Goal: Task Accomplishment & Management: Complete application form

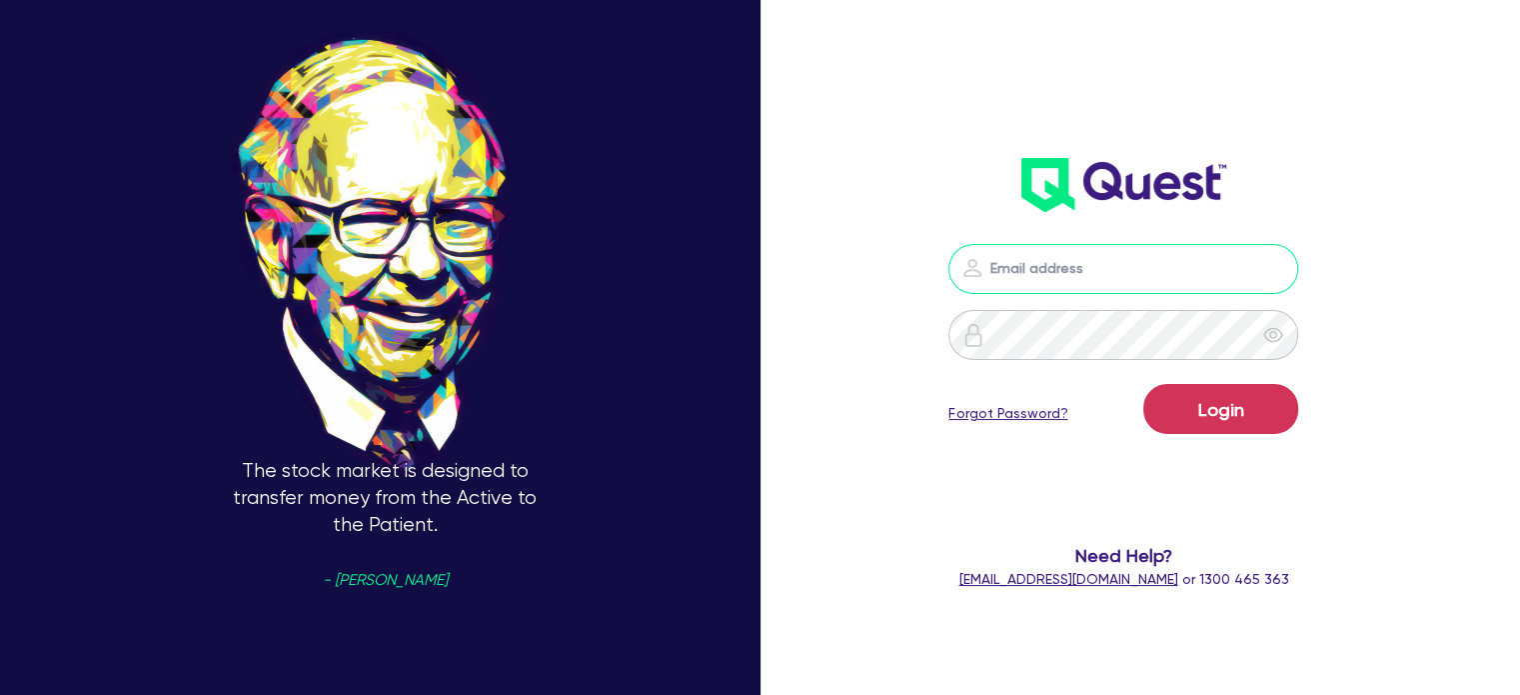
click at [1098, 266] on input "email" at bounding box center [1123, 269] width 350 height 50
type input "[PERSON_NAME][EMAIL_ADDRESS][DOMAIN_NAME]"
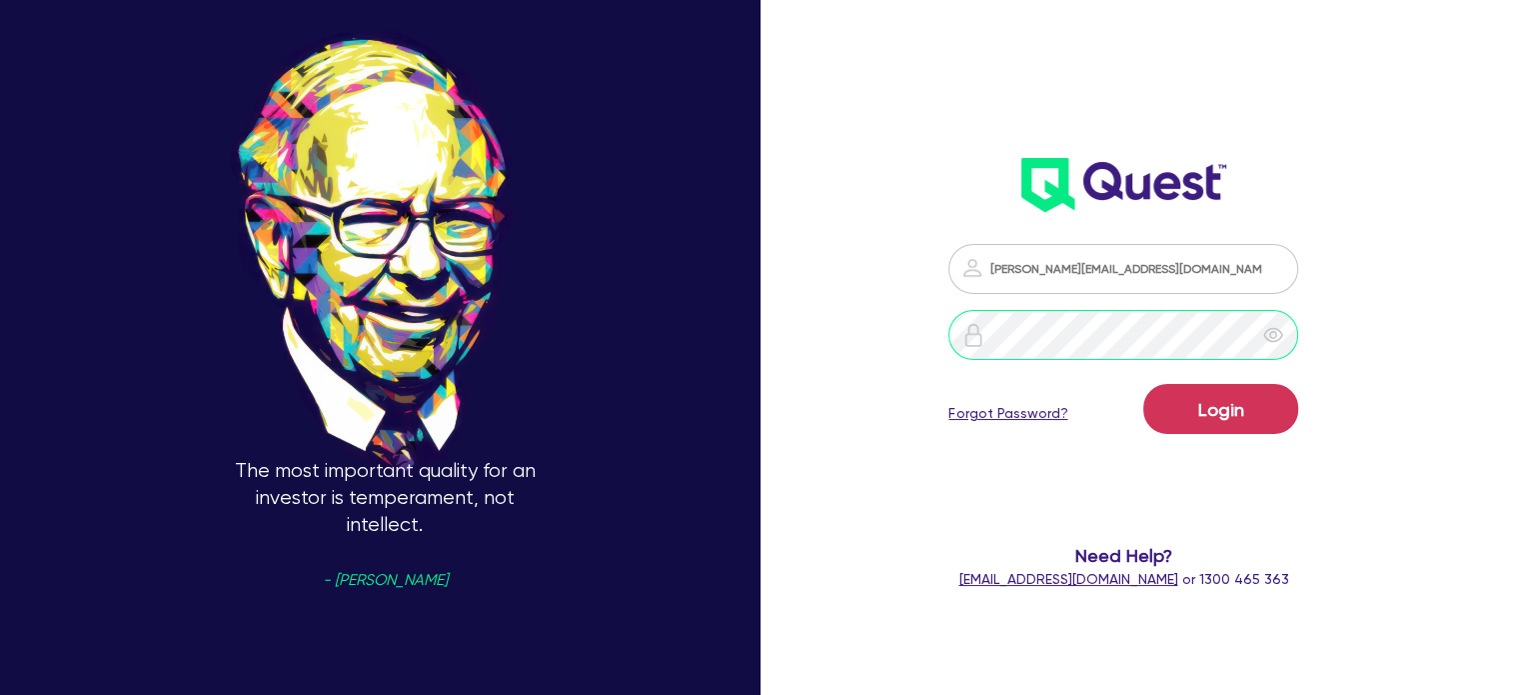
click at [1143, 384] on button "Login" at bounding box center [1220, 409] width 155 height 50
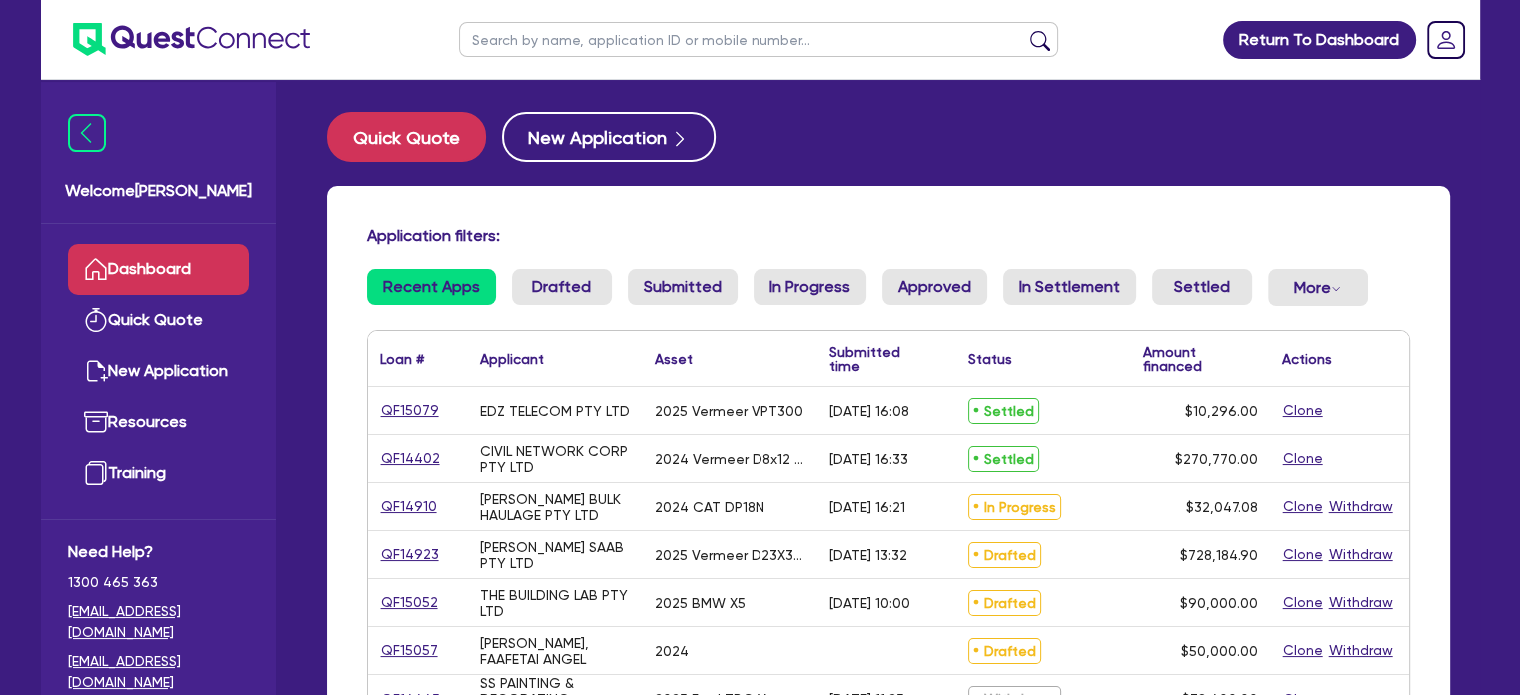
click at [619, 43] on input "text" at bounding box center [759, 39] width 600 height 35
type input "all districts plumbin"
click at [1024, 30] on button "submit" at bounding box center [1040, 44] width 32 height 28
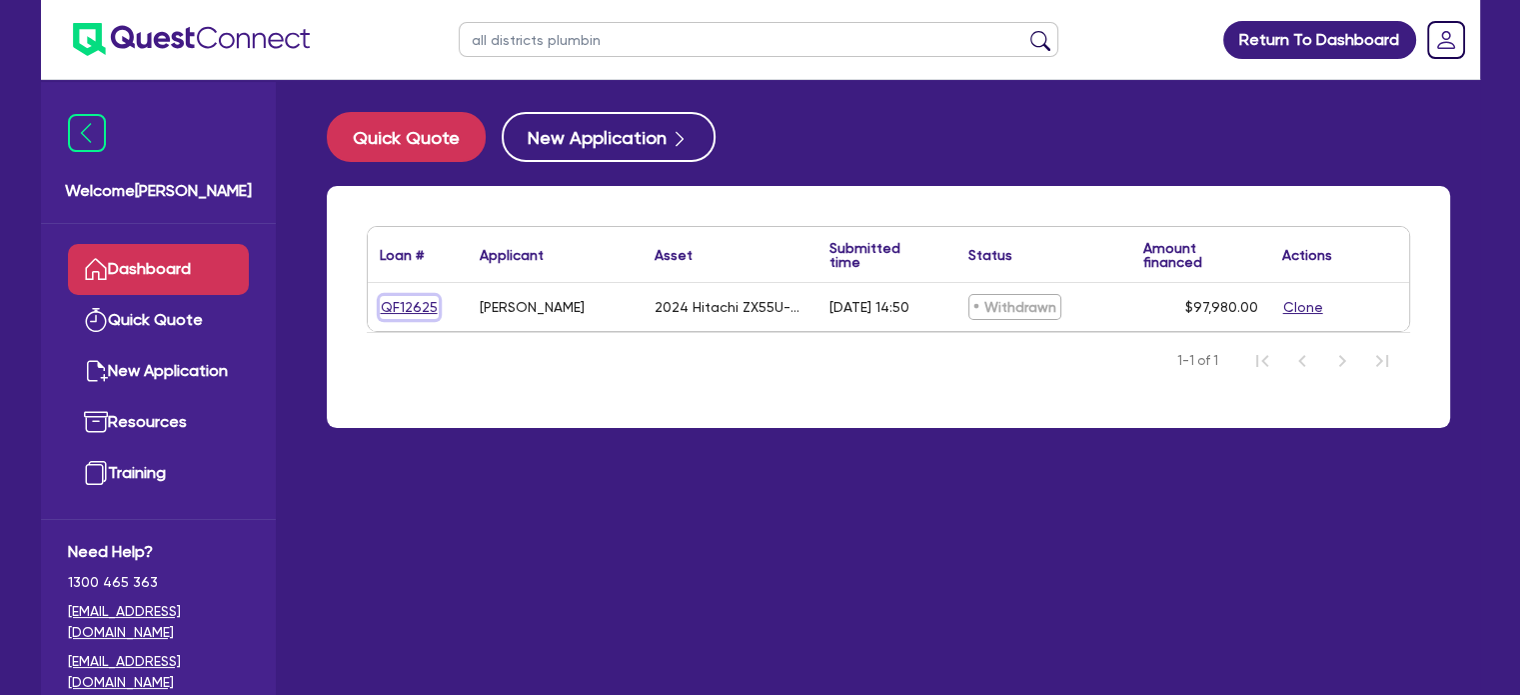
click at [404, 306] on link "QF12625" at bounding box center [409, 307] width 59 height 23
select select "PRIMARY_ASSETS"
select select "CONSTRUCTION_AND_EARTHMOVING_EQUIPMENT"
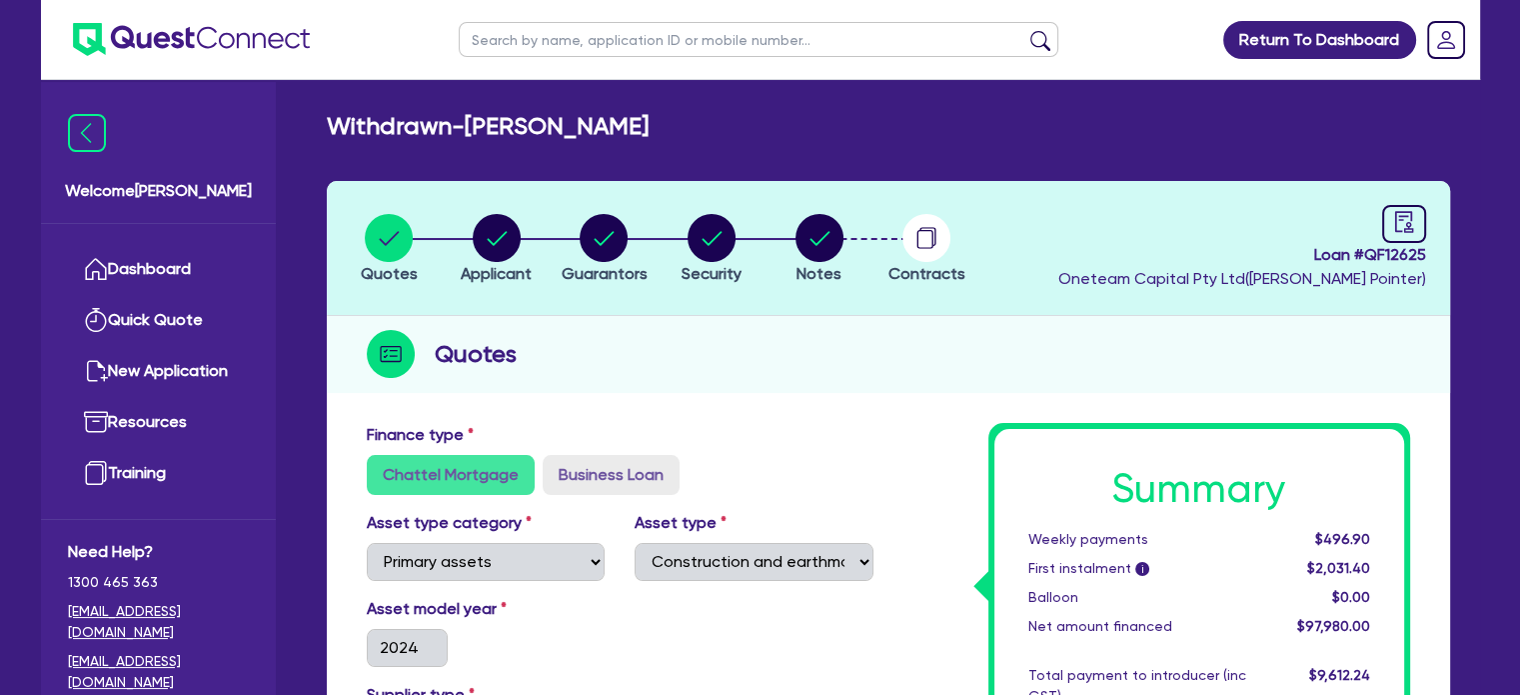
click at [667, 451] on div "Finance type Chattel Mortgage Business Loan" at bounding box center [620, 459] width 537 height 72
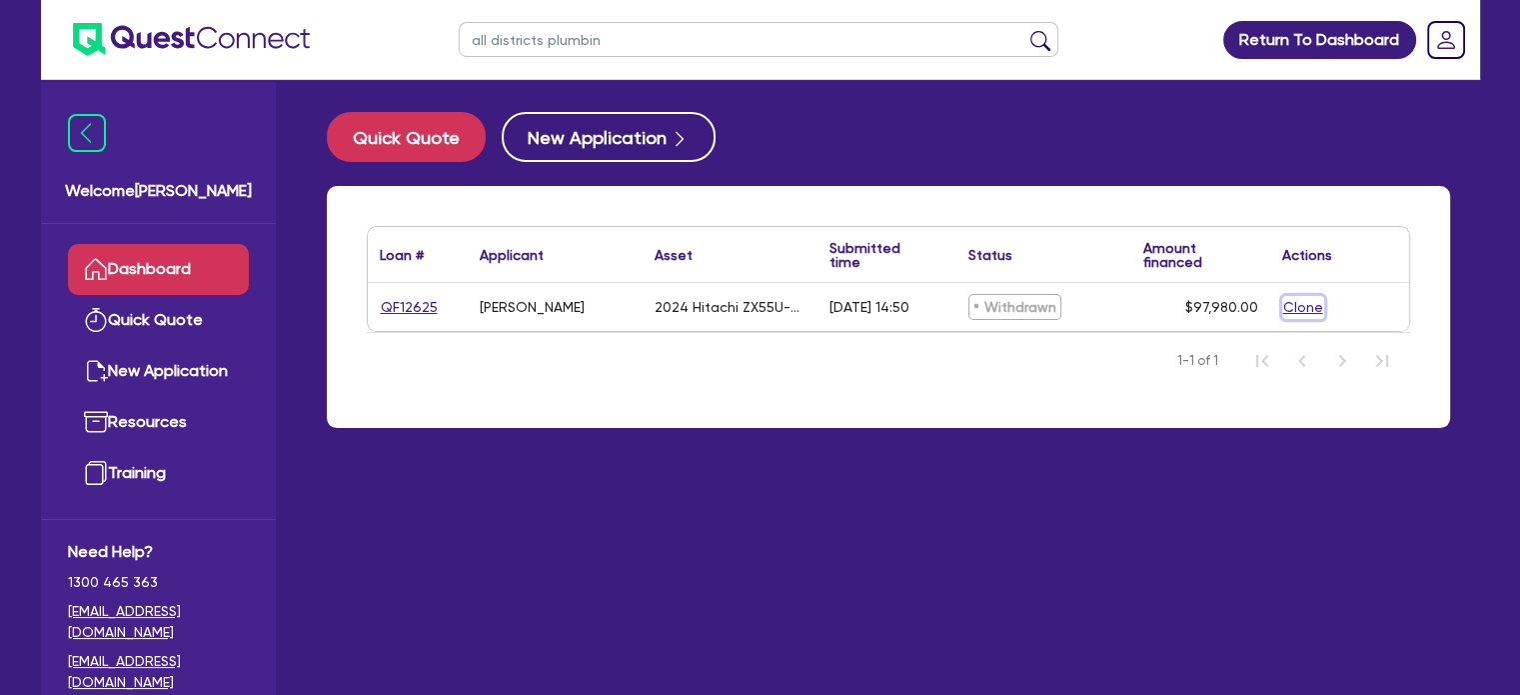
click at [1305, 309] on button "Clone" at bounding box center [1303, 307] width 42 height 23
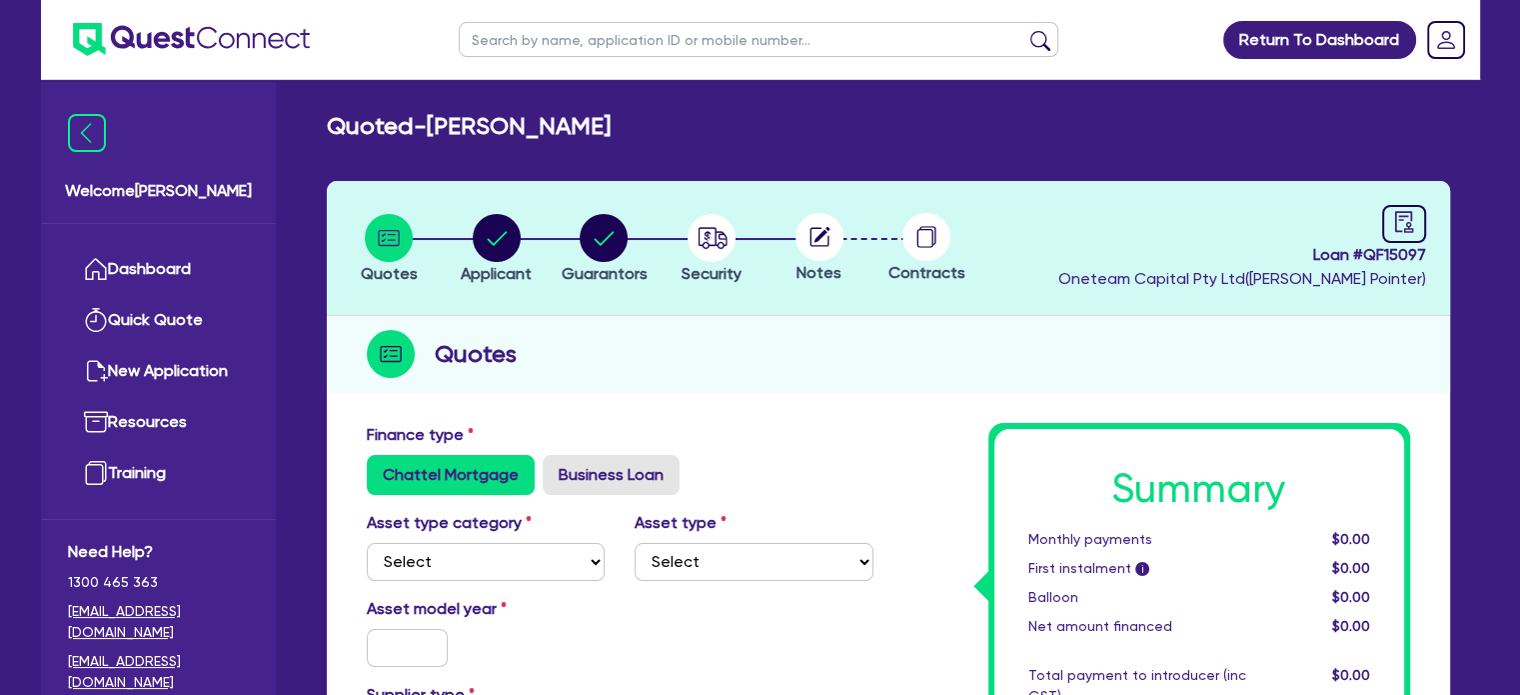
scroll to position [242, 0]
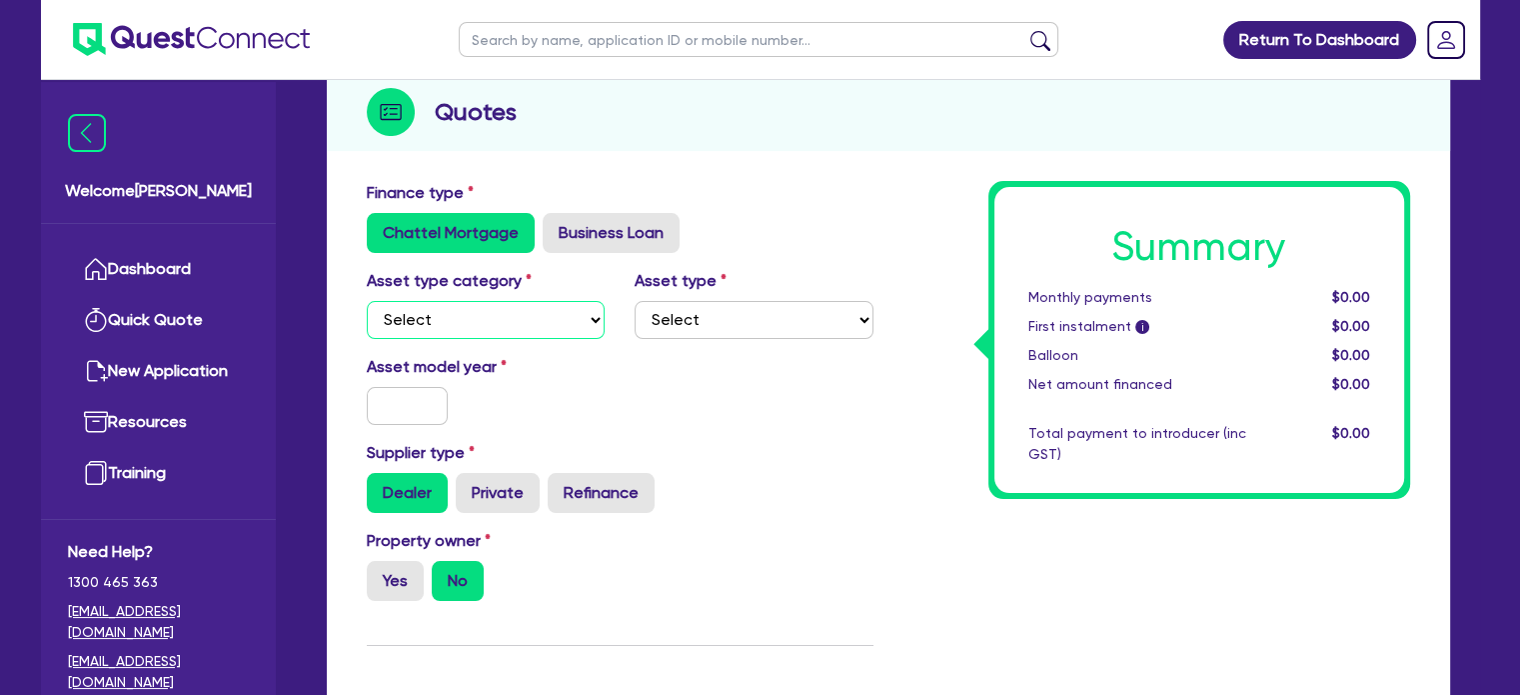
click at [500, 327] on select "Select Cars and light trucks Primary assets Secondary assets Tertiary assets" at bounding box center [486, 320] width 239 height 38
select select "PRIMARY_ASSETS"
click at [367, 301] on select "Select Cars and light trucks Primary assets Secondary assets Tertiary assets" at bounding box center [486, 320] width 239 height 38
click at [725, 312] on select "Select Heavy trucks over 4.5 tonne Trailers Bus and coaches Yellow goods and ex…" at bounding box center [754, 320] width 239 height 38
select select "YELLOW_GOODS_AND_EXCAVATORS"
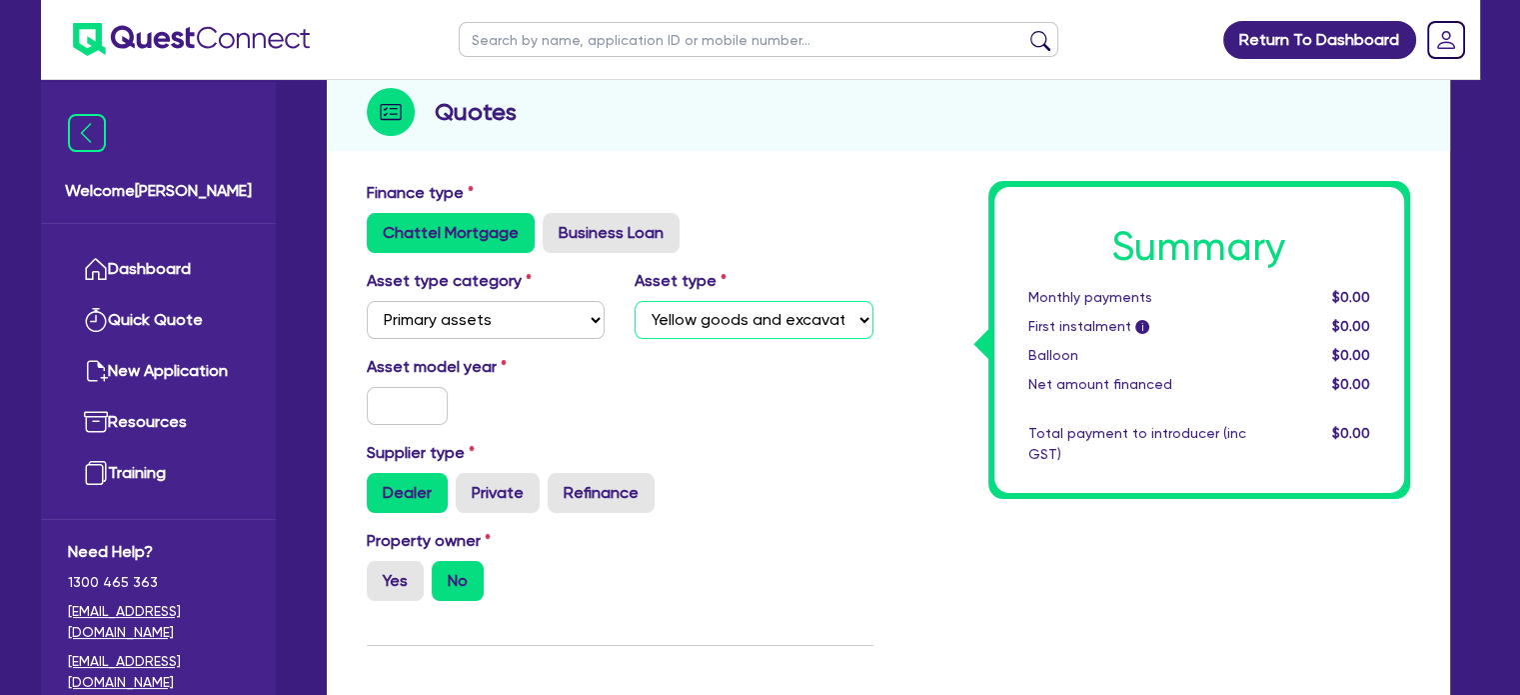
click at [635, 301] on select "Select Heavy trucks over 4.5 tonne Trailers Bus and coaches Yellow goods and ex…" at bounding box center [754, 320] width 239 height 38
click at [393, 408] on input "text" at bounding box center [408, 406] width 82 height 38
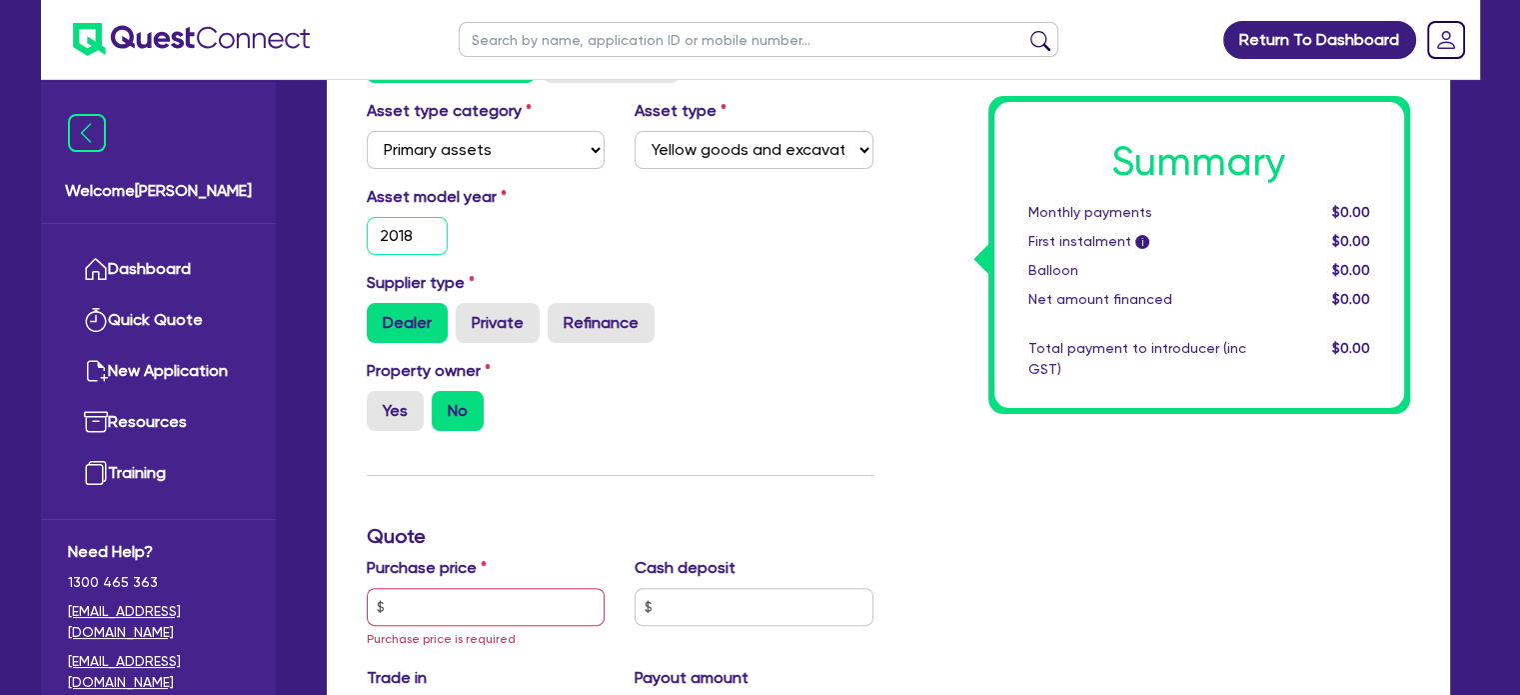
type input "2018"
click at [393, 408] on label "Yes" at bounding box center [395, 411] width 57 height 40
click at [380, 404] on input "Yes" at bounding box center [373, 397] width 13 height 13
radio input "true"
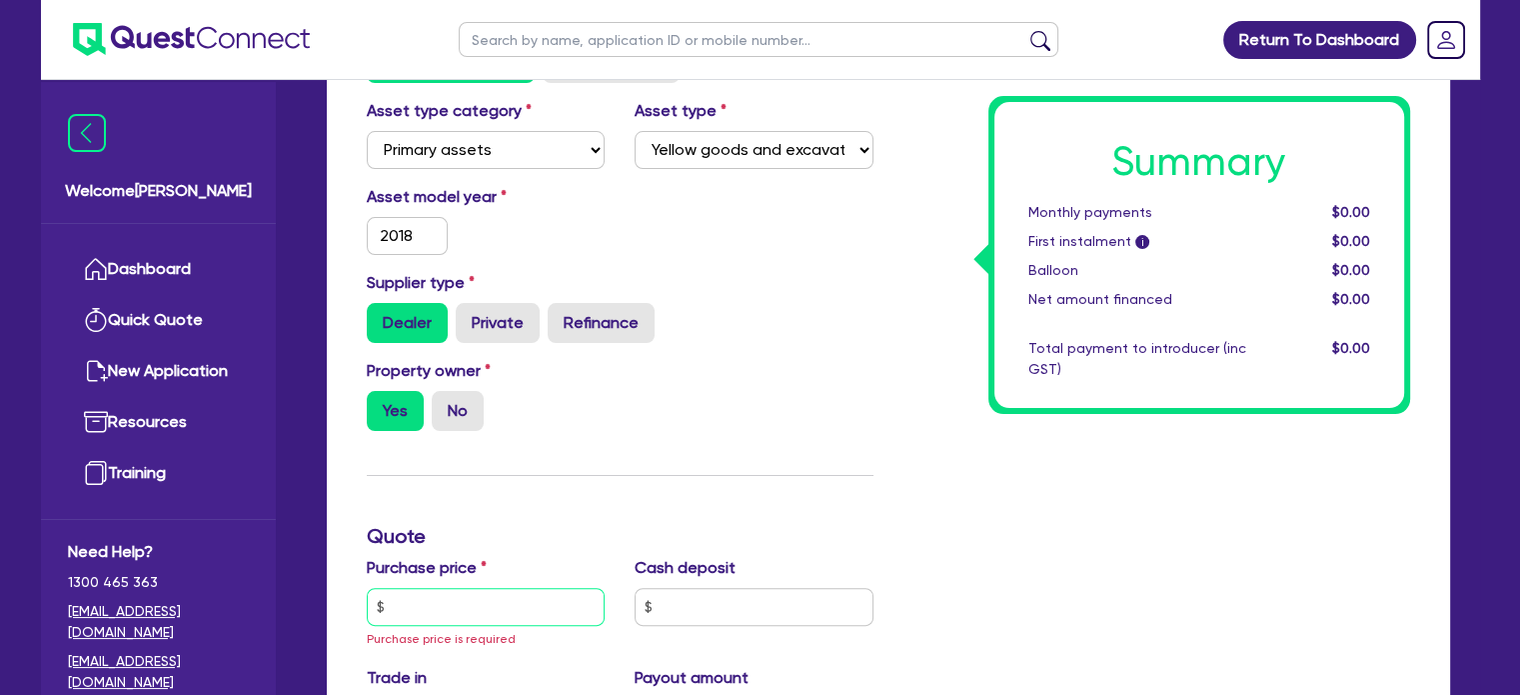
click at [416, 610] on input "text" at bounding box center [486, 607] width 239 height 38
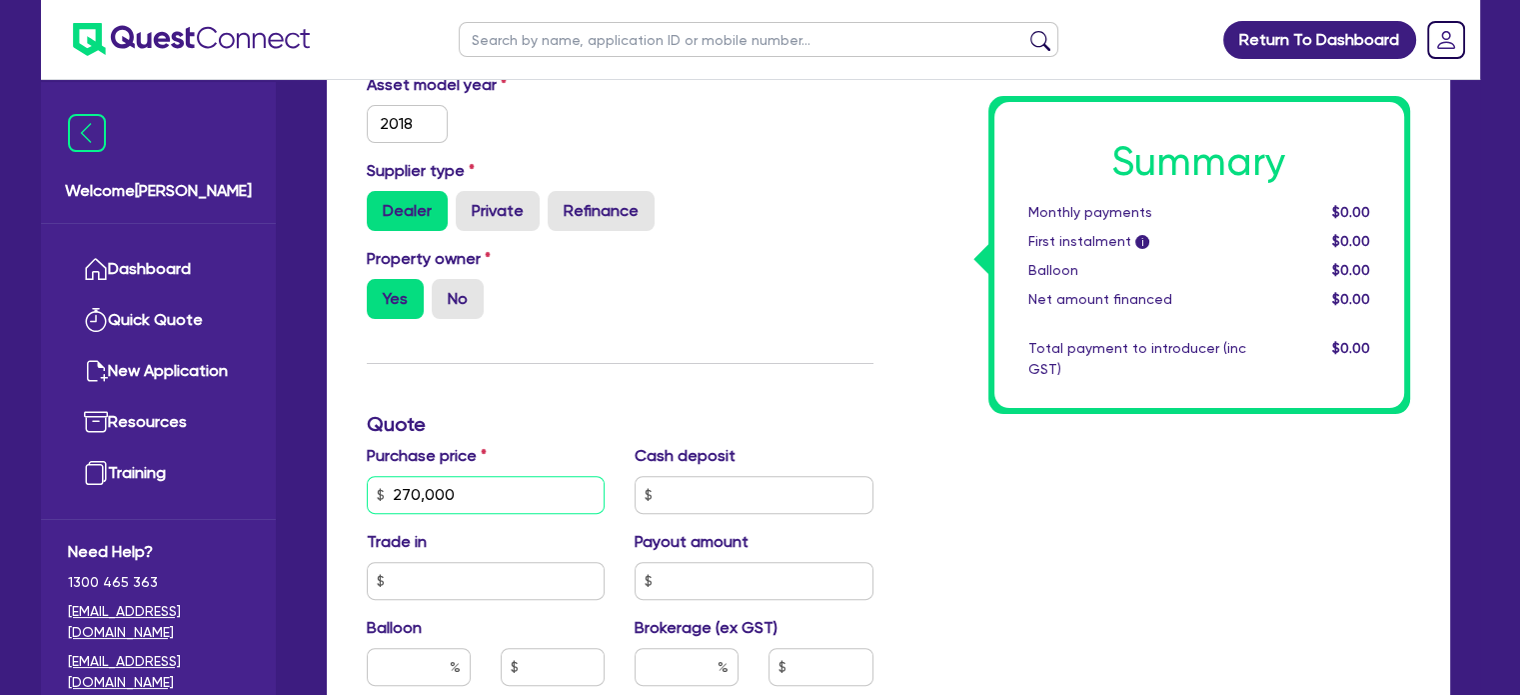
scroll to position [532, 0]
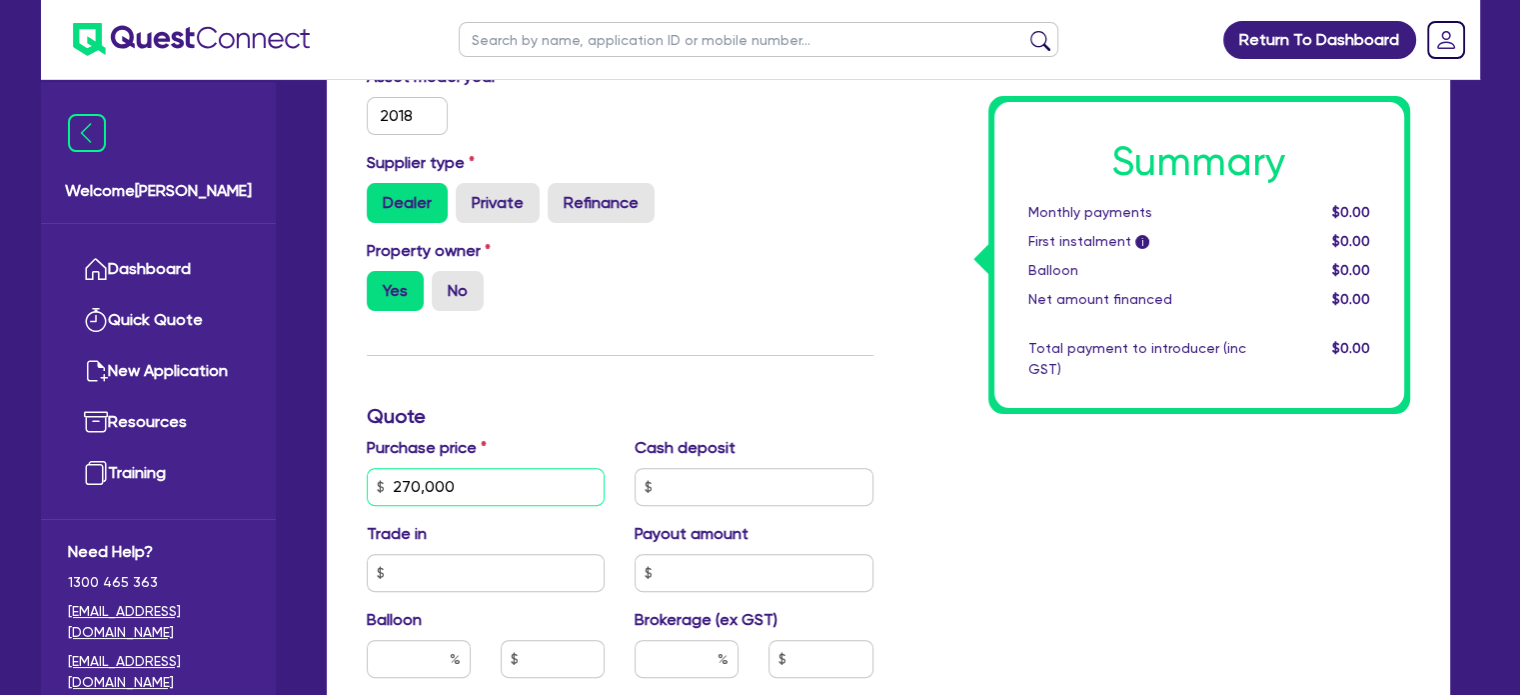
type input "270,000"
click at [720, 487] on input "text" at bounding box center [754, 487] width 239 height 38
type input "50,000"
click at [939, 539] on div "Summary Monthly payments $0.00 First instalment i $0.00 Balloon $0.00 Net amoun…" at bounding box center [1156, 486] width 537 height 1190
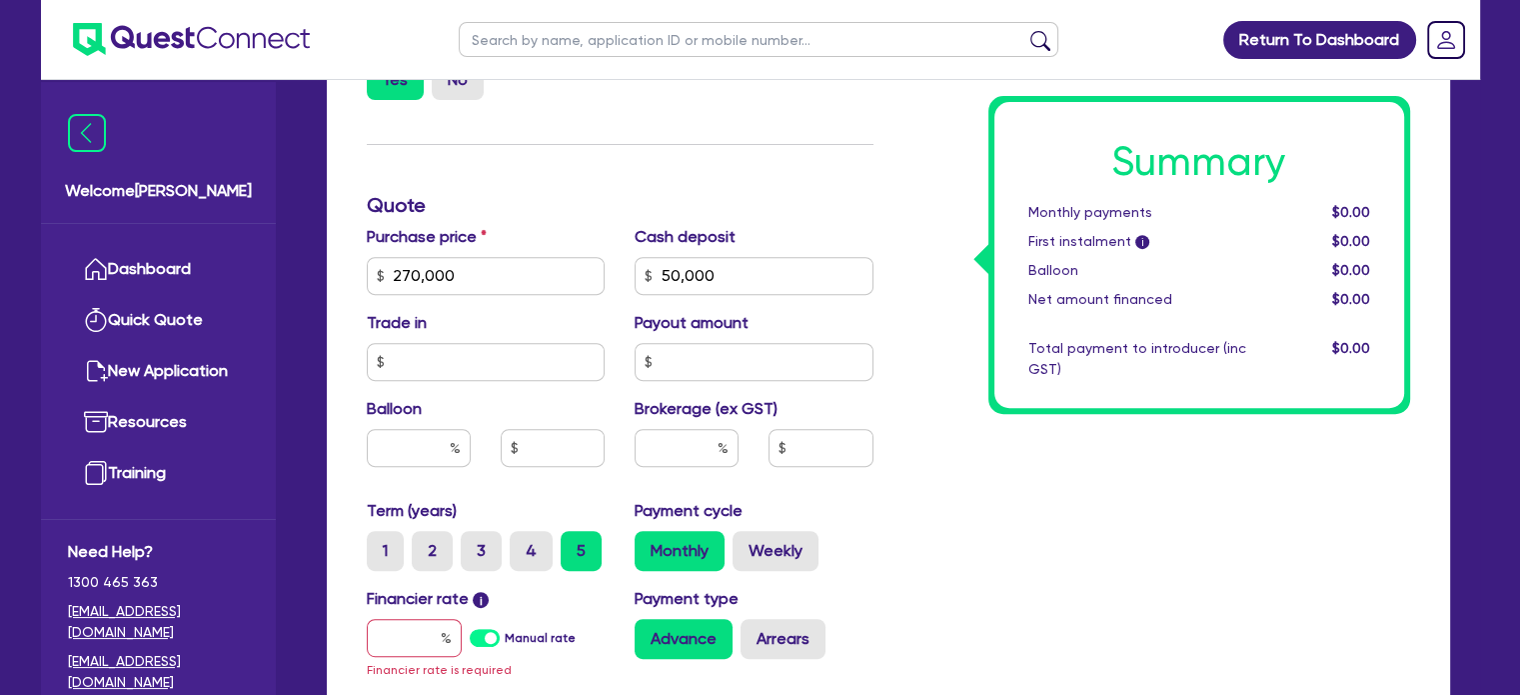
scroll to position [776, 0]
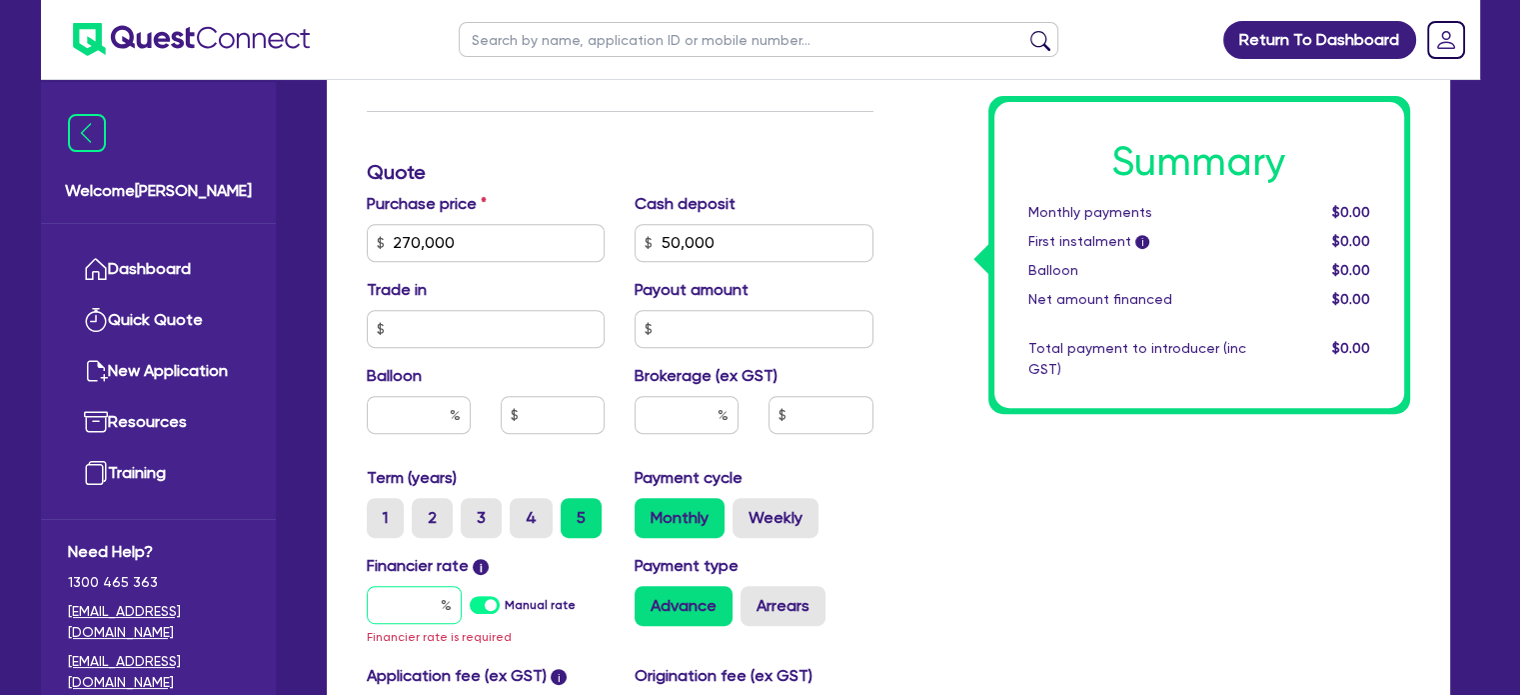
click at [386, 609] on input "text" at bounding box center [414, 605] width 95 height 38
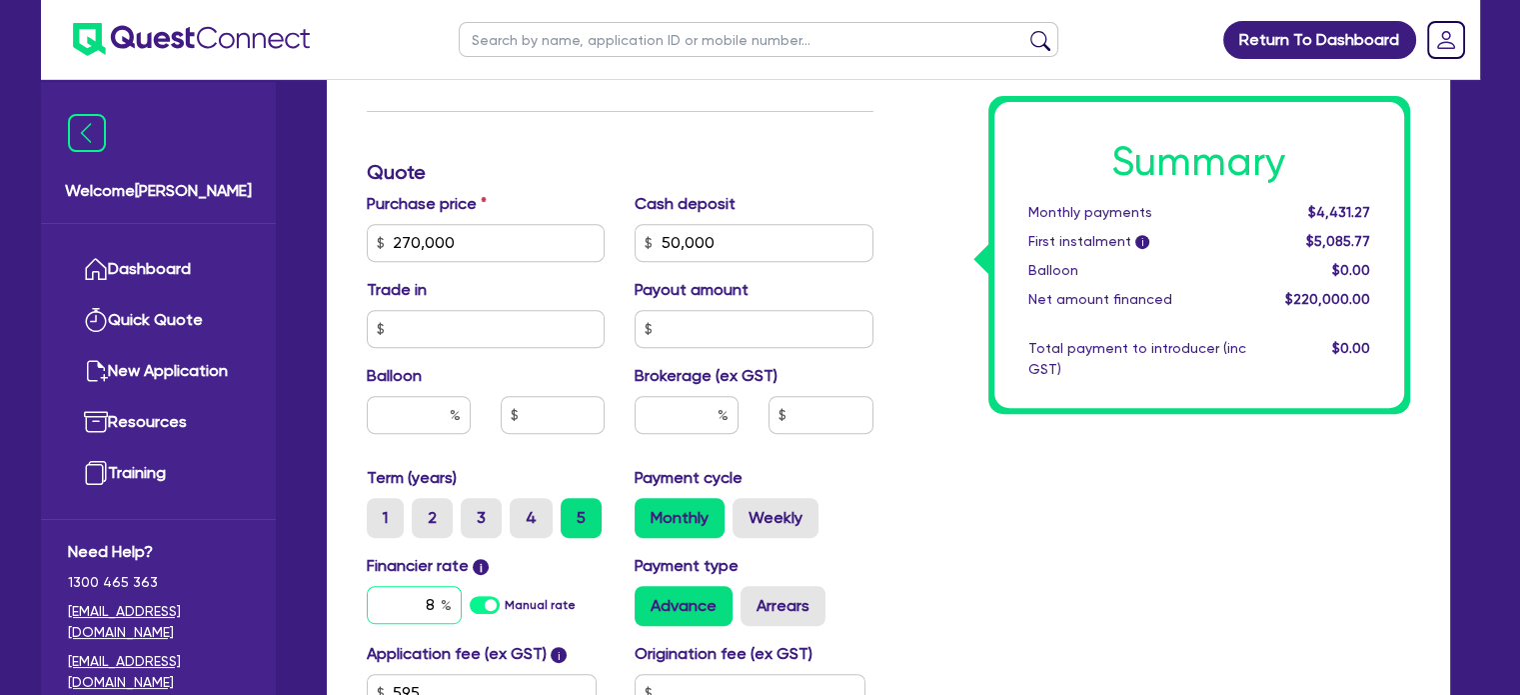
type input "8"
click at [676, 411] on input "text" at bounding box center [687, 415] width 104 height 38
type input "4"
type input "8,800"
type input "4"
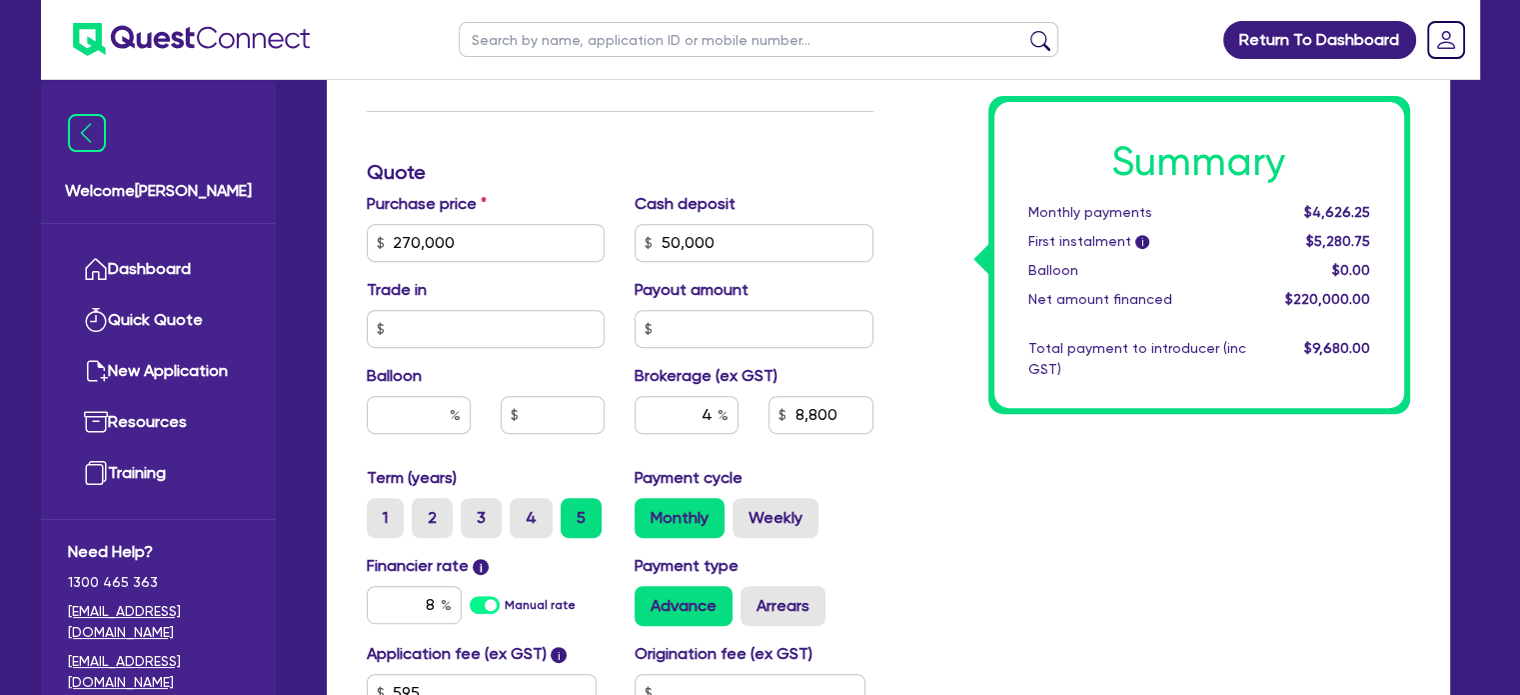
click at [934, 539] on div "Summary Monthly payments $4,626.25 First instalment i $5,280.75 Balloon $0.00 N…" at bounding box center [1156, 231] width 537 height 1168
type input "8,800"
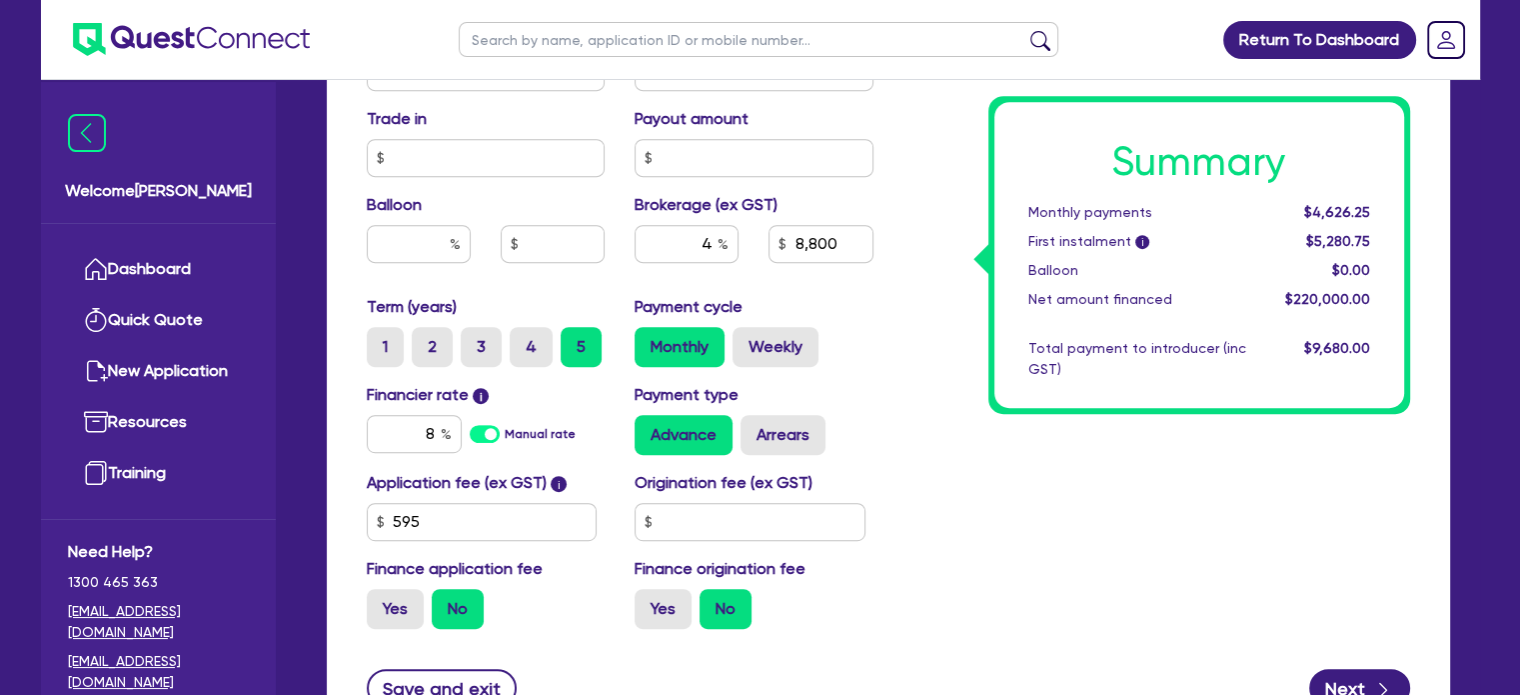
scroll to position [947, 0]
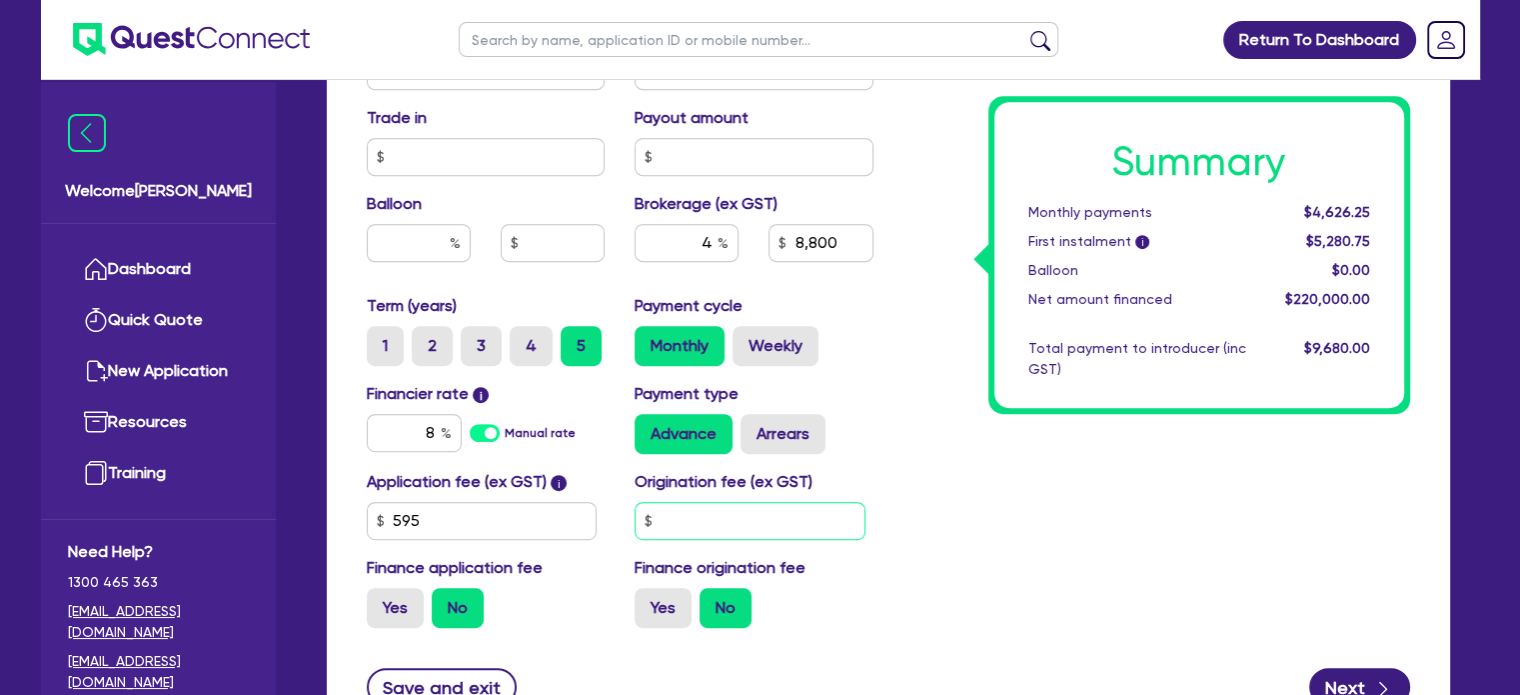
click at [784, 506] on input "text" at bounding box center [750, 521] width 231 height 38
type input "900"
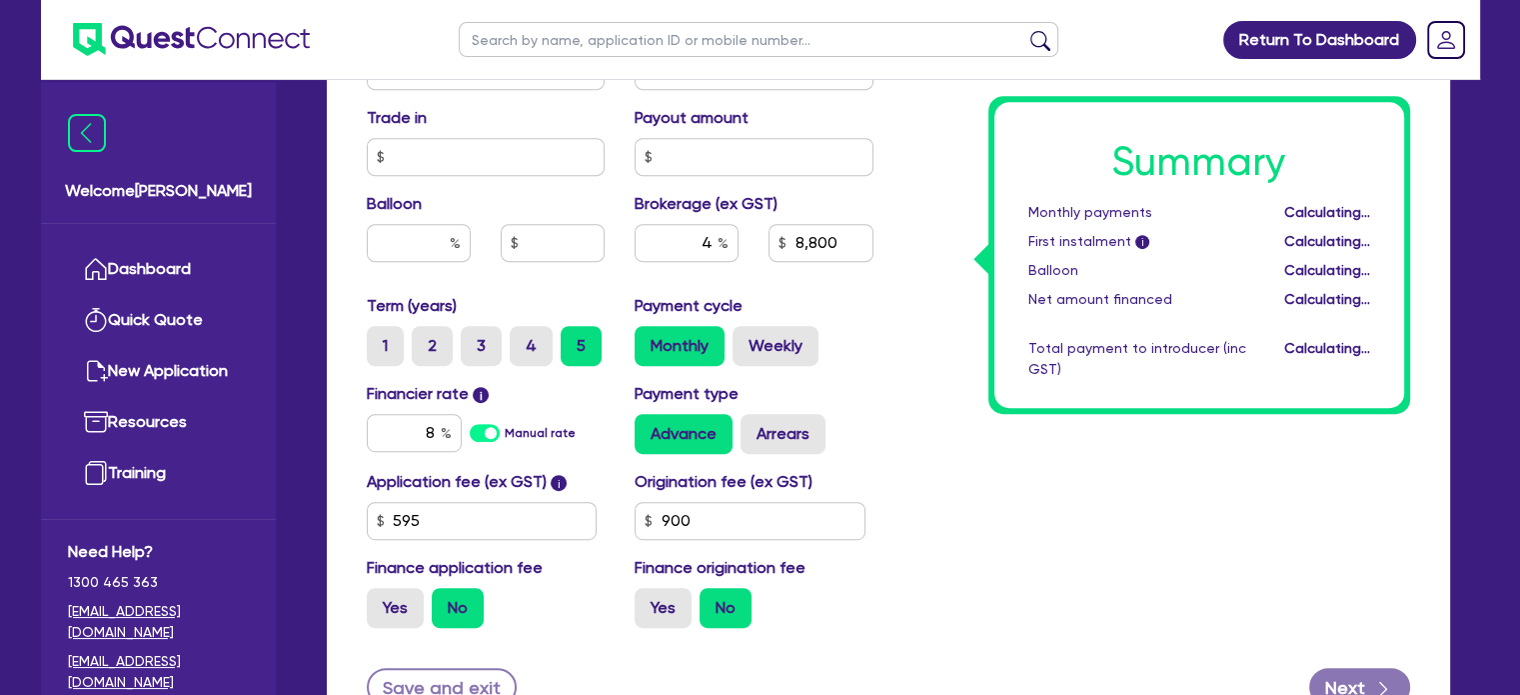
click at [1016, 539] on div "Summary Monthly payments Calculating... First instalment i Calculating... Ballo…" at bounding box center [1156, 59] width 537 height 1168
type input "8,800"
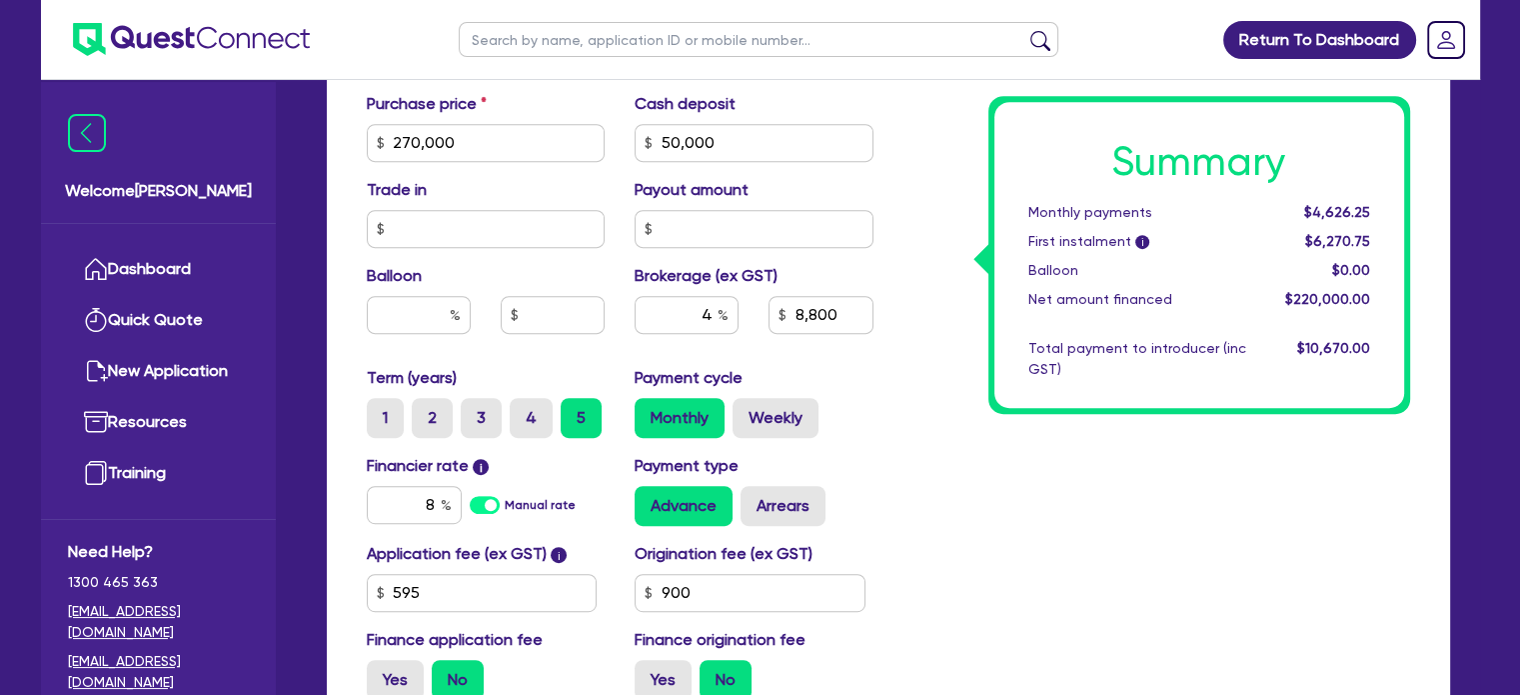
scroll to position [876, 0]
click at [438, 512] on input "8" at bounding box center [414, 505] width 95 height 38
type input "8.79"
click at [959, 496] on div "Summary Monthly payments $4,626.25 First instalment i $6,270.75 Balloon $0.00 N…" at bounding box center [1156, 131] width 537 height 1168
type input "8,800"
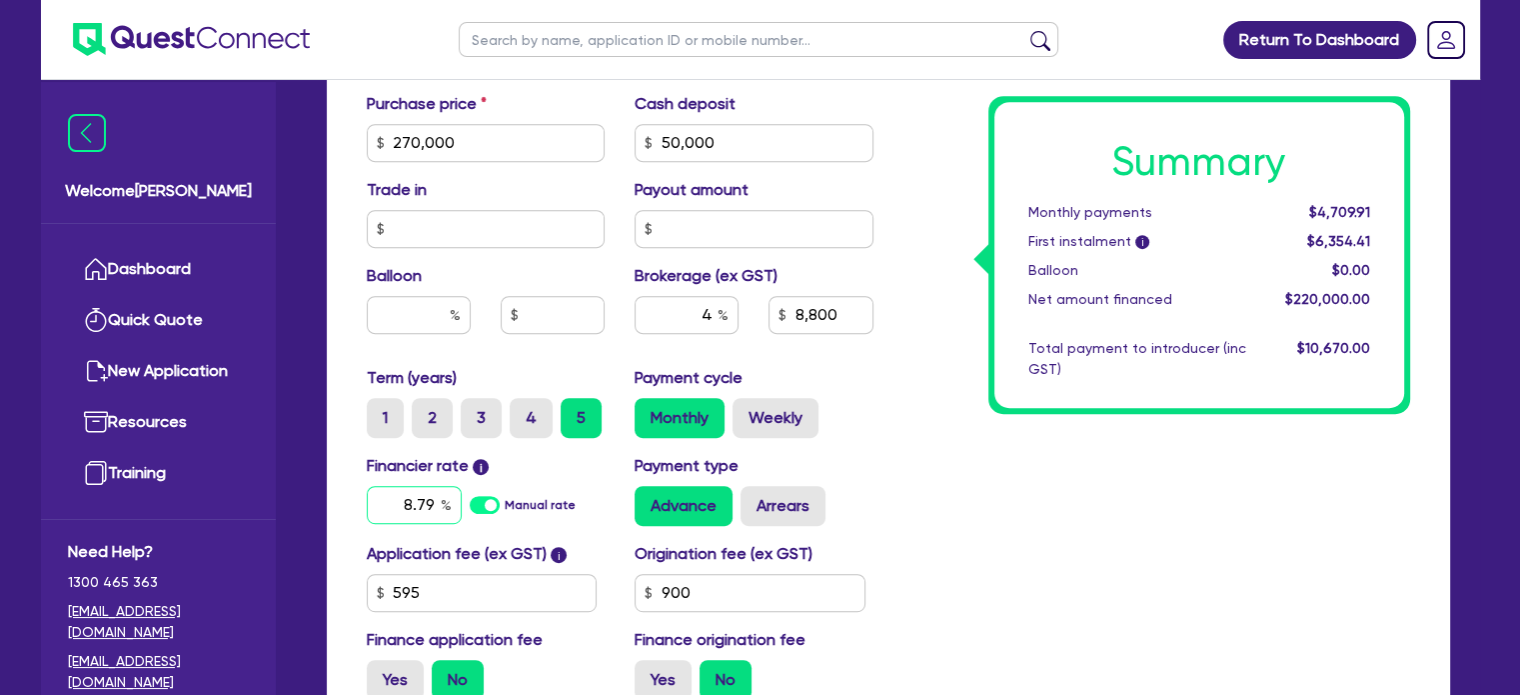
click at [429, 501] on input "8.79" at bounding box center [414, 505] width 95 height 38
type input "11.04"
type input "8,800"
click at [720, 317] on div "4" at bounding box center [687, 315] width 104 height 38
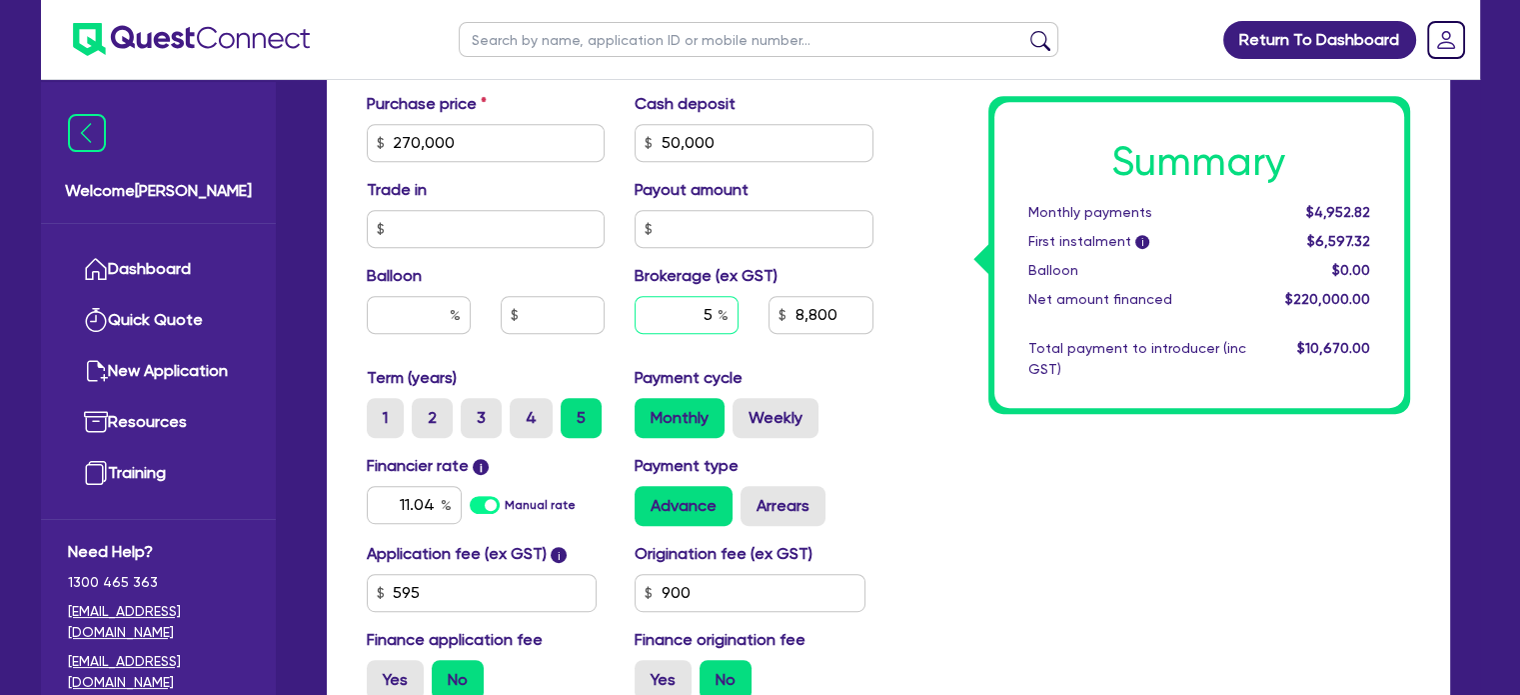
type input "5"
click at [883, 471] on div "Payment type Advance Arrears" at bounding box center [754, 490] width 269 height 72
click at [872, 546] on div "Origination fee (ex GST) 900" at bounding box center [754, 577] width 269 height 70
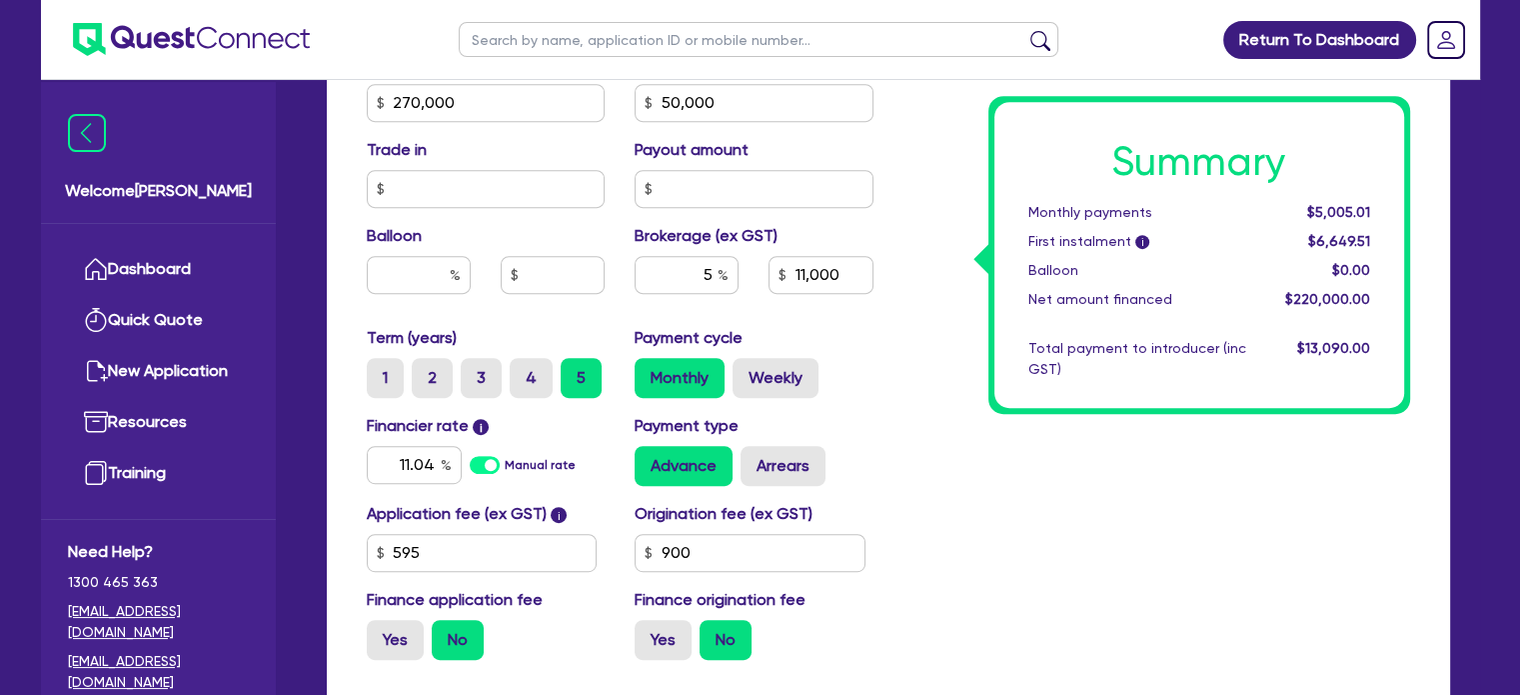
scroll to position [1118, 0]
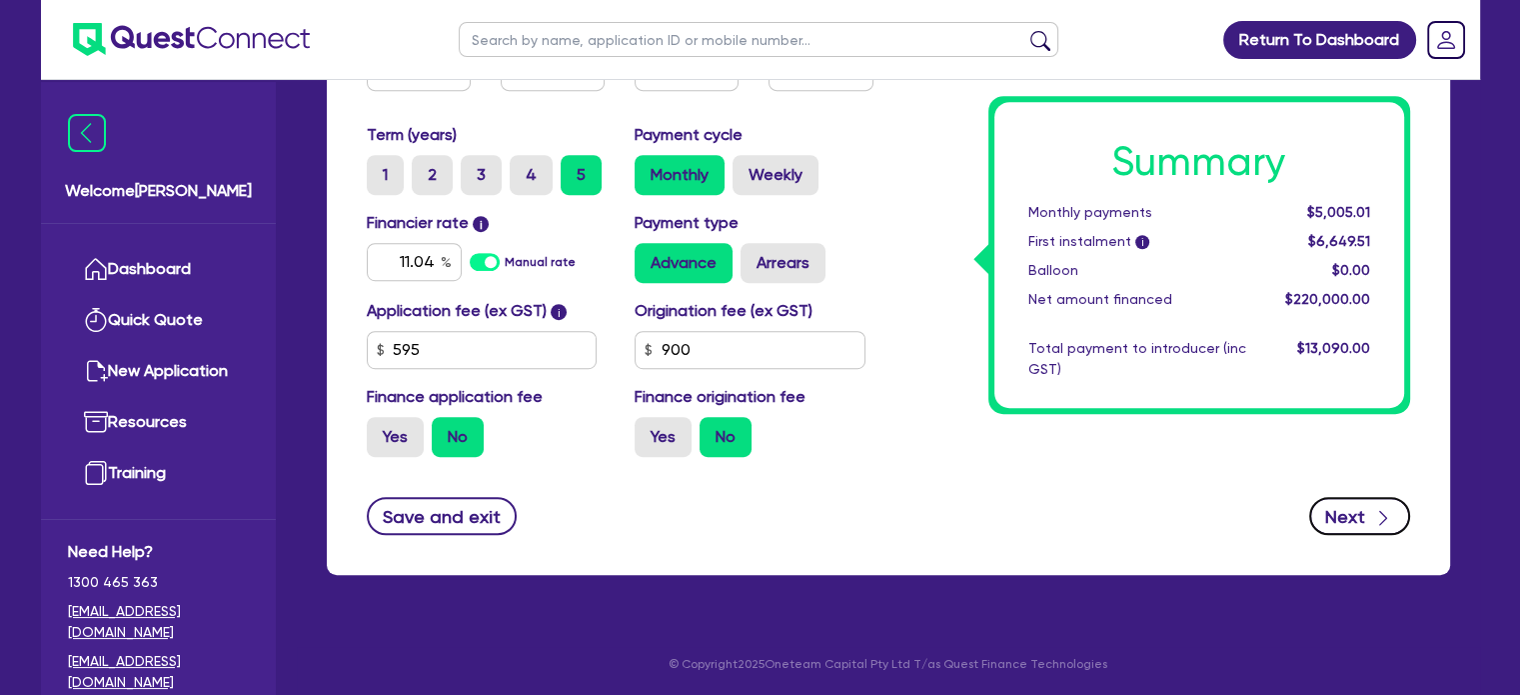
click at [1356, 520] on button "Next" at bounding box center [1359, 516] width 101 height 38
type input "11,000"
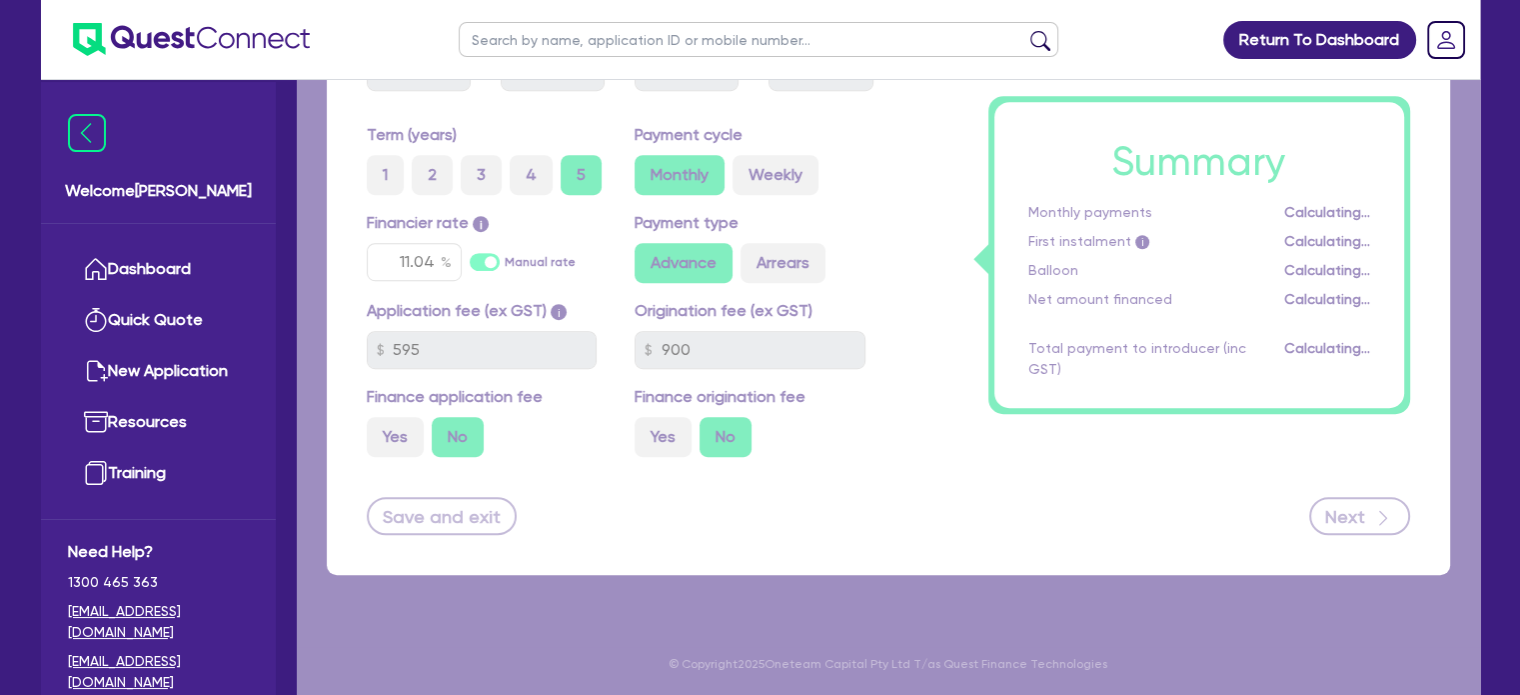
select select "SOLE_TRADER"
select select "BUILDING_CONSTRUCTION"
select select "TRADES_SERVICES_BUSINESSES_GOVERNMENT"
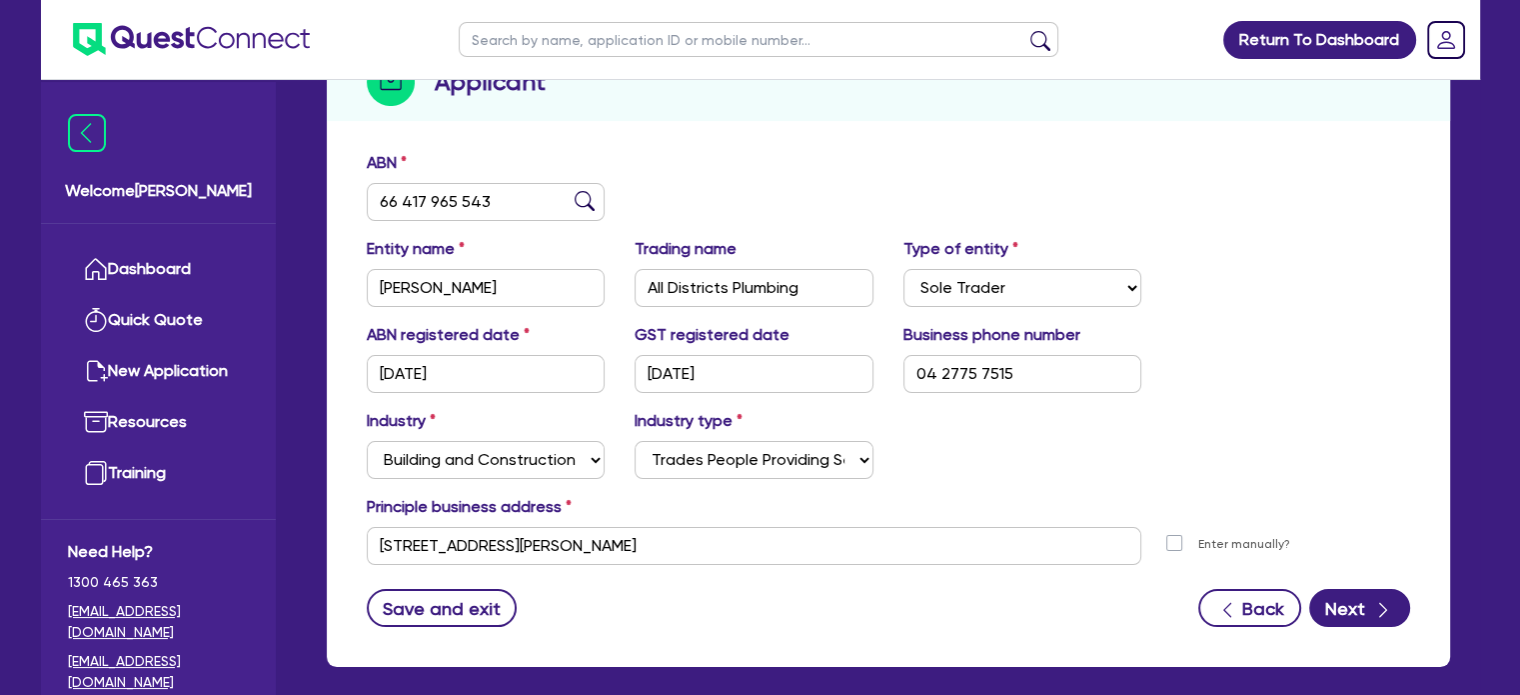
scroll to position [272, 0]
click at [1346, 601] on button "Next" at bounding box center [1359, 608] width 101 height 38
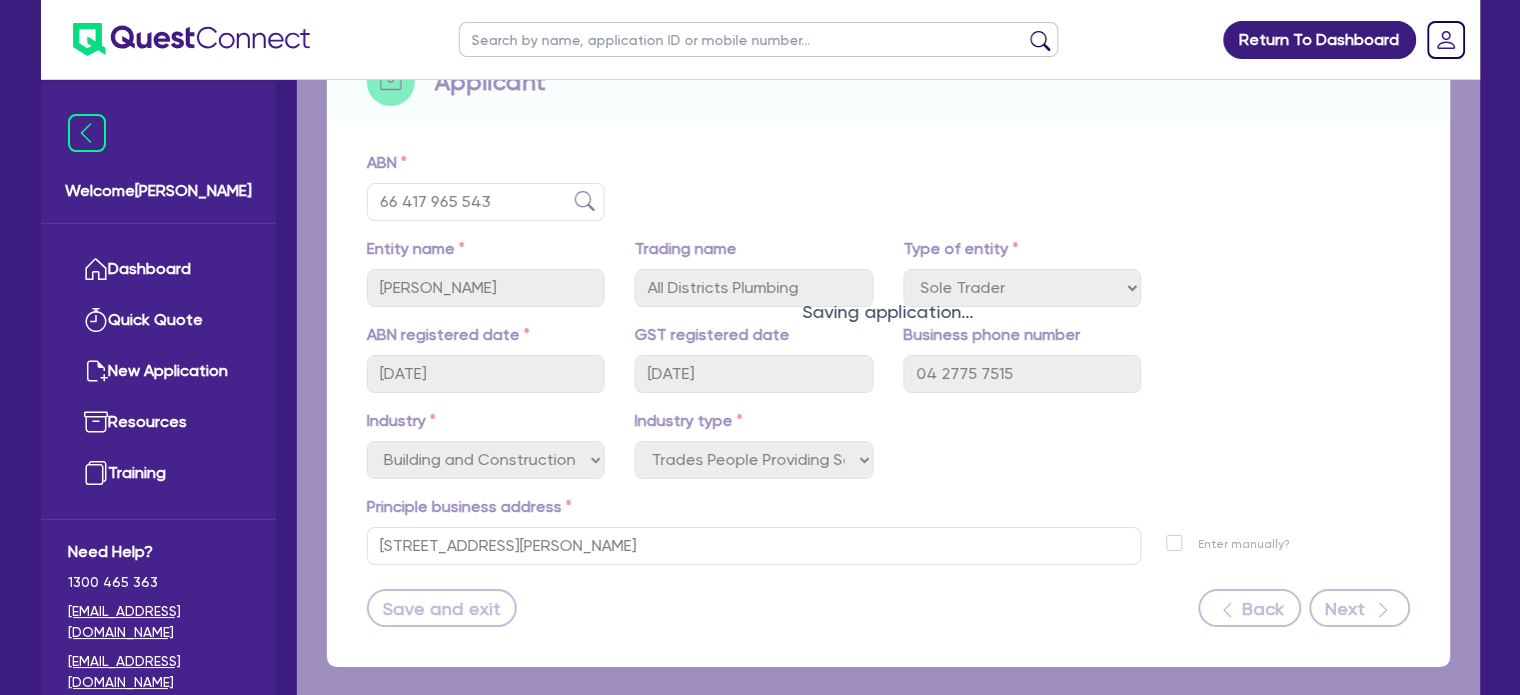
select select "MR"
select select "[GEOGRAPHIC_DATA]"
select select "MARRIED"
select select "CASH"
select select "PROPERTY"
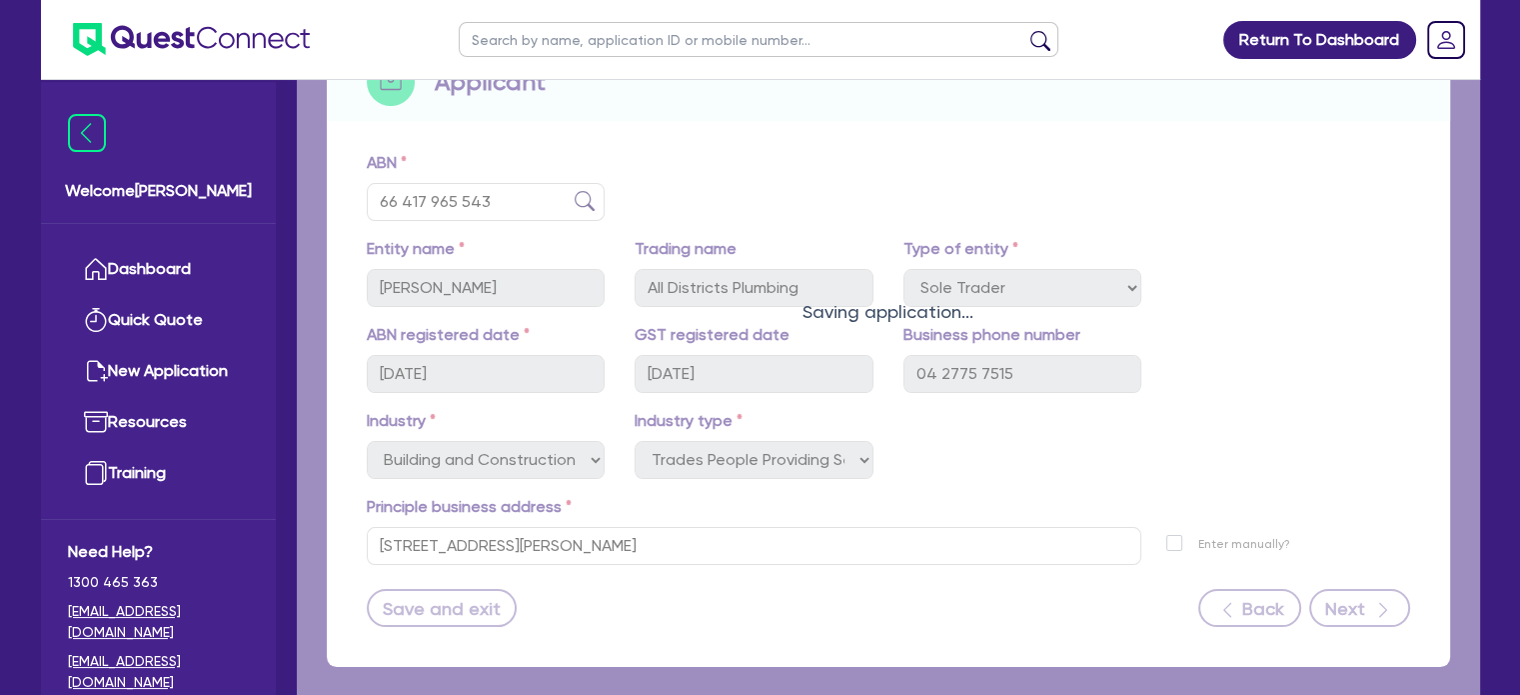
select select "VEHICLE"
select select "TRUCK"
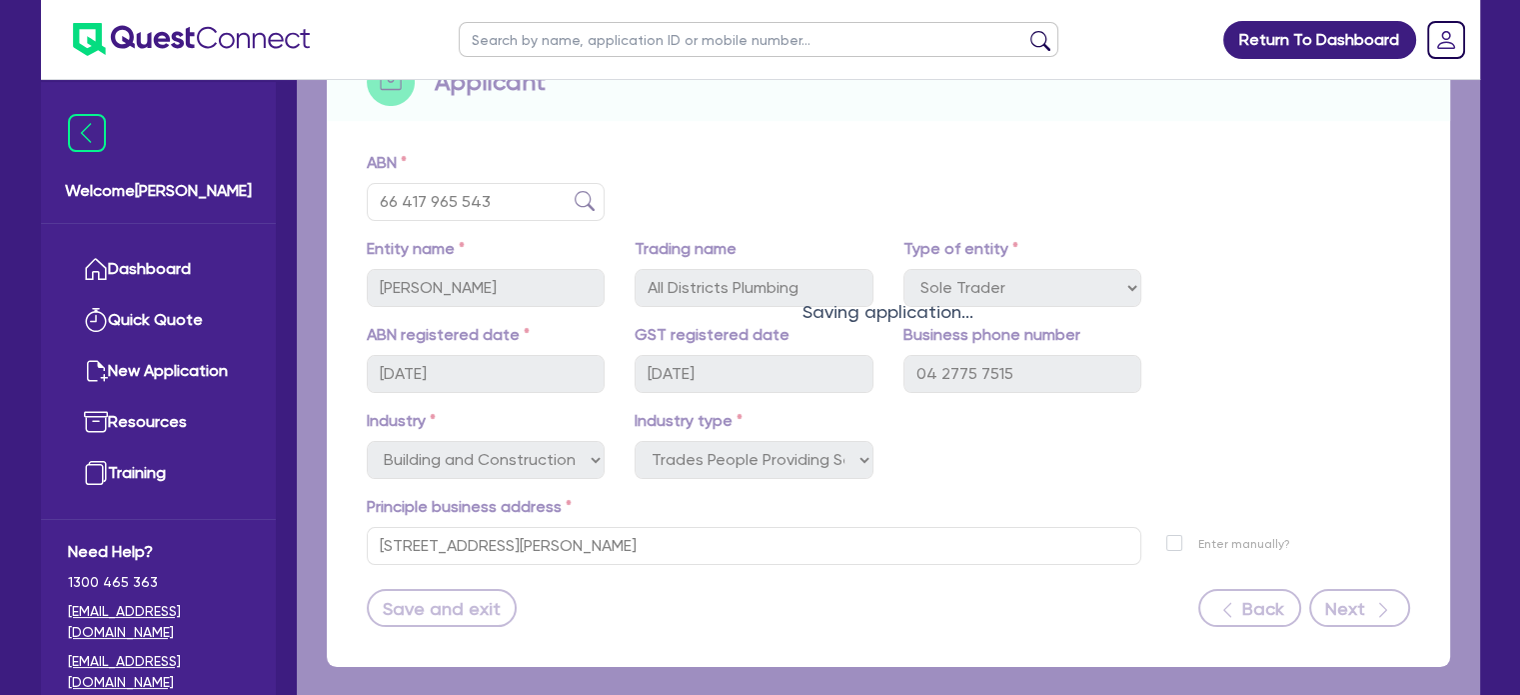
select select "TRUCK"
select select "TRAILER"
select select "EQUIPMENT"
select select "HOUSEHOLD_PERSONAL"
select select "MORTGAGE"
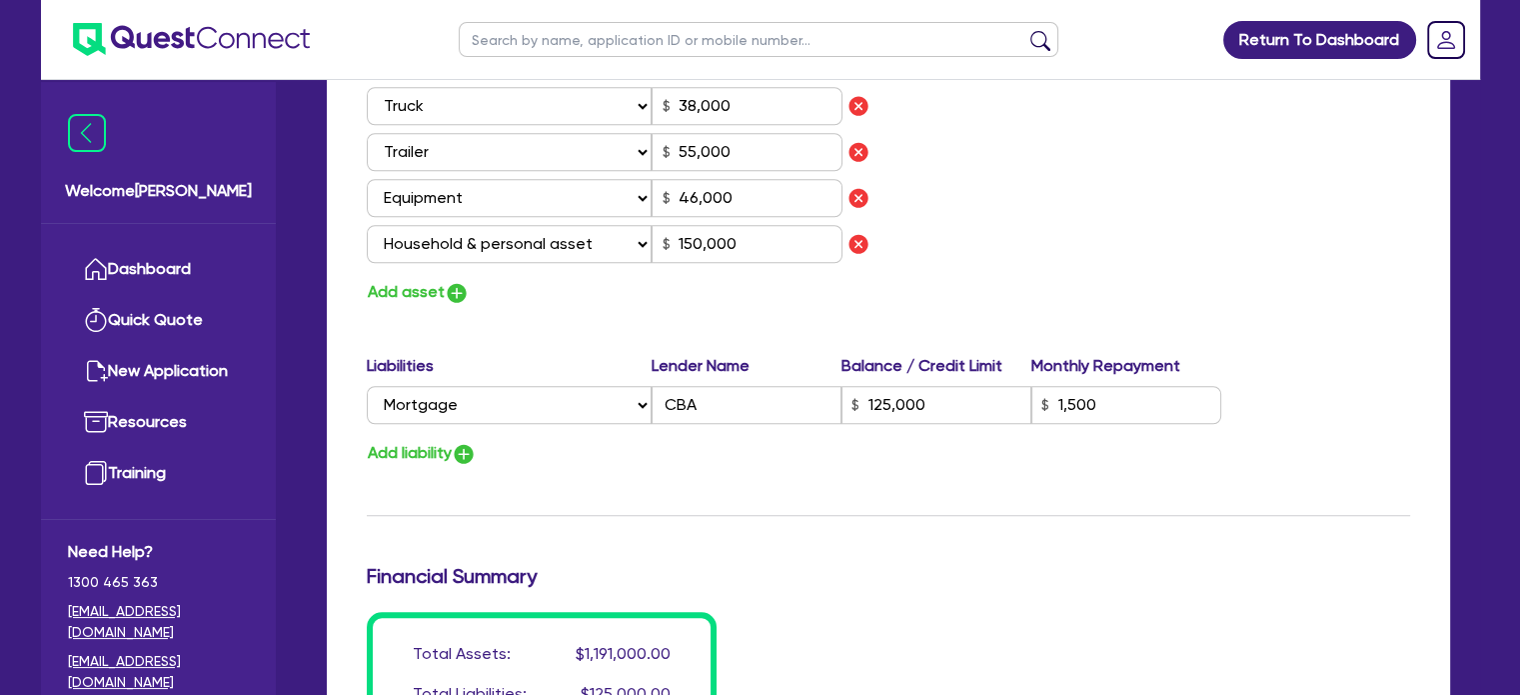
scroll to position [1677, 0]
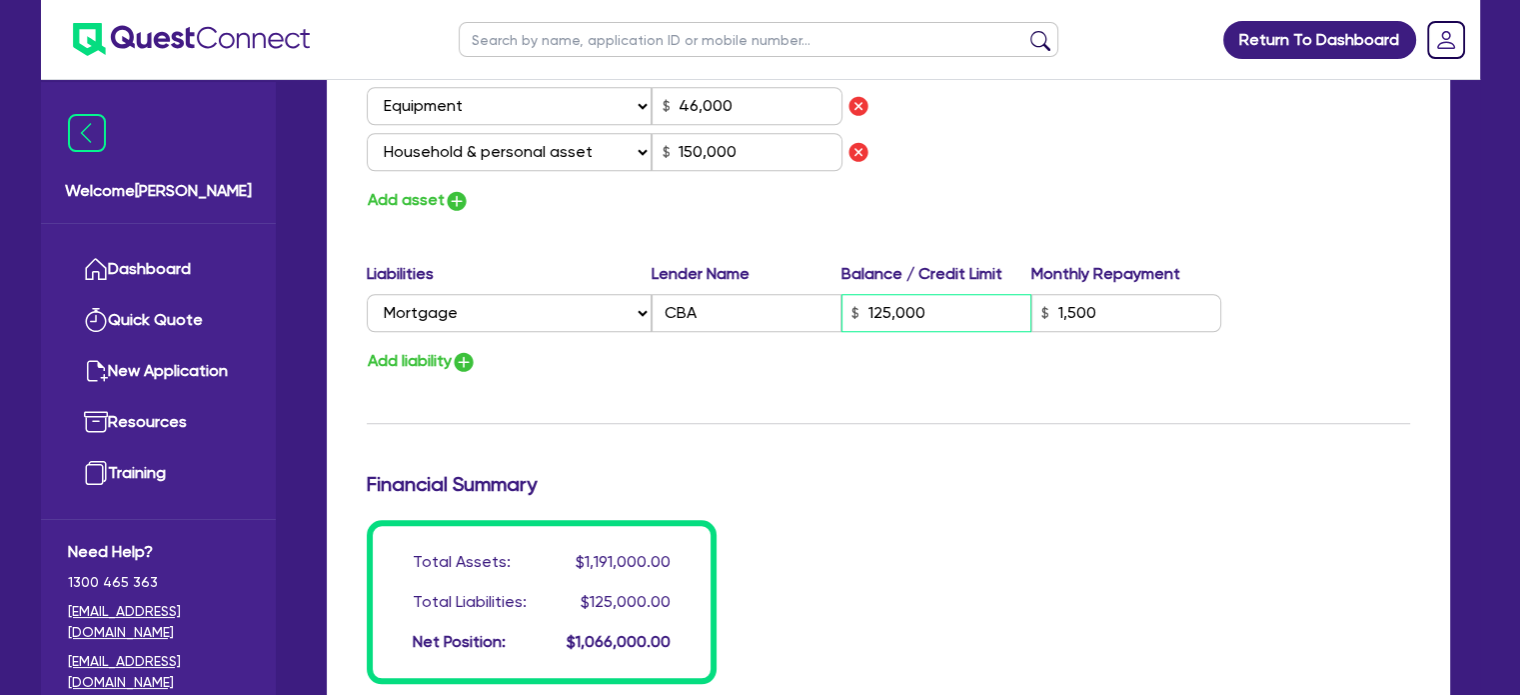
click at [938, 312] on input "125,000" at bounding box center [937, 313] width 190 height 38
type input "2"
type input "0427 757 515"
type input "90,000"
type input "650,000"
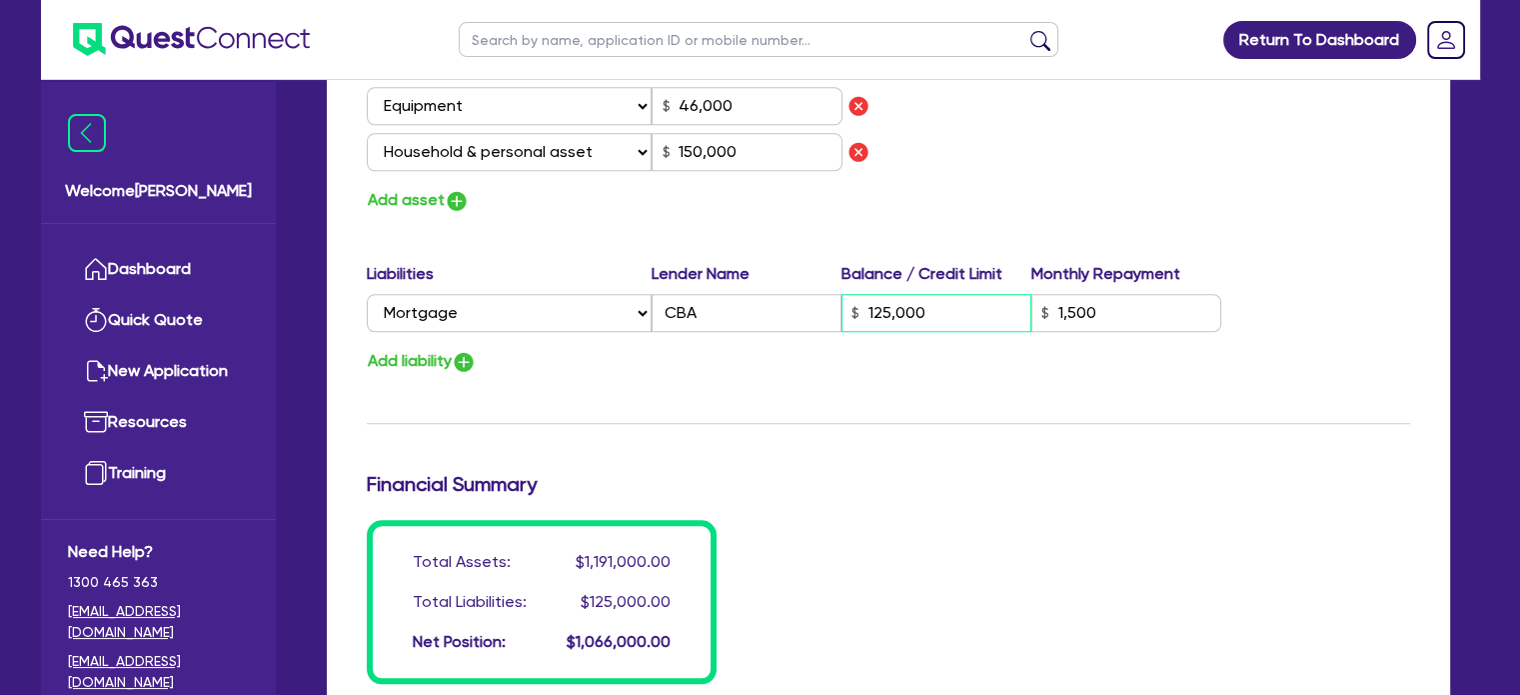
type input "30,000"
type input "35,000"
type input "40,000"
type input "15,000"
type input "42,000"
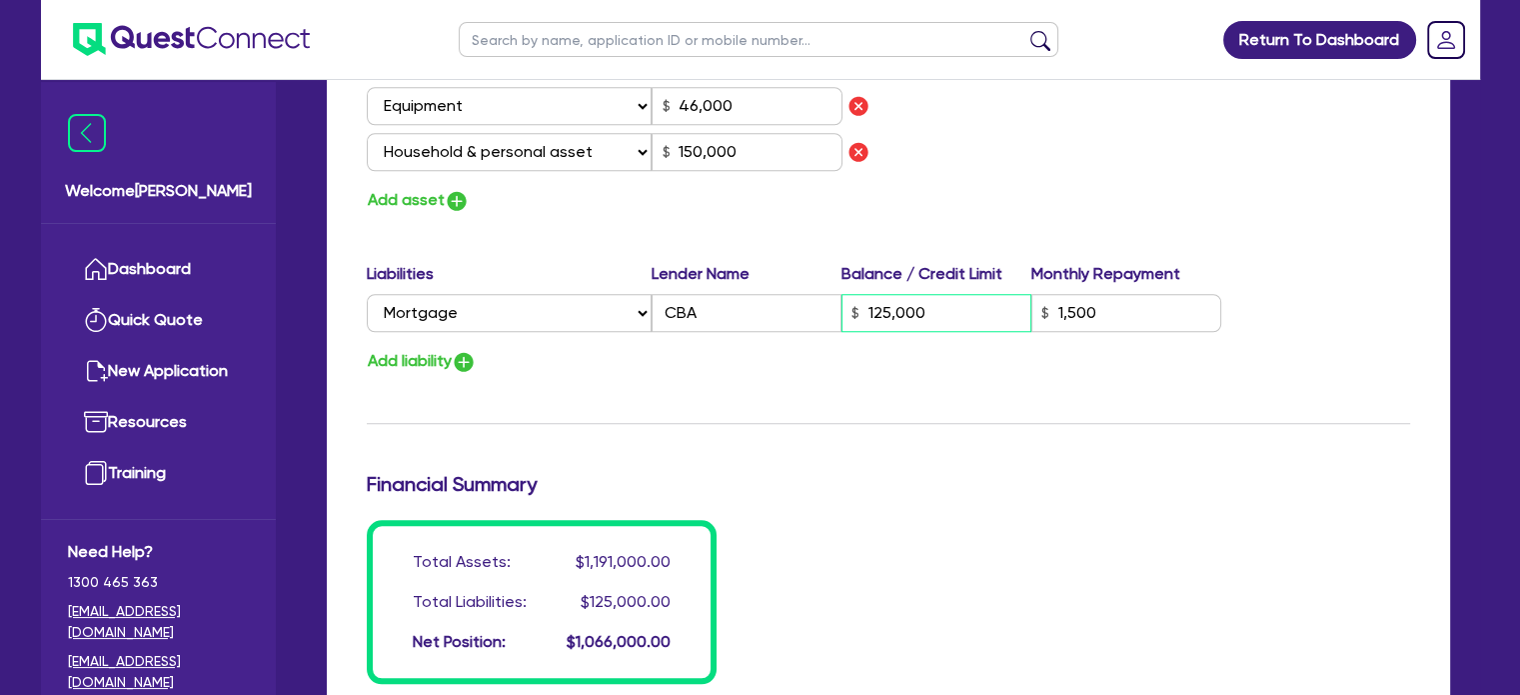
type input "38,000"
type input "55,000"
type input "46,000"
type input "150,000"
type input "12,500"
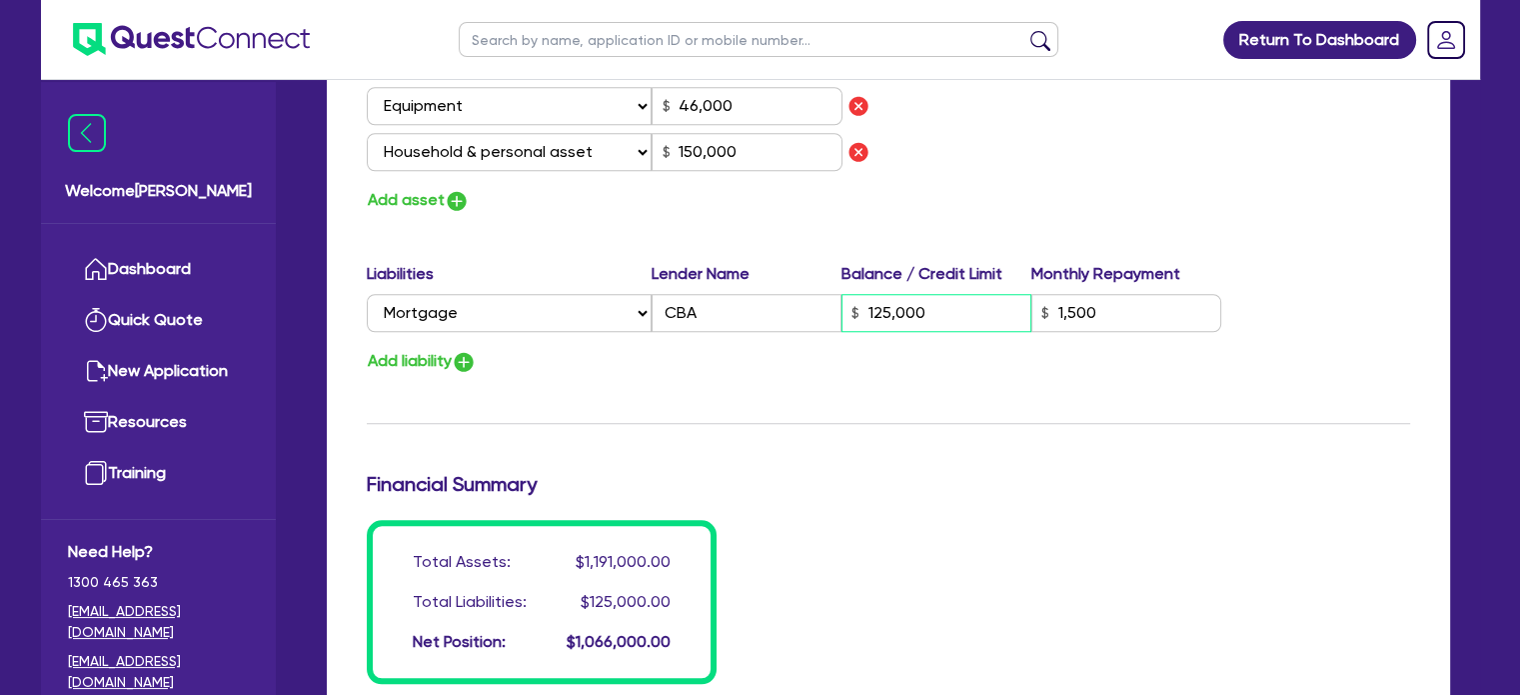
type input "1,500"
type input "2"
type input "0427 757 515"
type input "90,000"
type input "650,000"
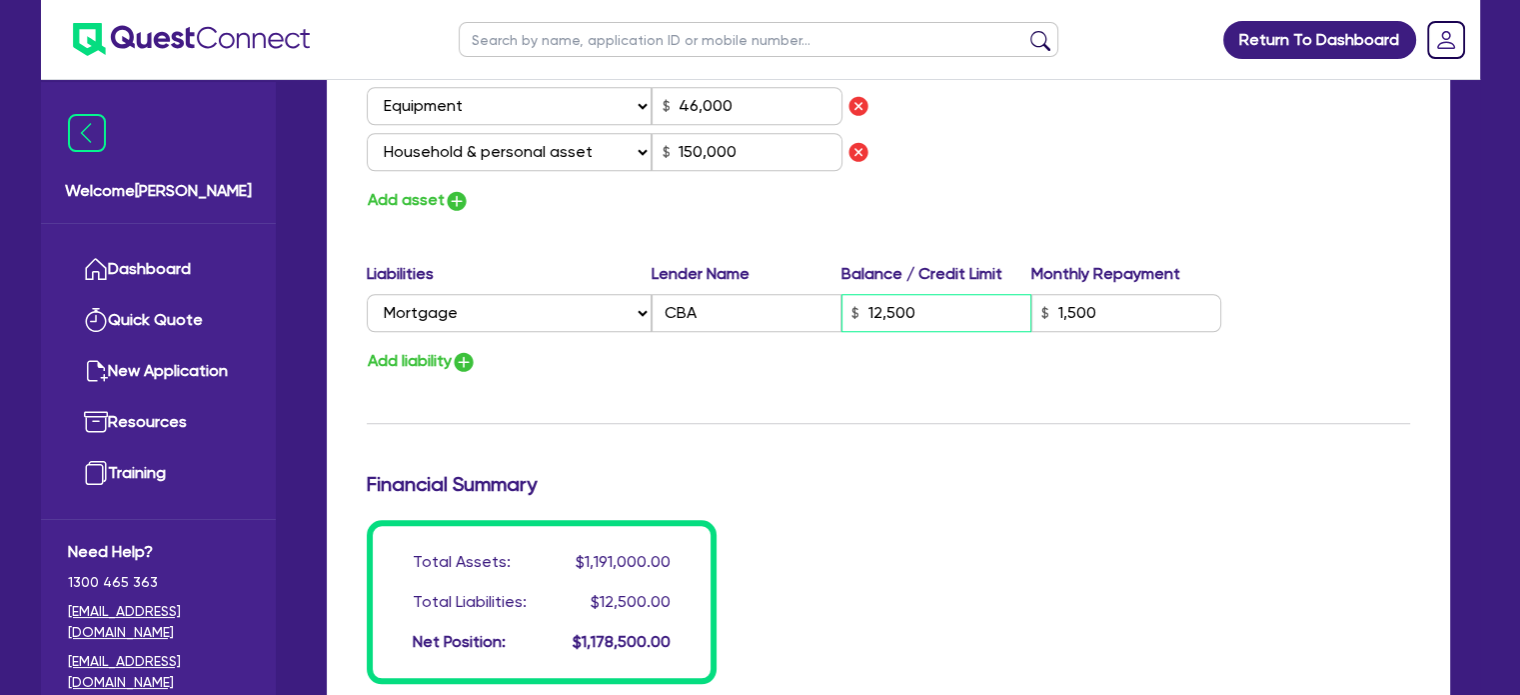
type input "30,000"
type input "35,000"
type input "40,000"
type input "15,000"
type input "42,000"
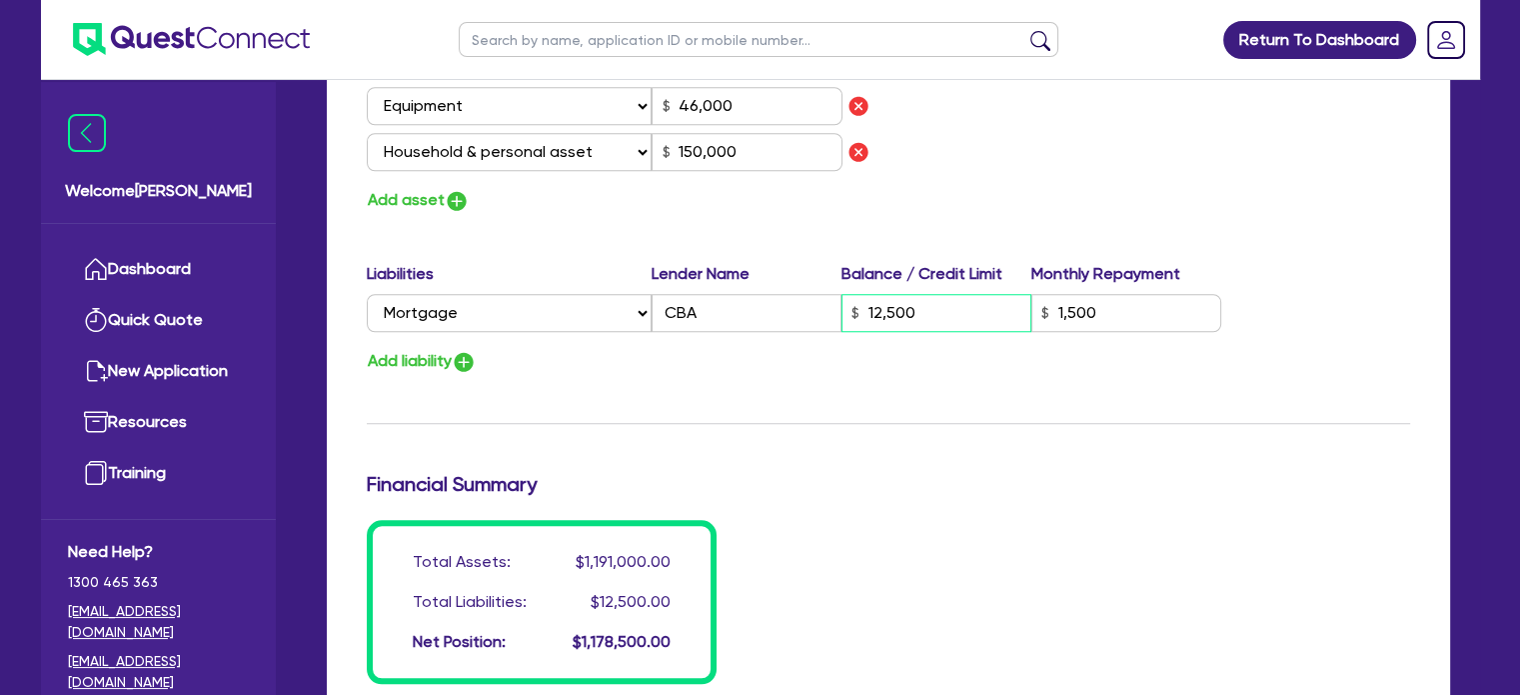
type input "38,000"
type input "55,000"
type input "46,000"
type input "150,000"
type input "1,250"
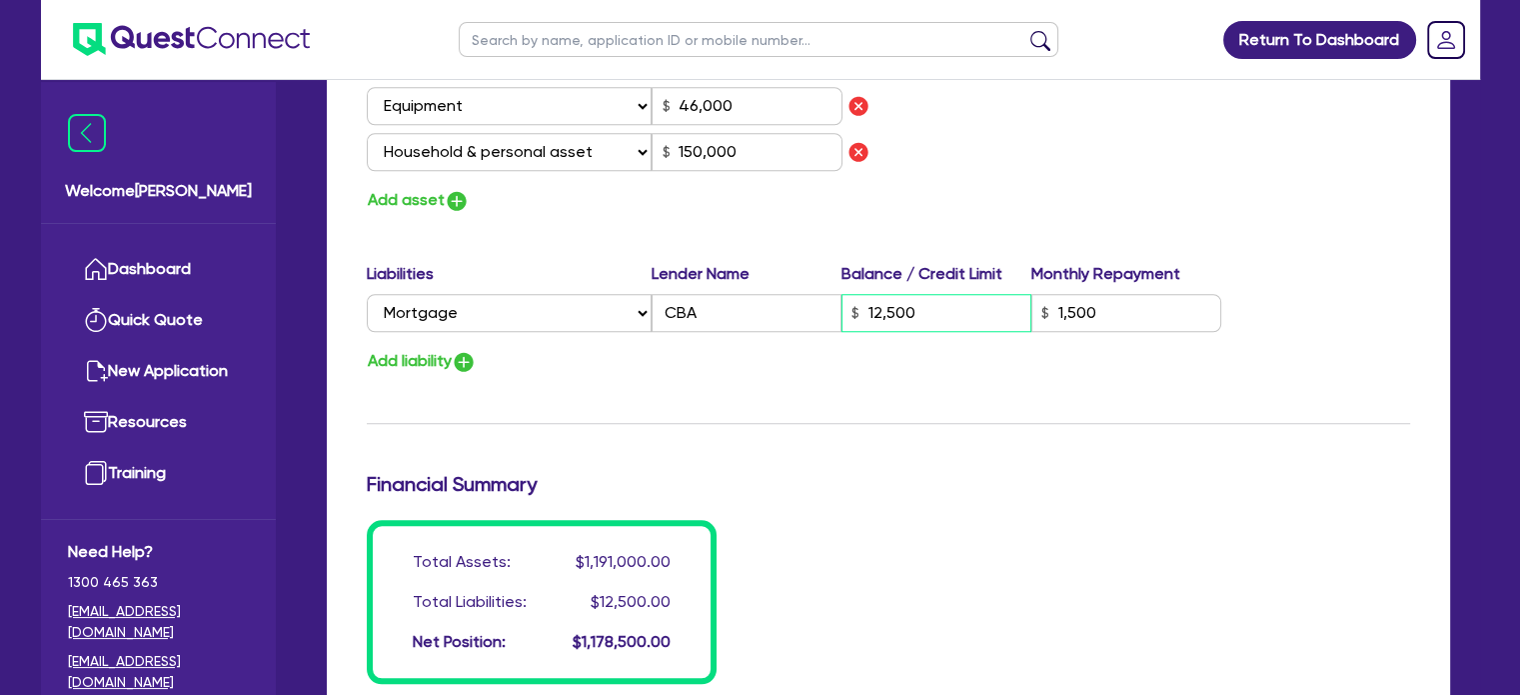
type input "1,500"
type input "2"
type input "0427 757 515"
type input "90,000"
type input "650,000"
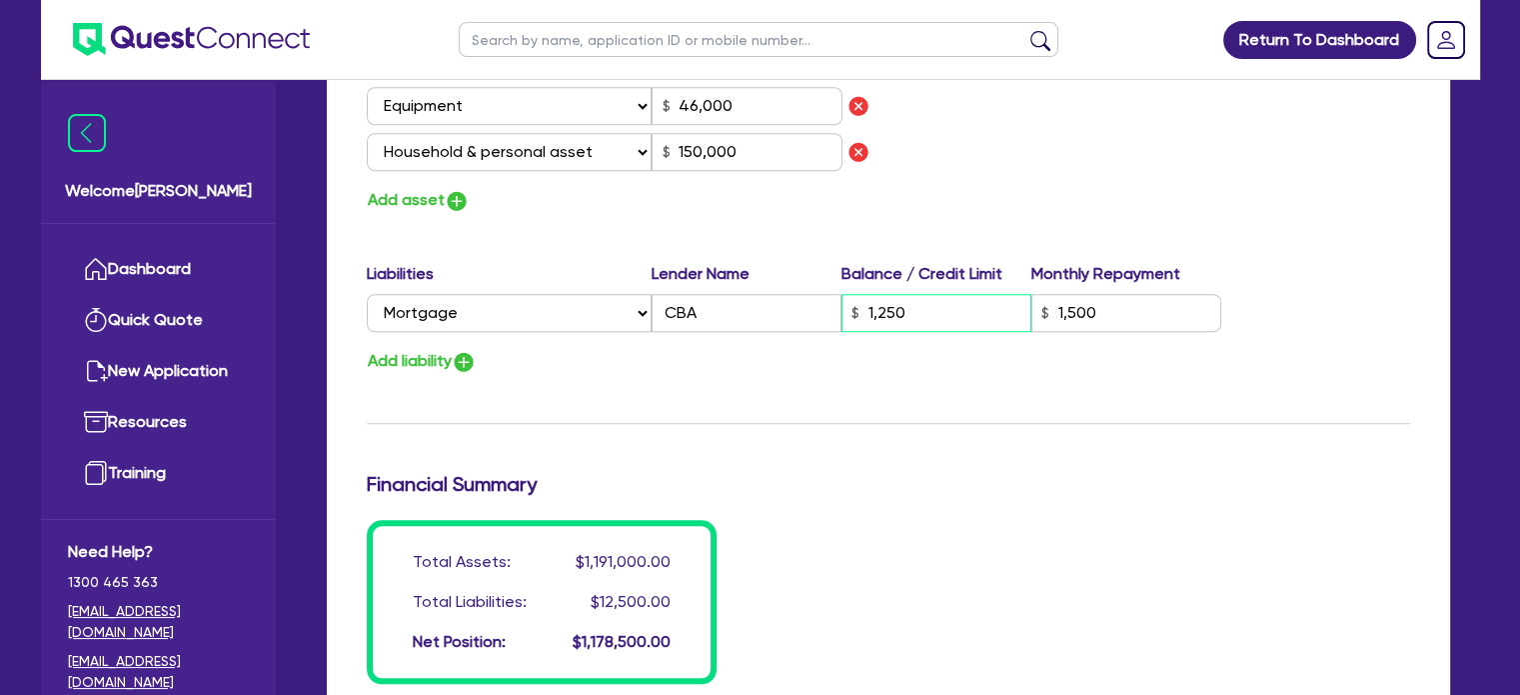
type input "30,000"
type input "35,000"
type input "40,000"
type input "15,000"
type input "42,000"
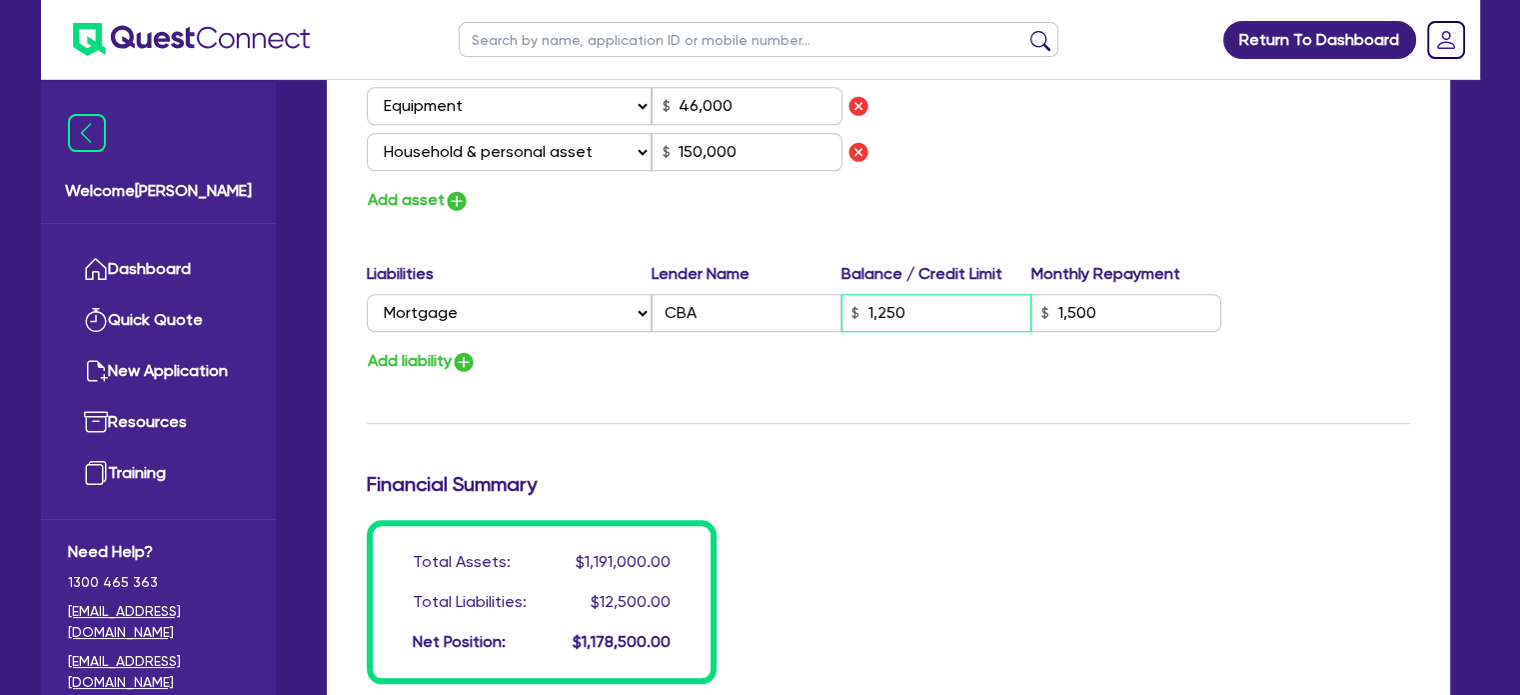
type input "38,000"
type input "55,000"
type input "46,000"
type input "150,000"
type input "125"
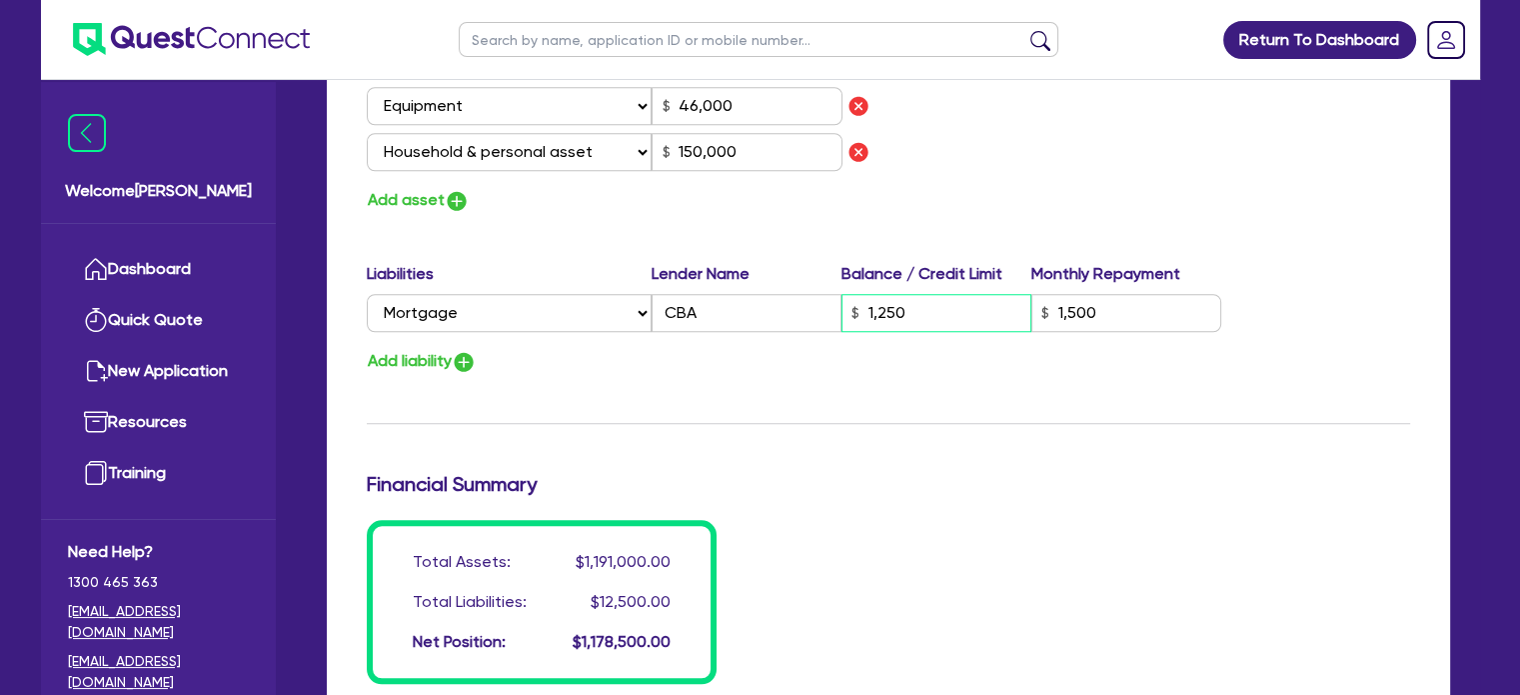
type input "1,500"
type input "2"
type input "0427 757 515"
type input "90,000"
type input "650,000"
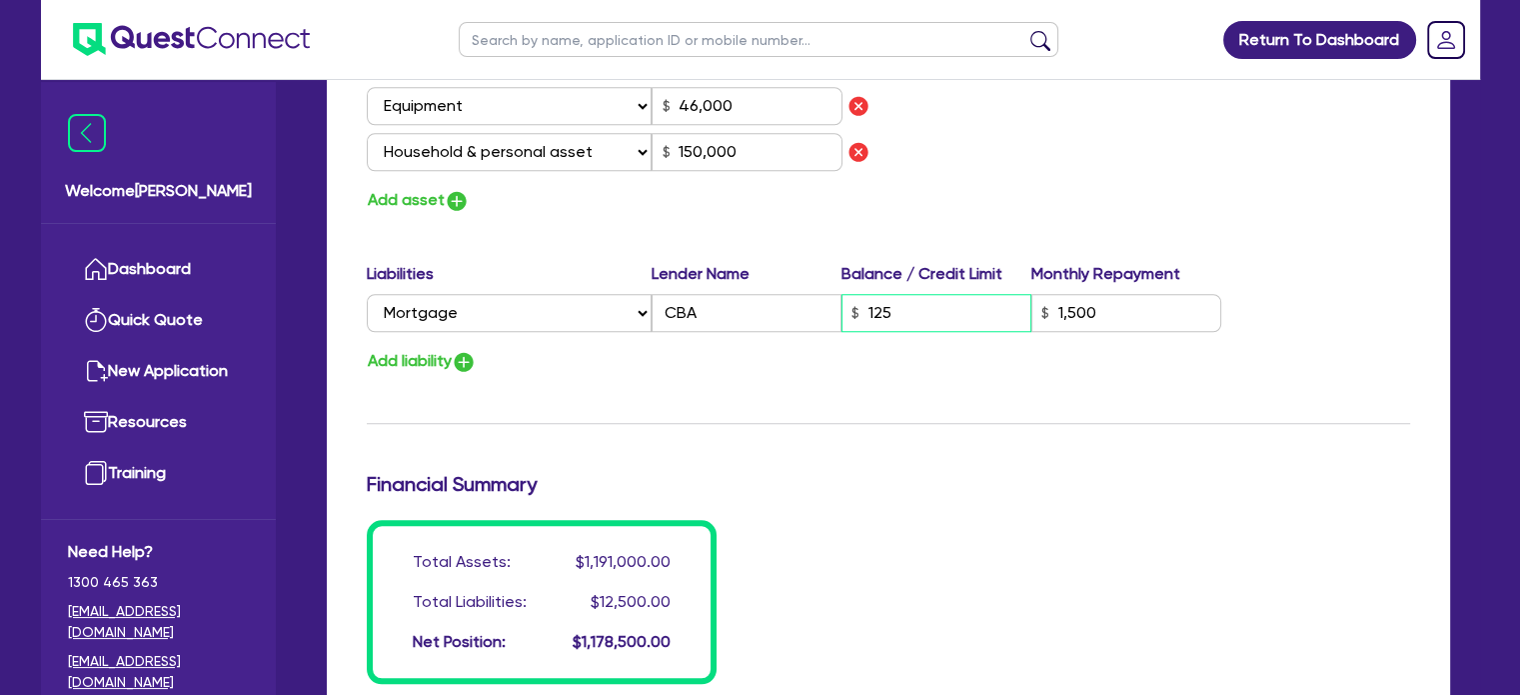
type input "30,000"
type input "35,000"
type input "40,000"
type input "15,000"
type input "42,000"
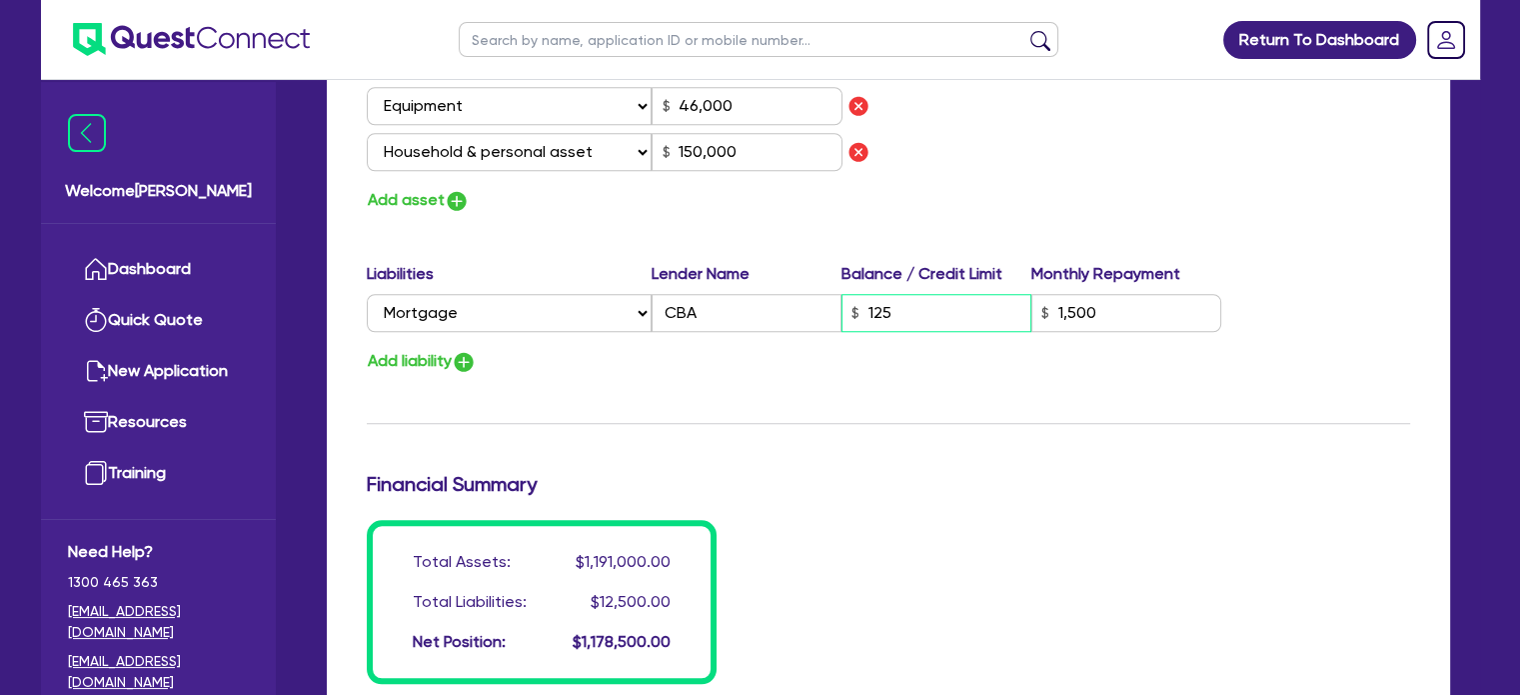
type input "38,000"
type input "55,000"
type input "46,000"
type input "150,000"
type input "12"
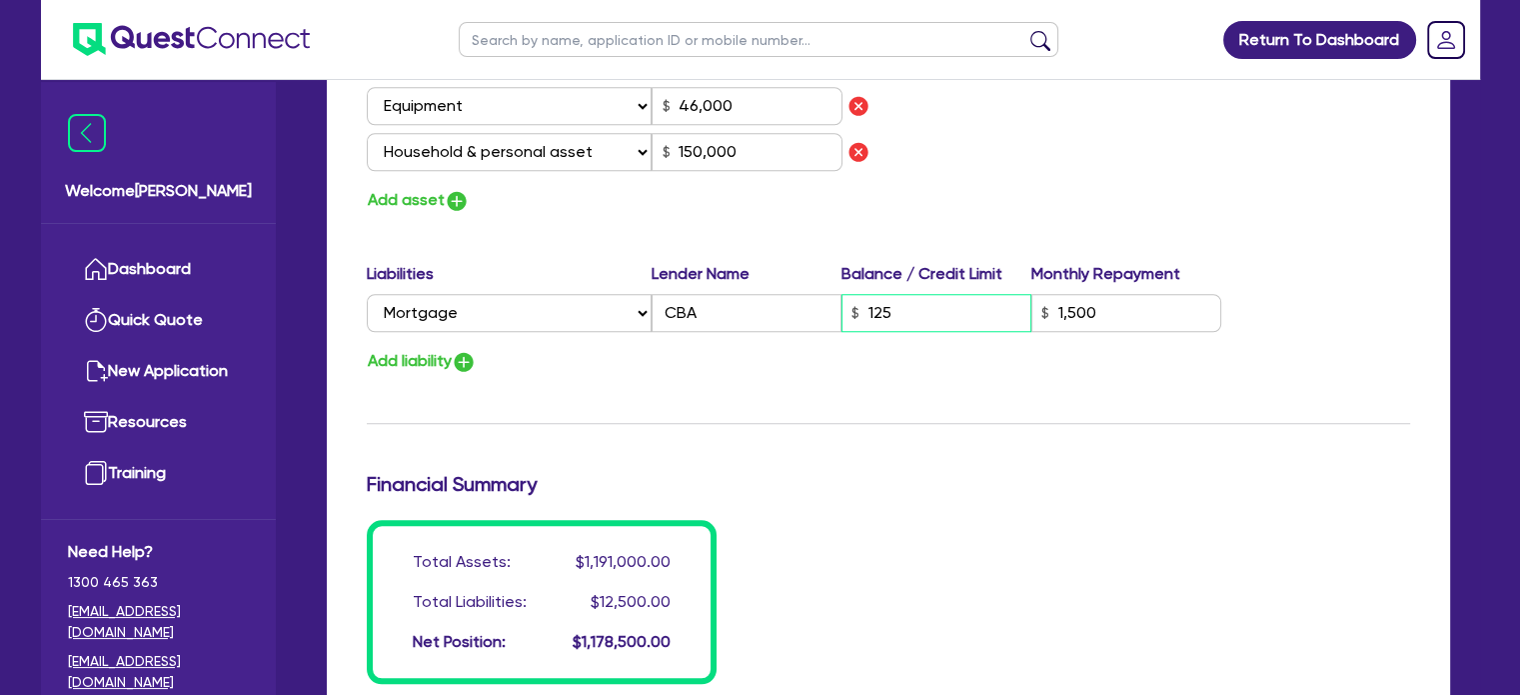
type input "1,500"
type input "2"
type input "0427 757 515"
type input "90,000"
type input "650,000"
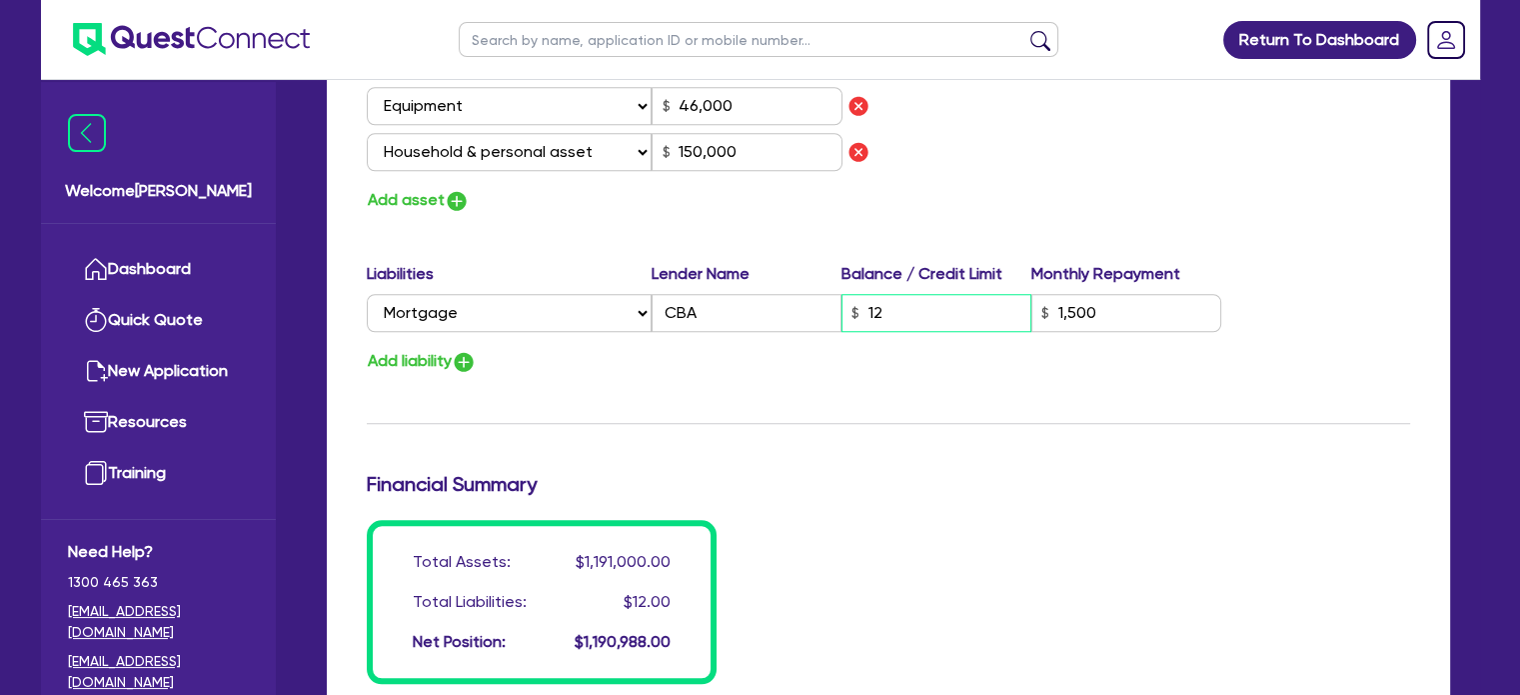
type input "30,000"
type input "35,000"
type input "40,000"
type input "15,000"
type input "42,000"
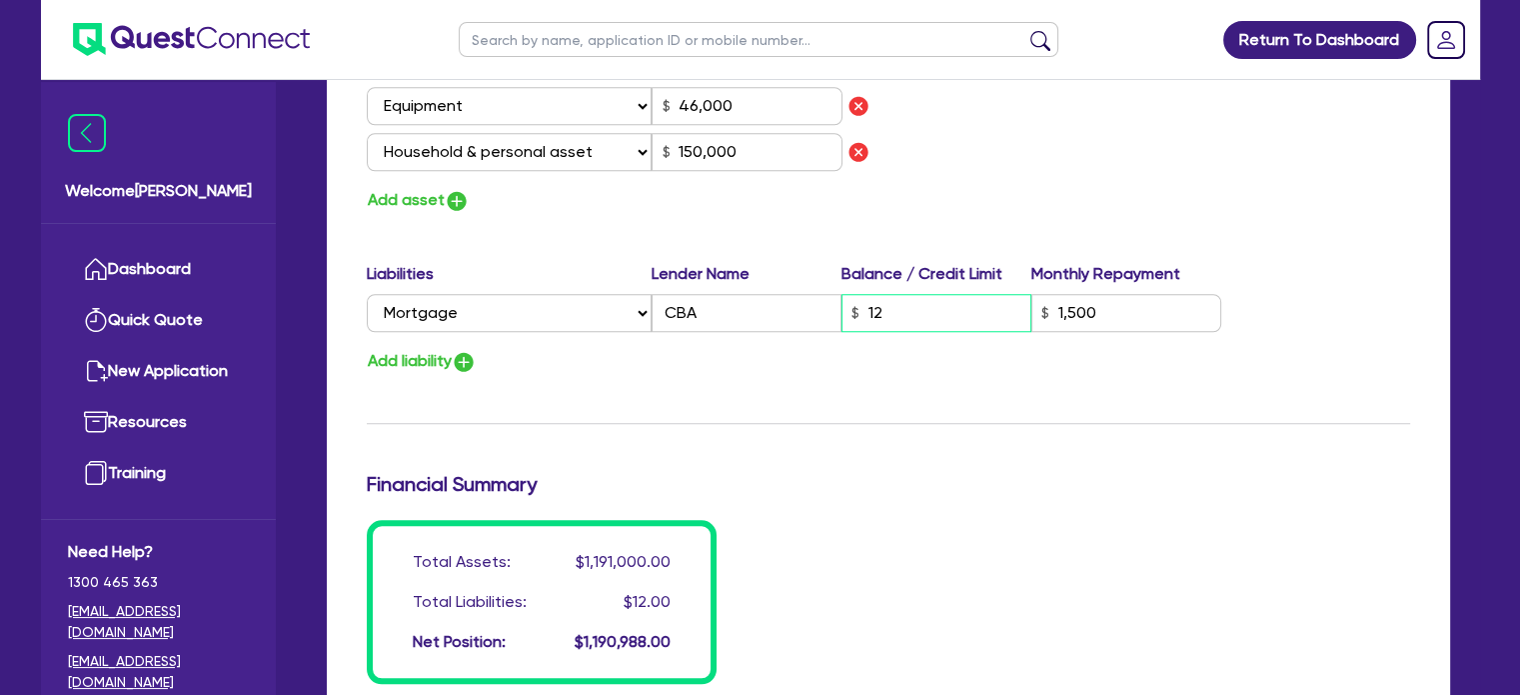
type input "38,000"
type input "55,000"
type input "46,000"
type input "150,000"
type input "1"
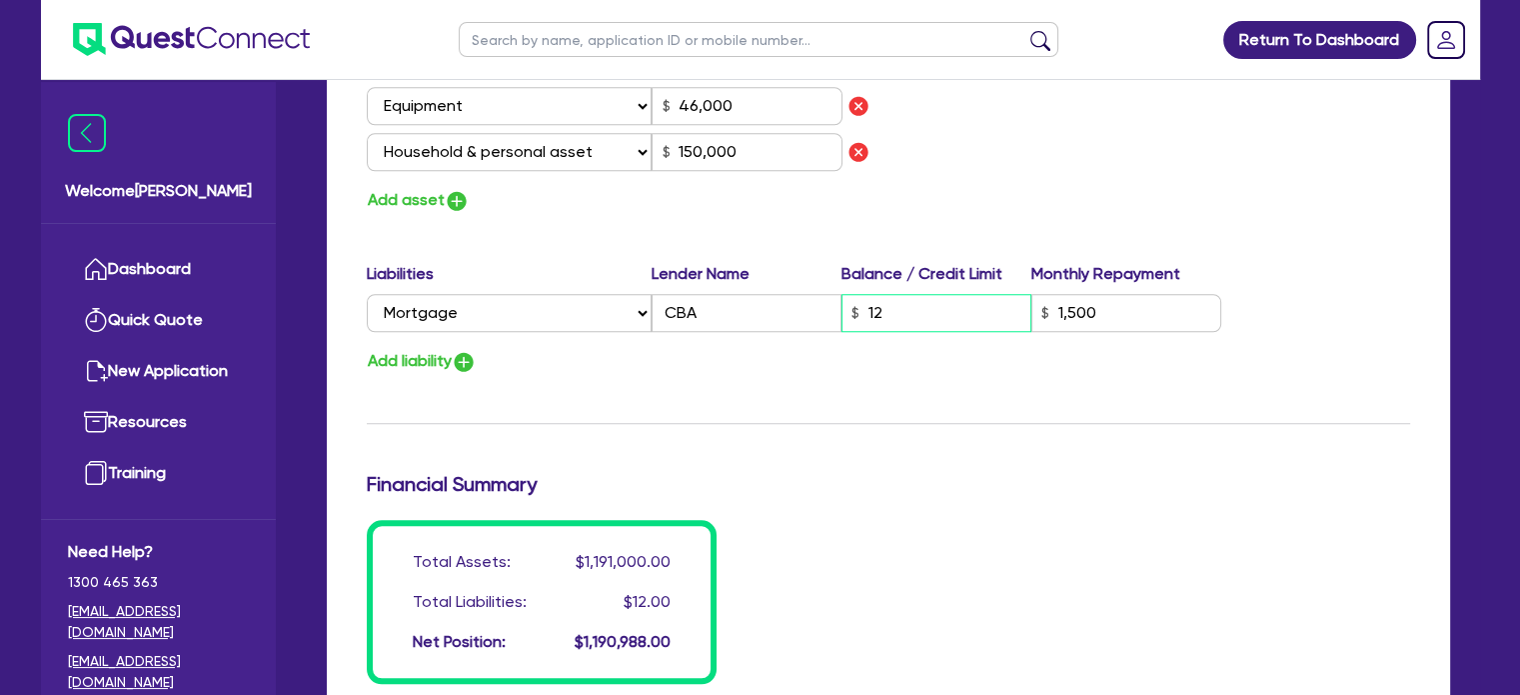
type input "1,500"
type input "2"
type input "0427 757 515"
type input "90,000"
type input "650,000"
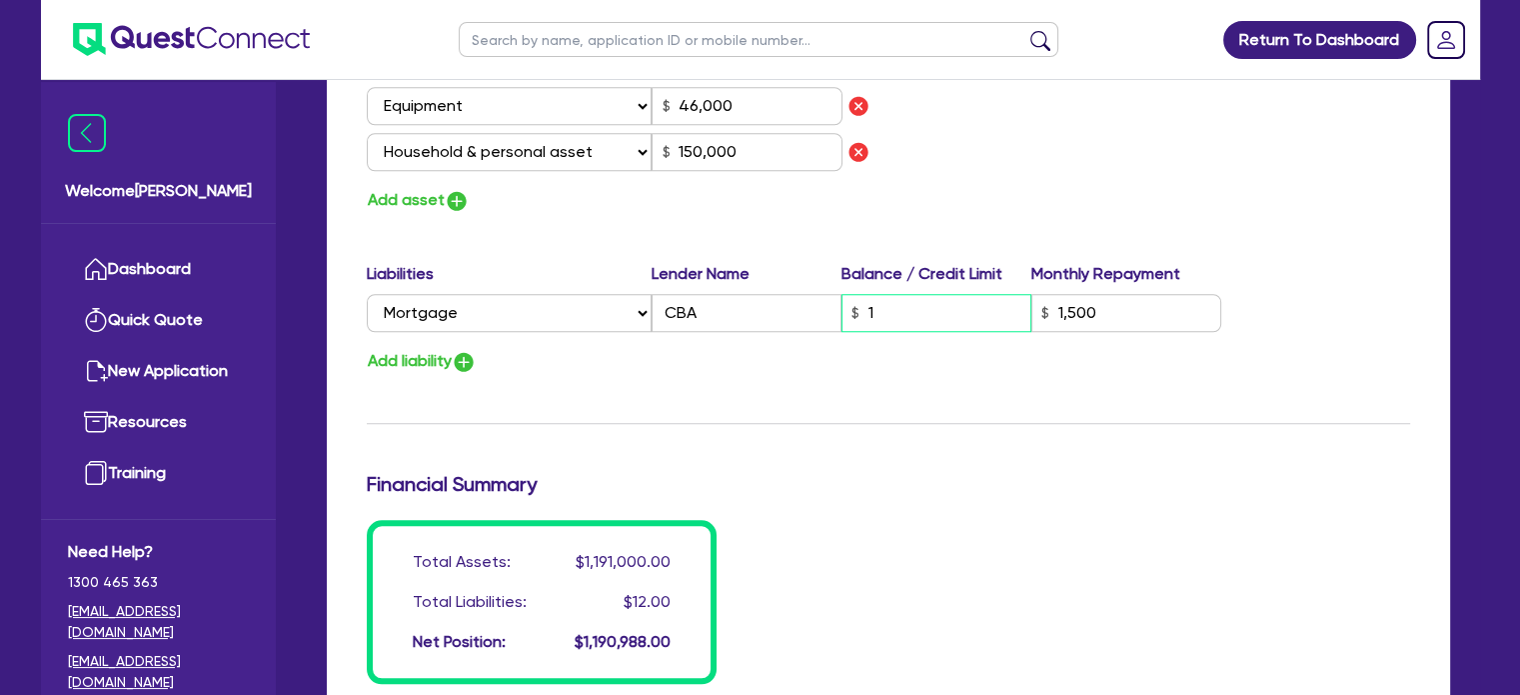
type input "30,000"
type input "35,000"
type input "40,000"
type input "15,000"
type input "42,000"
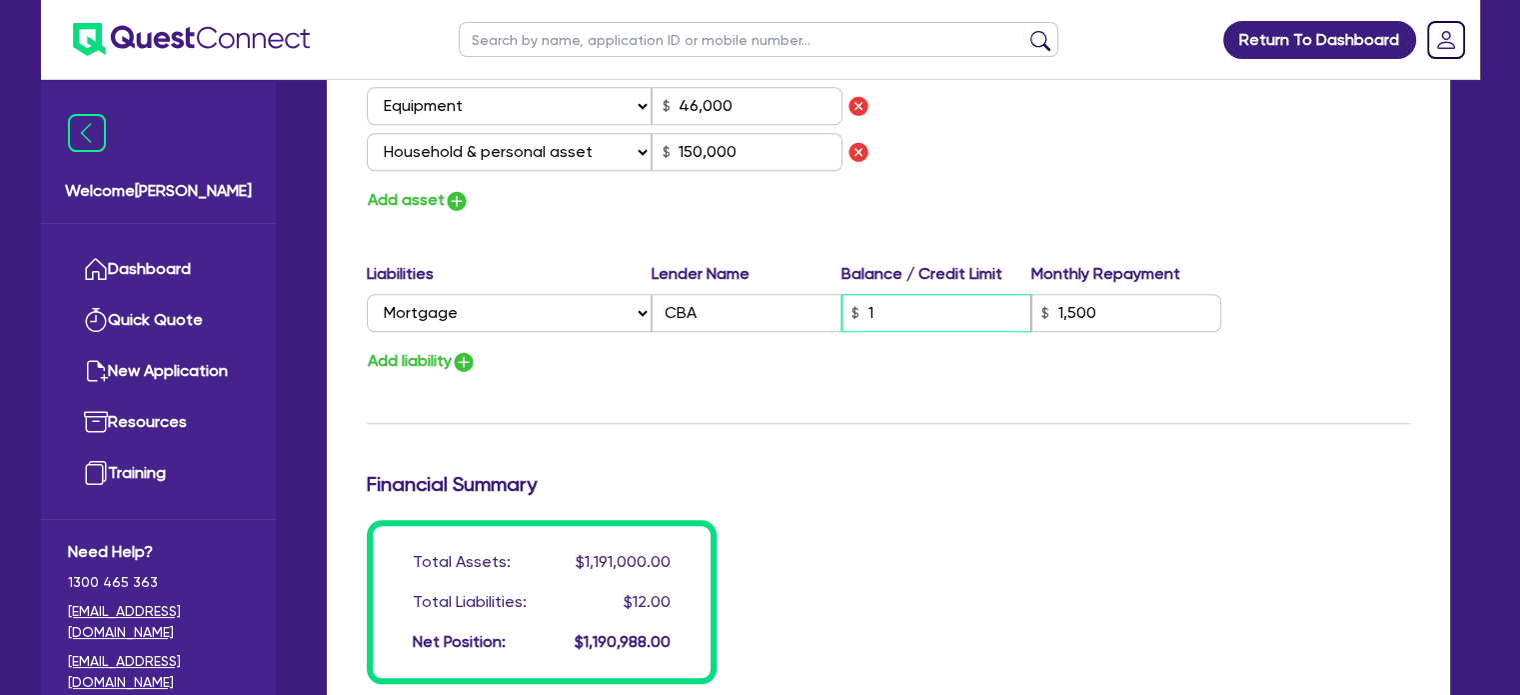
type input "38,000"
type input "55,000"
type input "46,000"
type input "150,000"
type input "1,500"
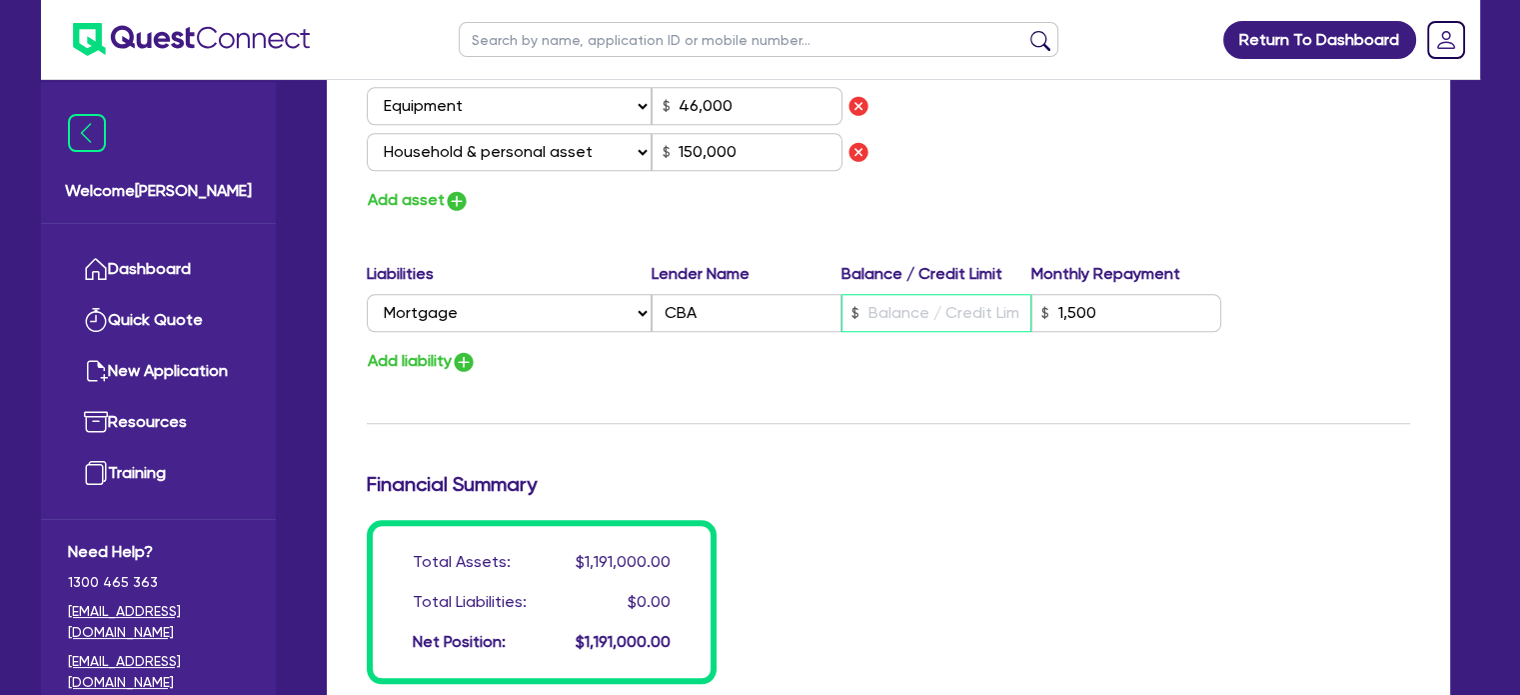
type input "2"
type input "0427 757 515"
type input "90,000"
type input "650,000"
type input "30,000"
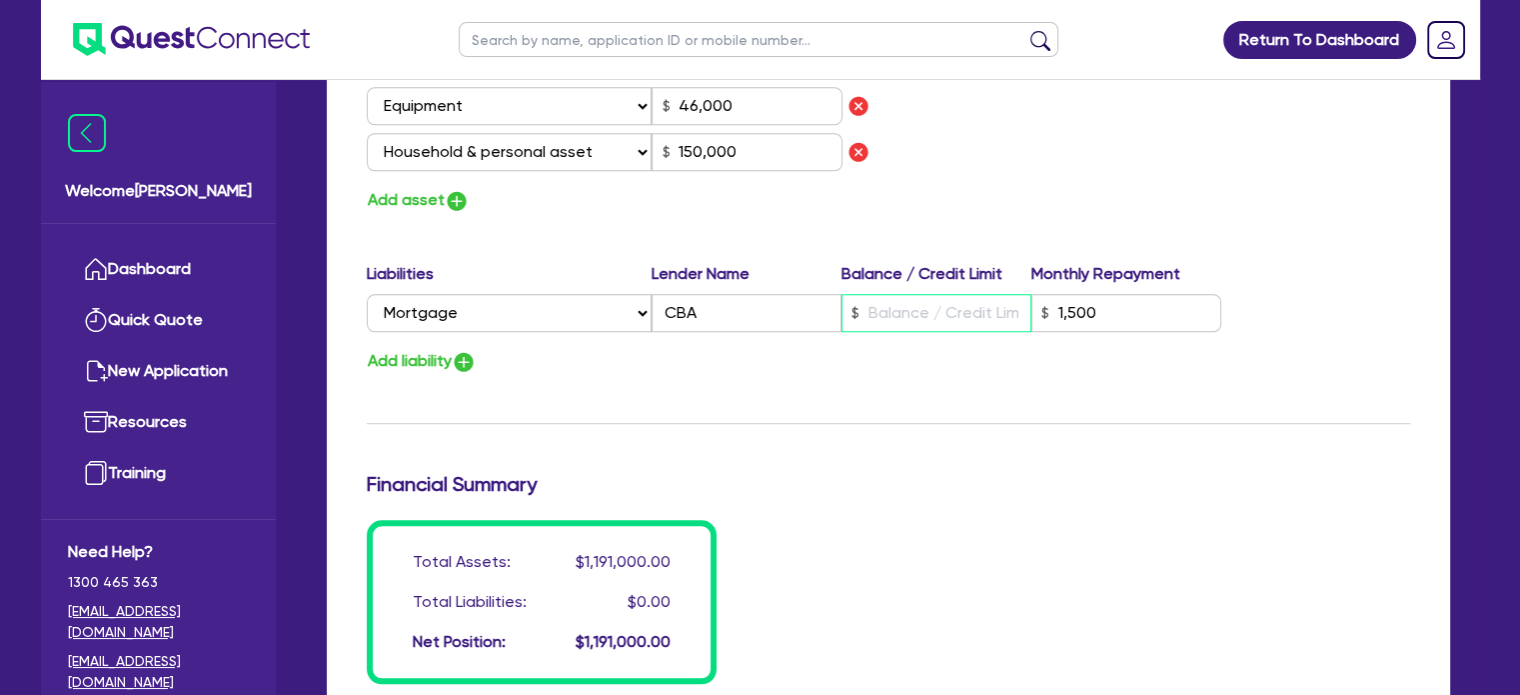
type input "35,000"
type input "40,000"
type input "15,000"
type input "42,000"
type input "38,000"
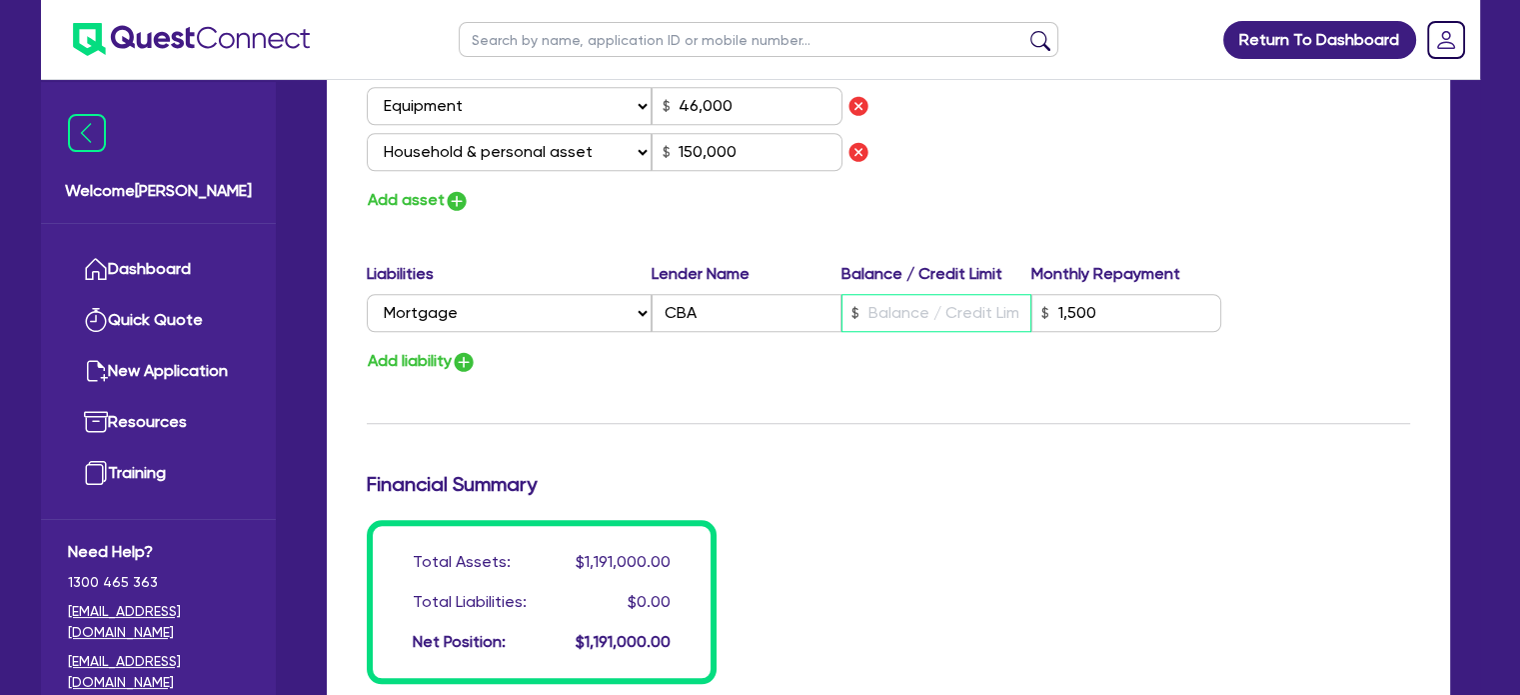
type input "55,000"
type input "46,000"
type input "150,000"
type input "9"
type input "1,500"
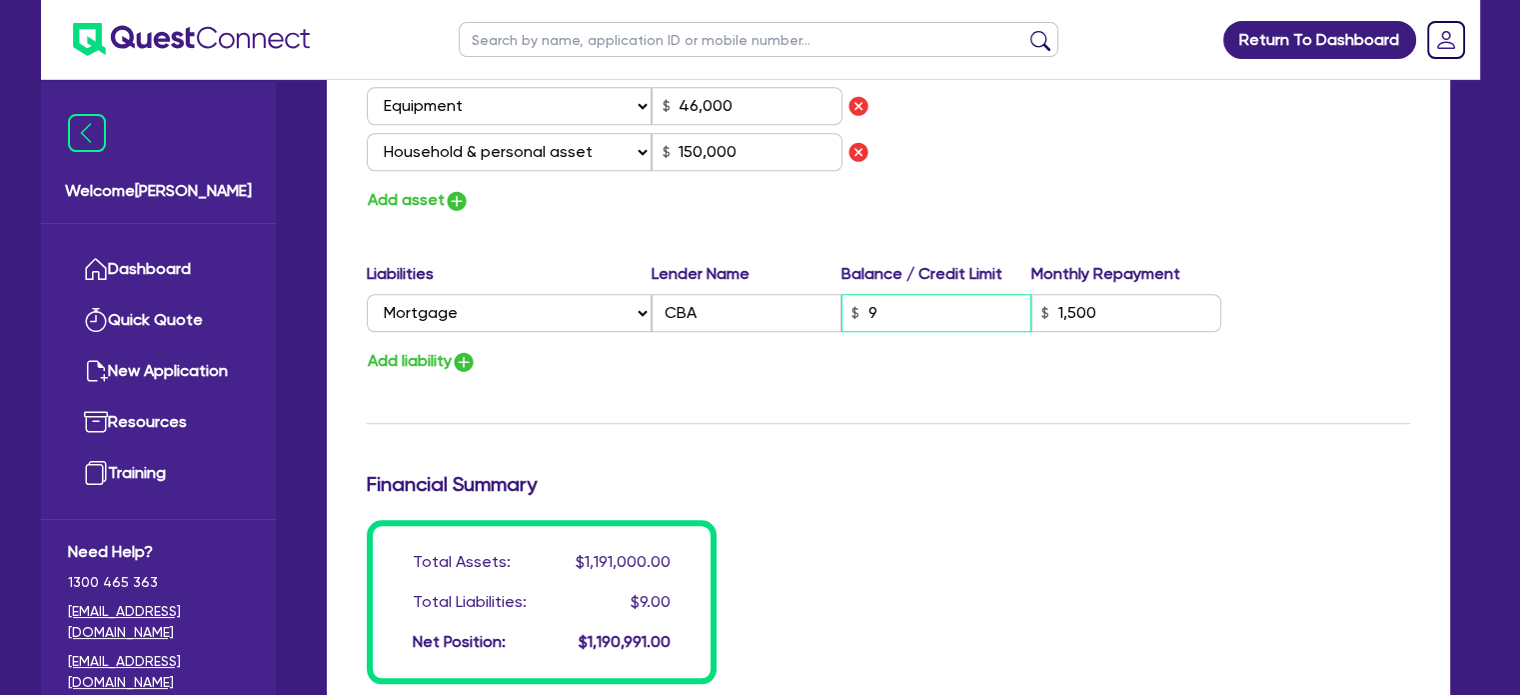
type input "2"
type input "0427 757 515"
type input "90,000"
type input "650,000"
type input "30,000"
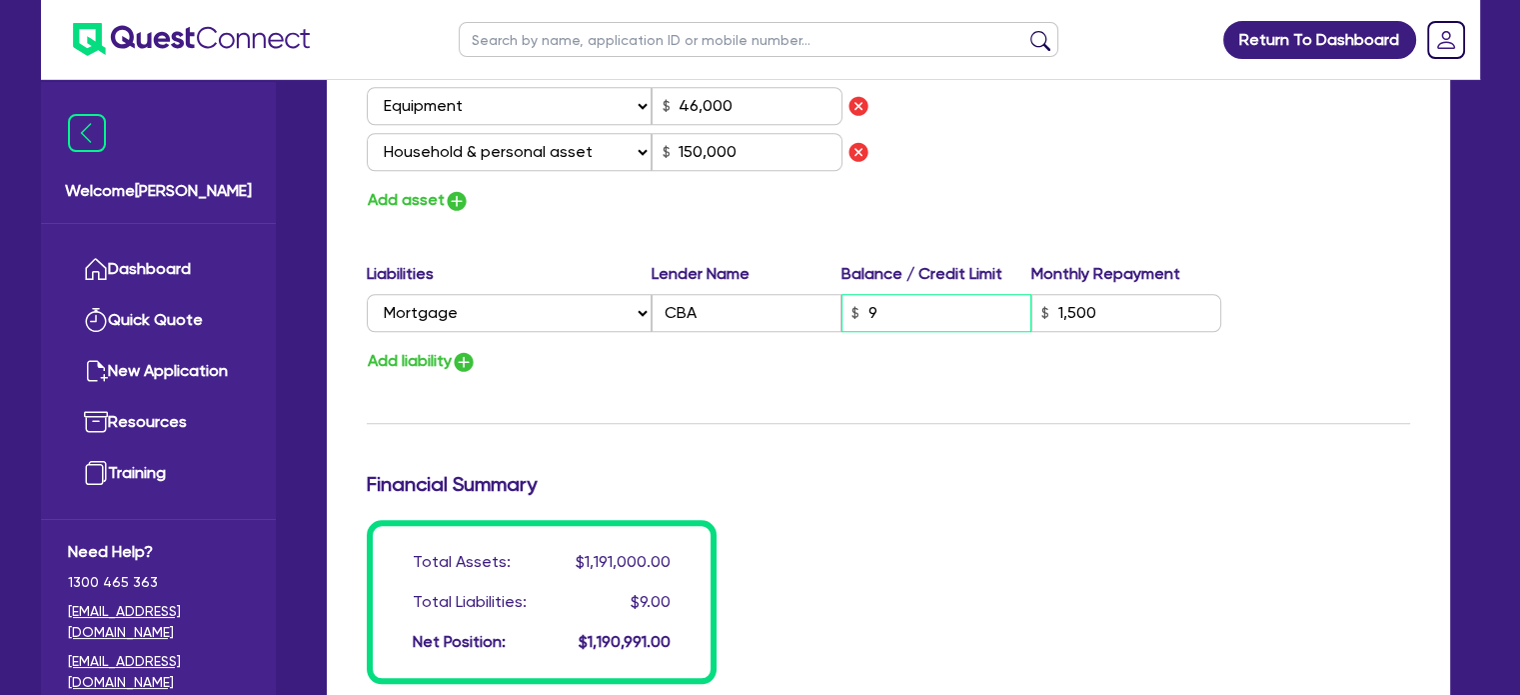
type input "35,000"
type input "40,000"
type input "15,000"
type input "42,000"
type input "38,000"
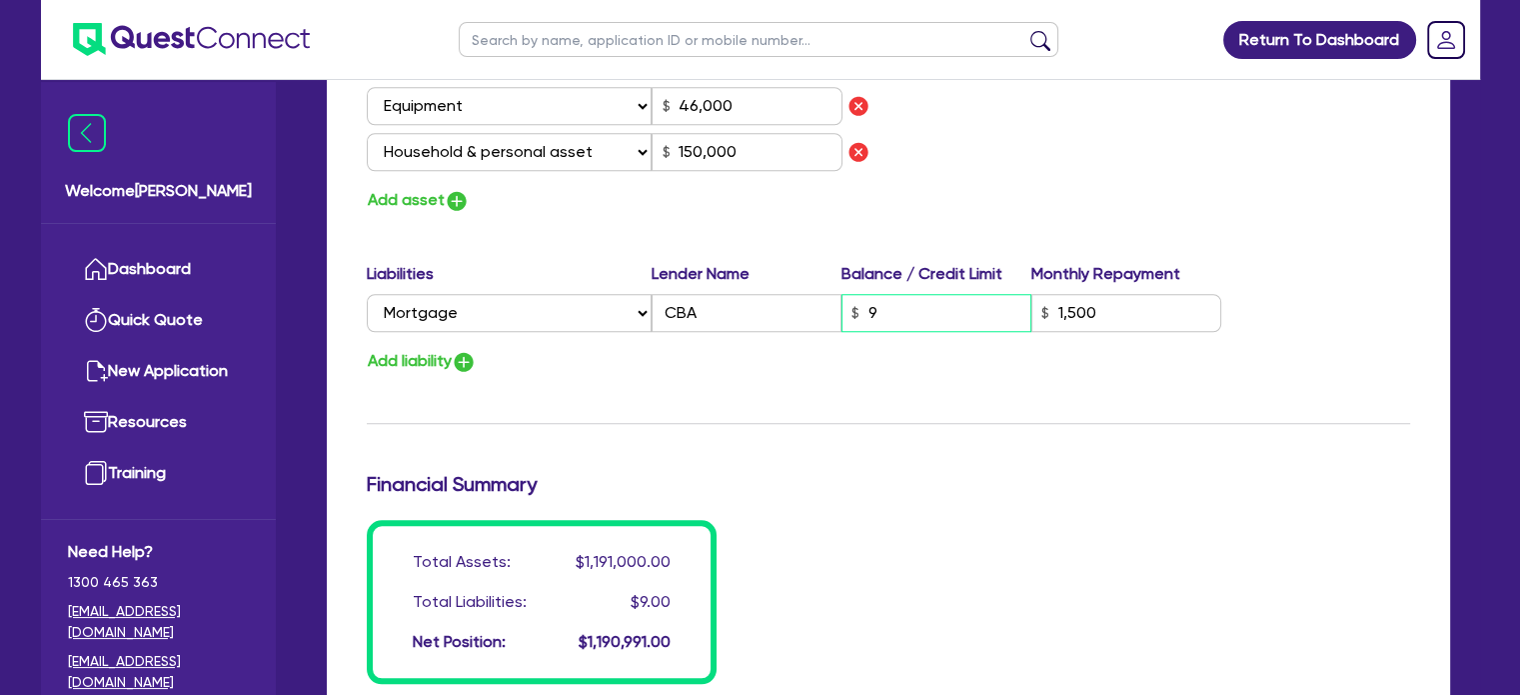
type input "55,000"
type input "46,000"
type input "150,000"
type input "90"
type input "1,500"
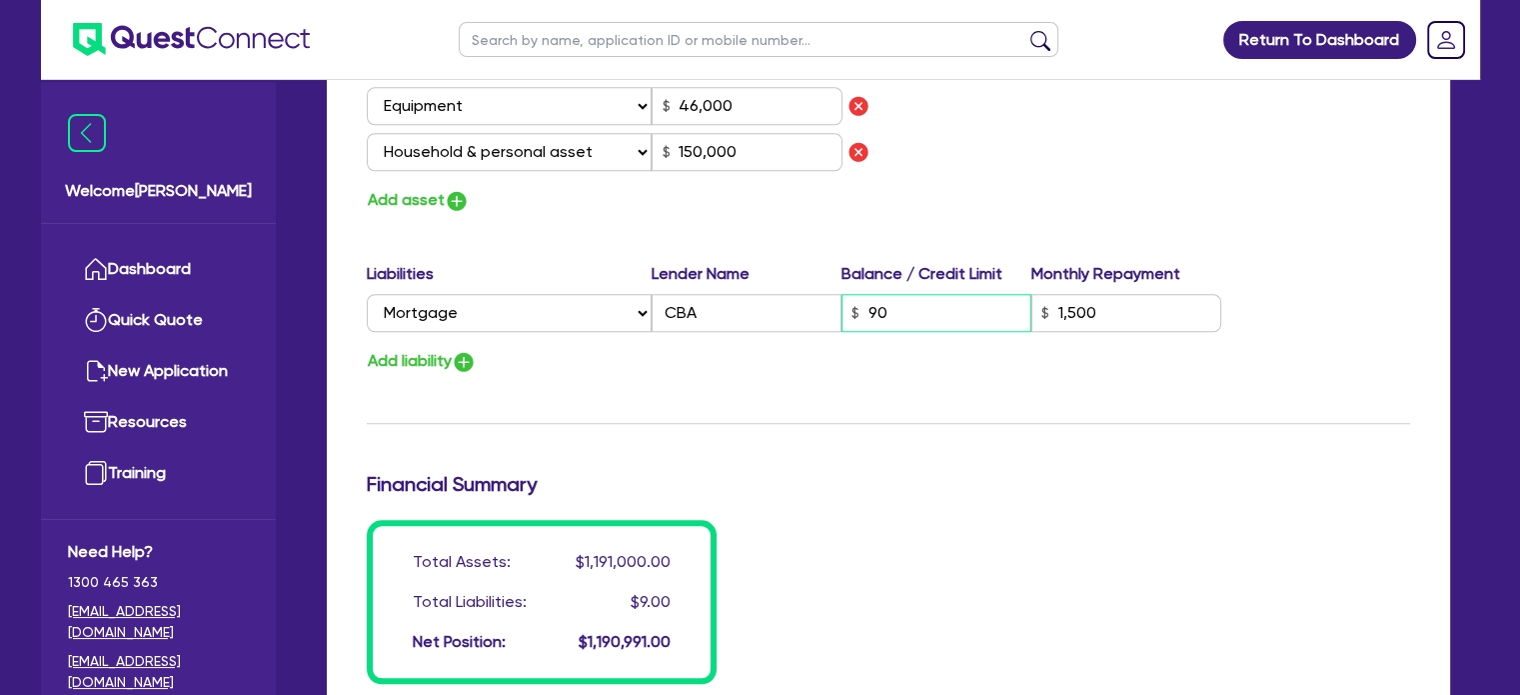
type input "2"
type input "0427 757 515"
type input "90,000"
type input "650,000"
type input "30,000"
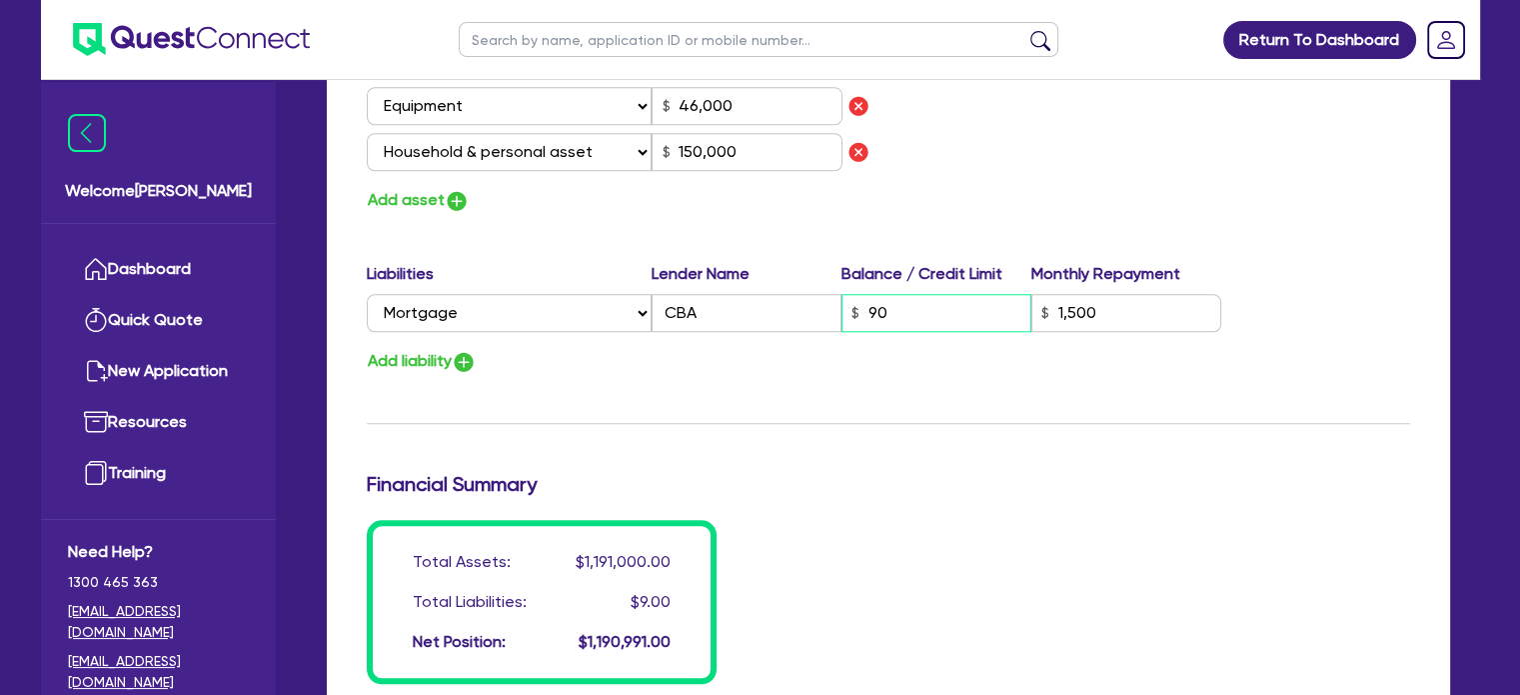
type input "35,000"
type input "40,000"
type input "15,000"
type input "42,000"
type input "38,000"
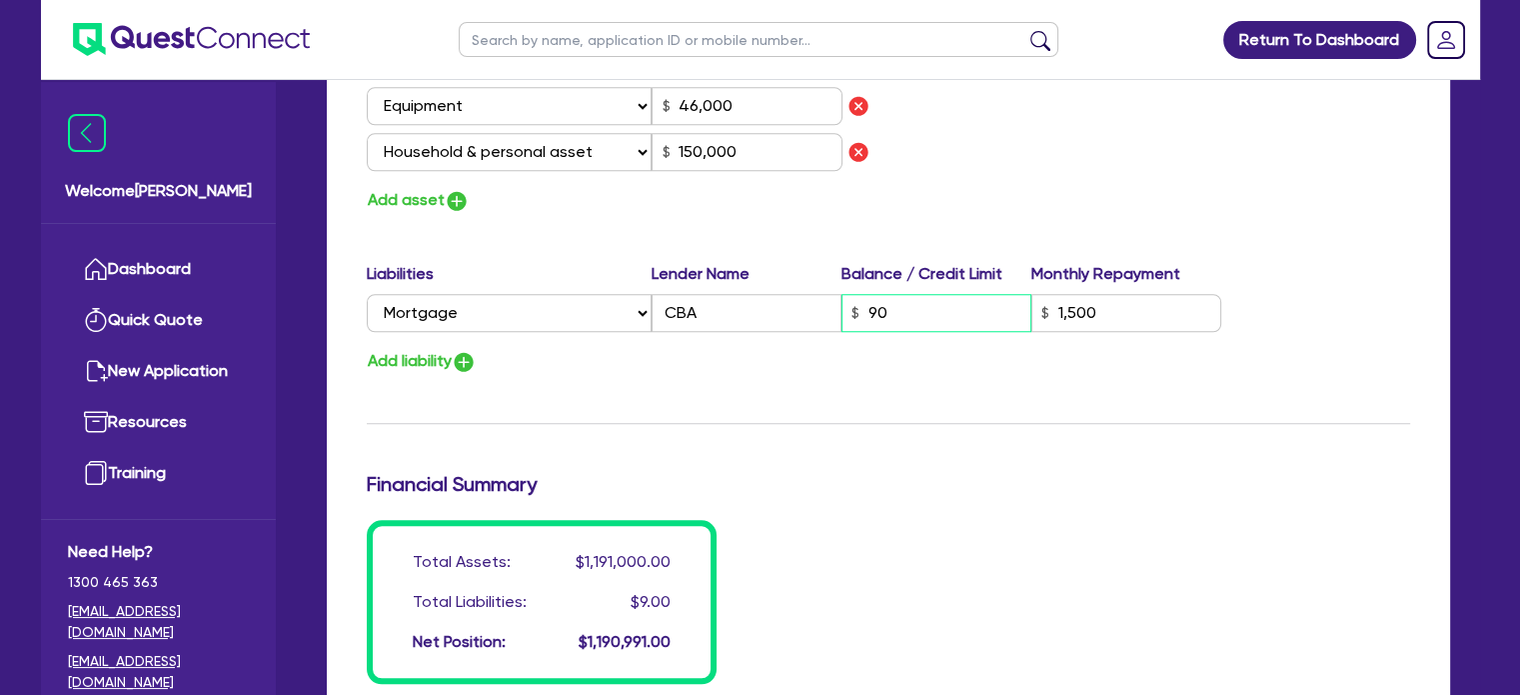
type input "55,000"
type input "46,000"
type input "150,000"
type input "900"
type input "1,500"
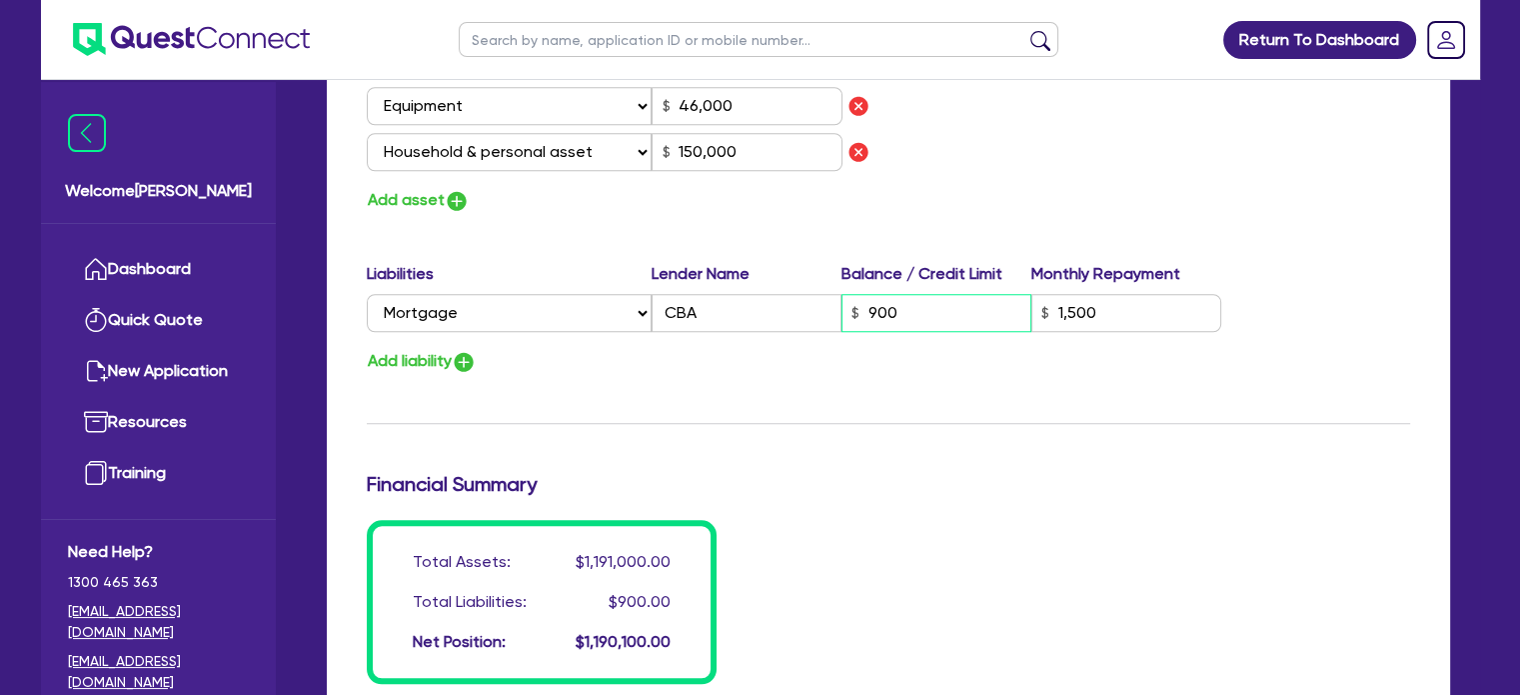
type input "2"
type input "0427 757 515"
type input "90,000"
type input "650,000"
type input "30,000"
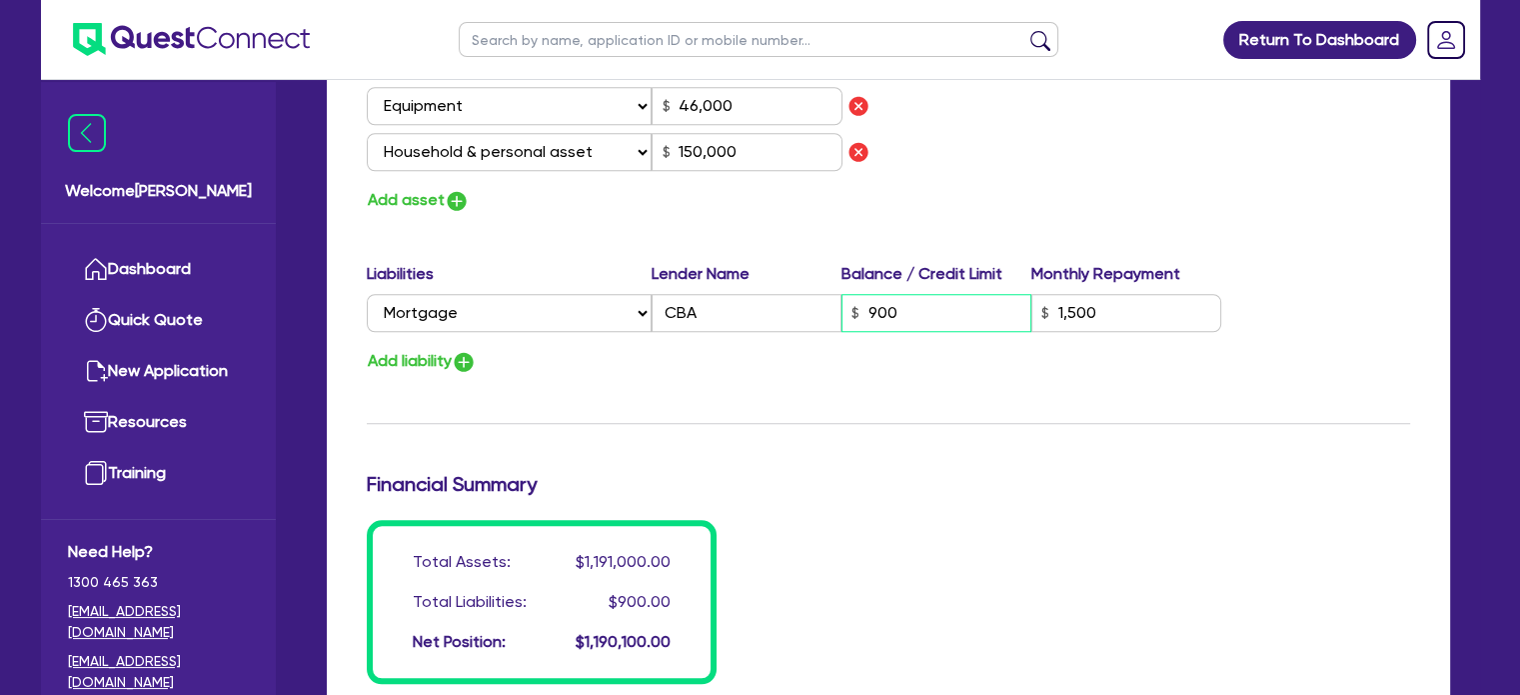
type input "35,000"
type input "40,000"
type input "15,000"
type input "42,000"
type input "38,000"
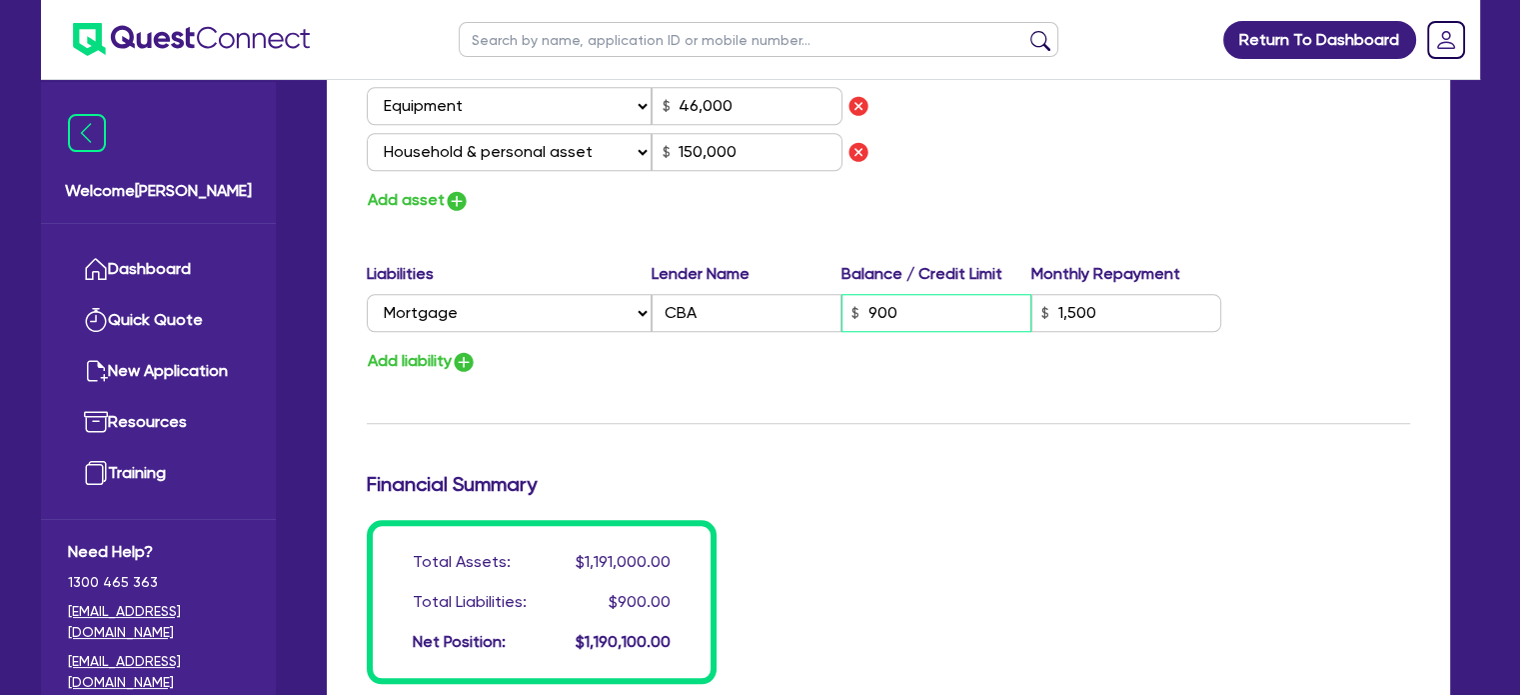
type input "55,000"
type input "46,000"
type input "150,000"
type input "9,000"
type input "1,500"
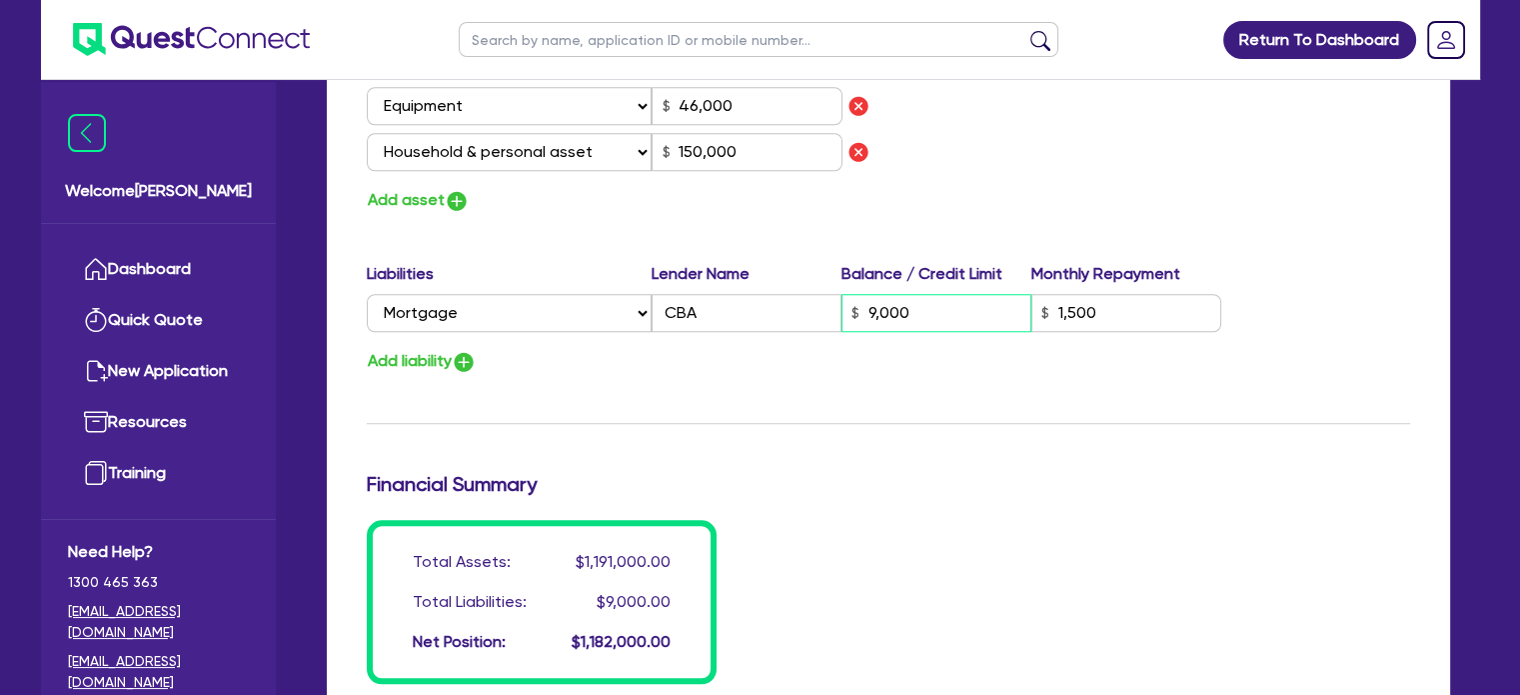
type input "2"
type input "0427 757 515"
type input "90,000"
type input "650,000"
type input "30,000"
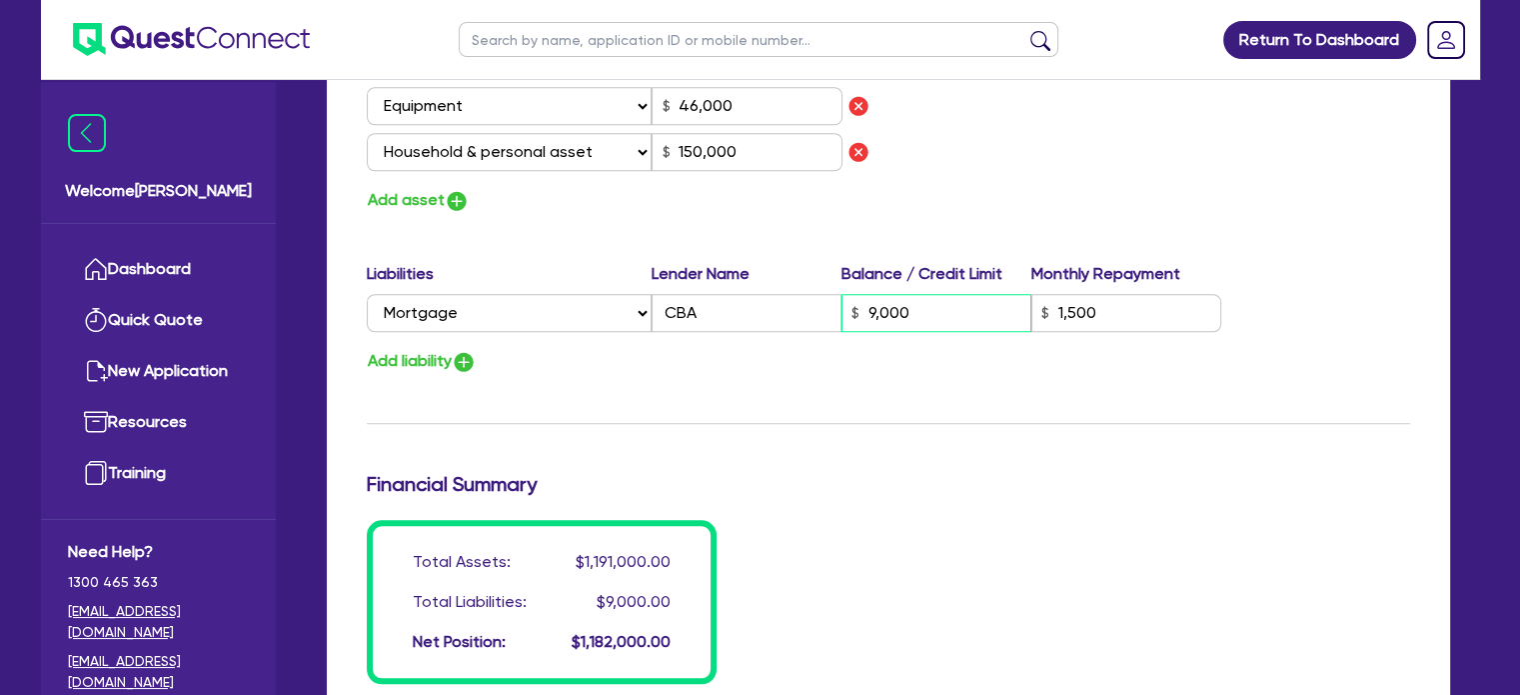
type input "35,000"
type input "40,000"
type input "15,000"
type input "42,000"
click at [469, 362] on img "button" at bounding box center [464, 362] width 24 height 24
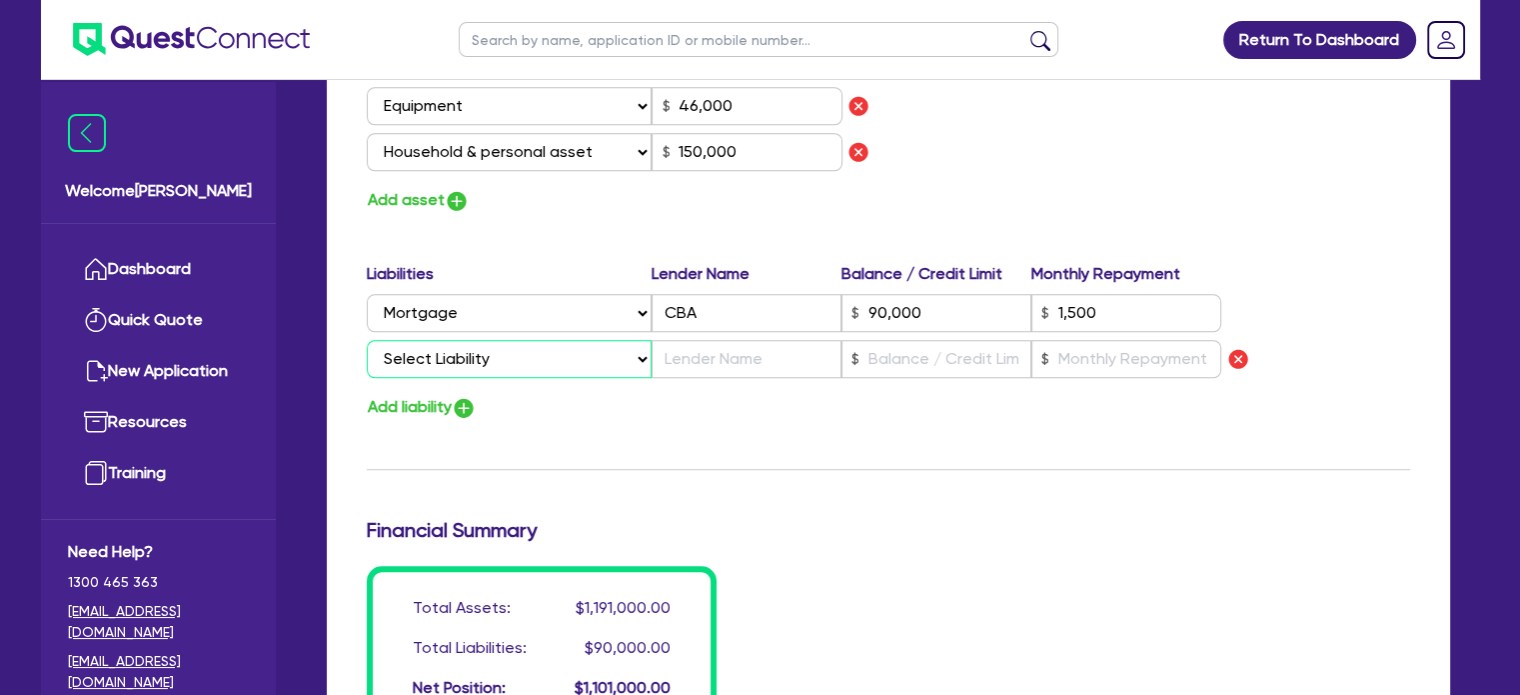
click at [505, 362] on select "Select Liability Credit card Mortgage Investment property loan Vehicle loan Tru…" at bounding box center [509, 359] width 285 height 38
click at [367, 340] on select "Select Liability Credit card Mortgage Investment property loan Vehicle loan Tru…" at bounding box center [509, 359] width 285 height 38
click at [704, 362] on input "text" at bounding box center [747, 359] width 190 height 38
click at [903, 363] on input "text" at bounding box center [937, 359] width 190 height 38
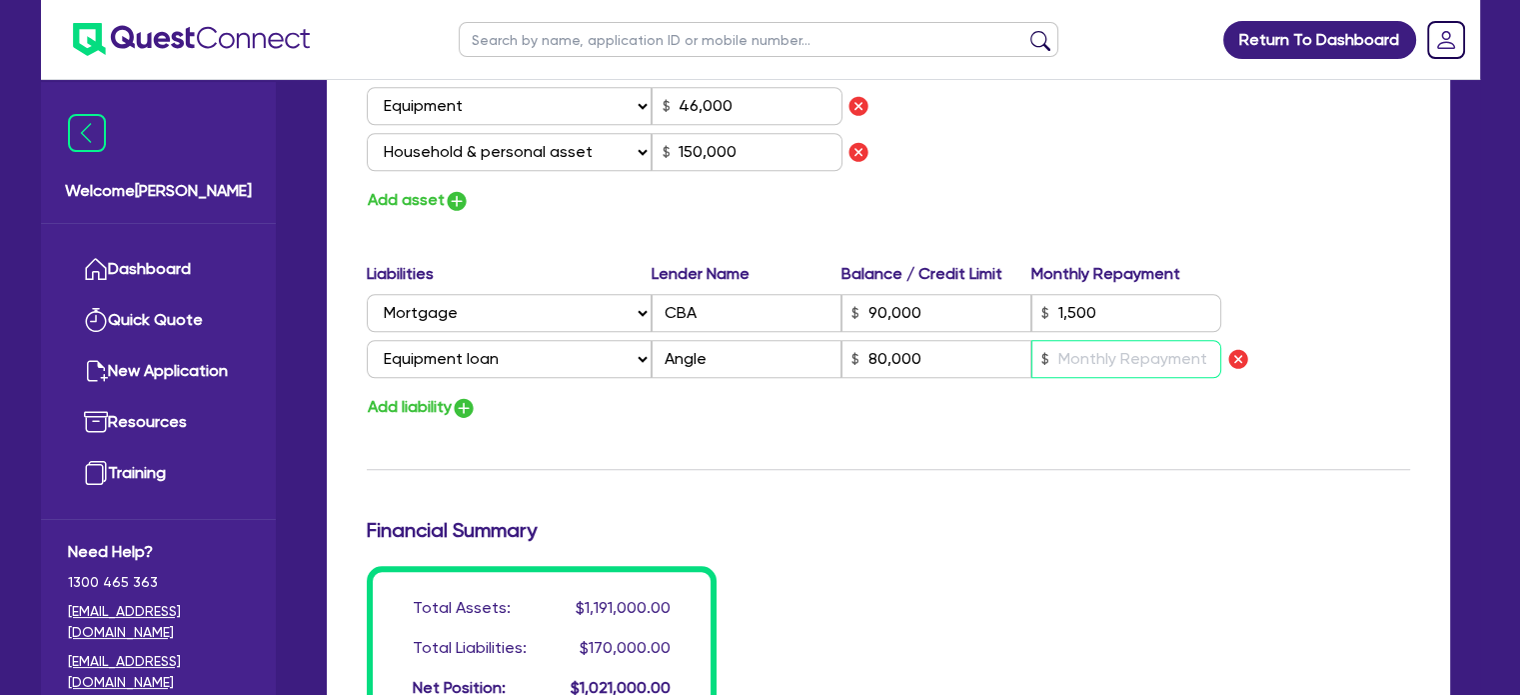
click at [1067, 359] on input "text" at bounding box center [1126, 359] width 190 height 38
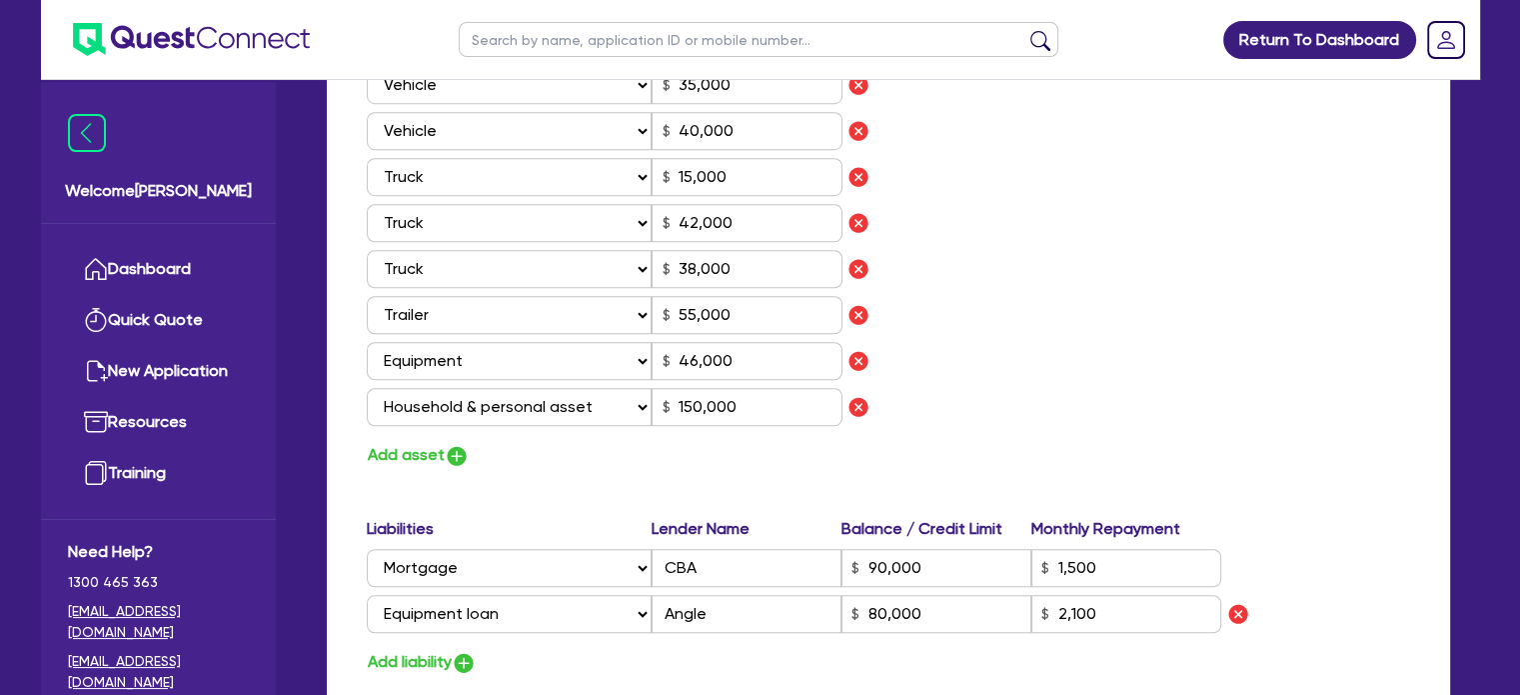
scroll to position [1421, 0]
click at [459, 456] on img "button" at bounding box center [457, 457] width 24 height 24
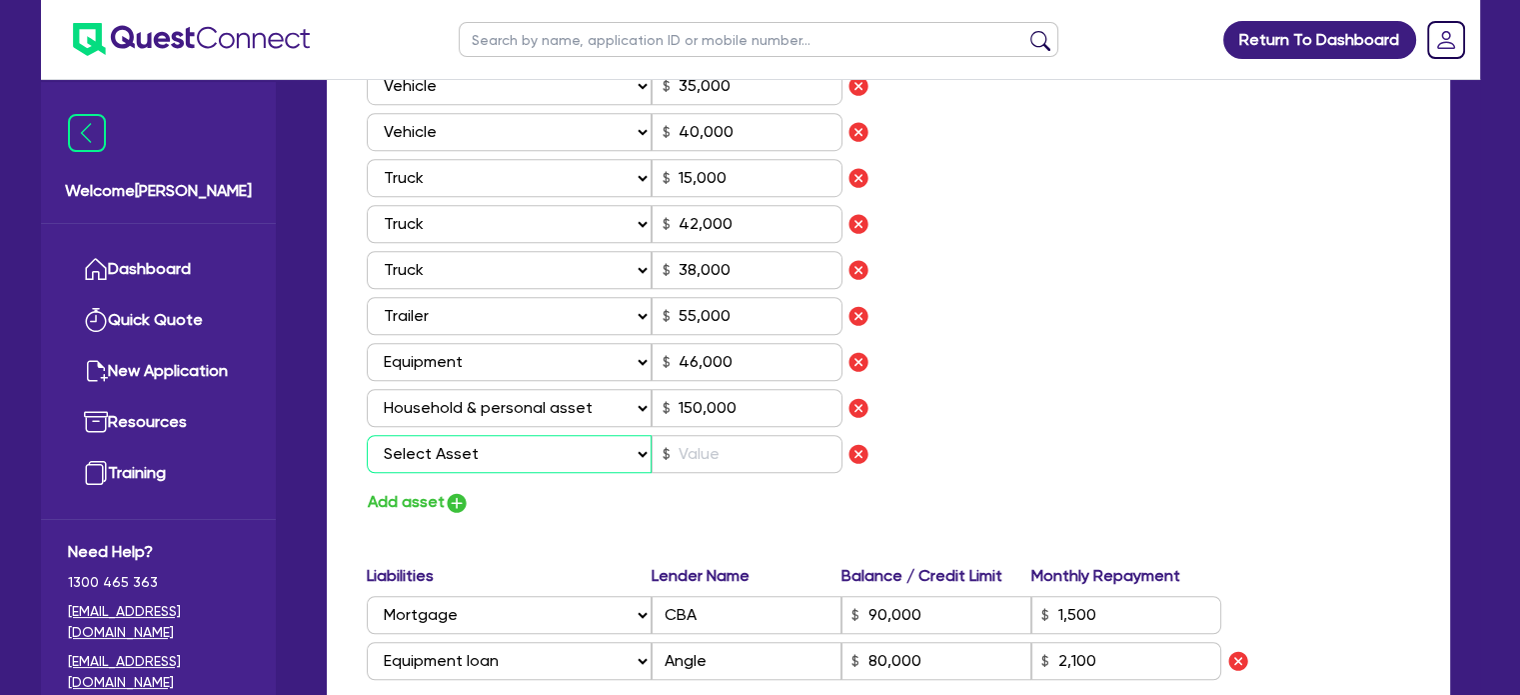
click at [460, 459] on select "Select Asset Cash Property Investment property Vehicle Truck Trailer Equipment …" at bounding box center [510, 454] width 286 height 38
click at [367, 435] on select "Select Asset Cash Property Investment property Vehicle Truck Trailer Equipment …" at bounding box center [510, 454] width 286 height 38
click at [715, 449] on input "text" at bounding box center [747, 454] width 191 height 38
click at [1097, 404] on div "Assets Value Select Asset Cash Property Investment property Vehicle Truck Trail…" at bounding box center [888, 206] width 1073 height 619
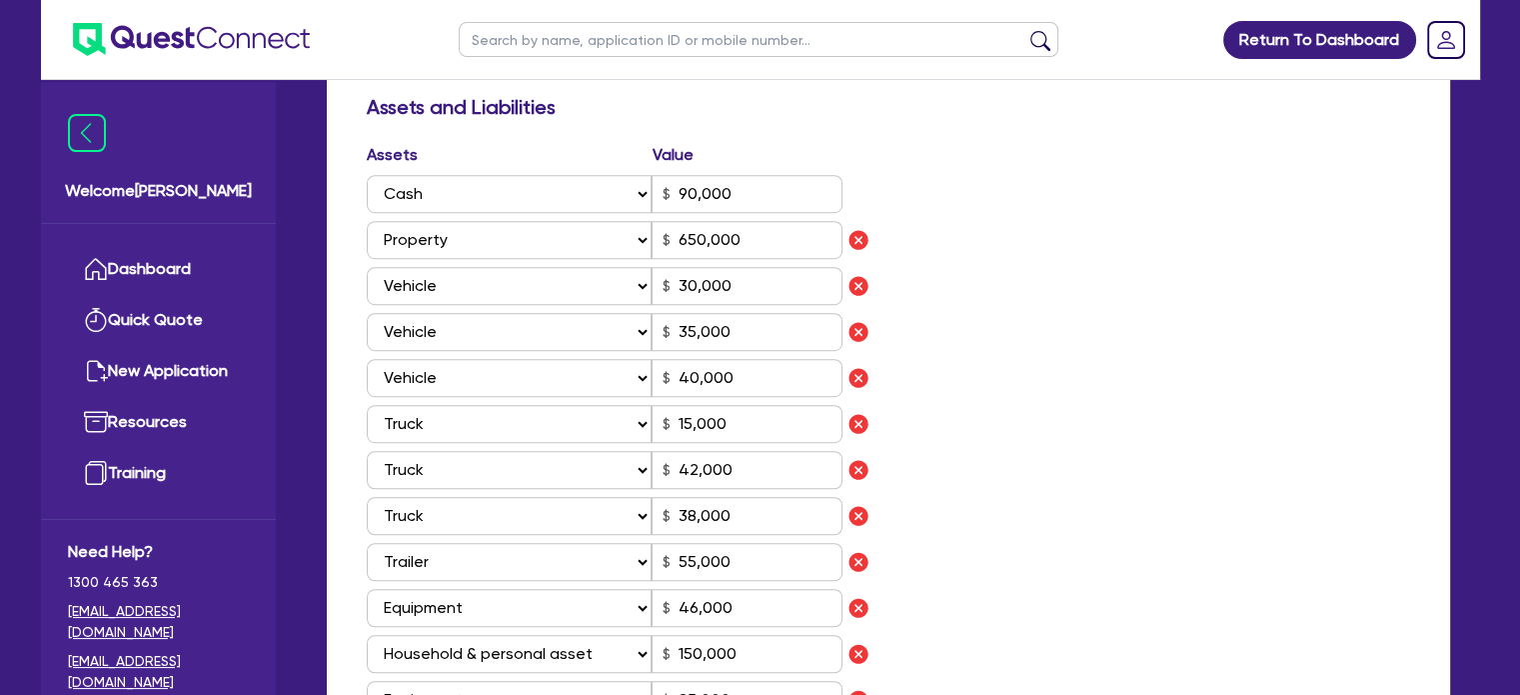
scroll to position [1174, 0]
click at [741, 193] on input "90,000" at bounding box center [747, 195] width 191 height 38
click at [986, 344] on div "Assets Value Select Asset Cash Property Investment property Vehicle Truck Trail…" at bounding box center [888, 453] width 1073 height 619
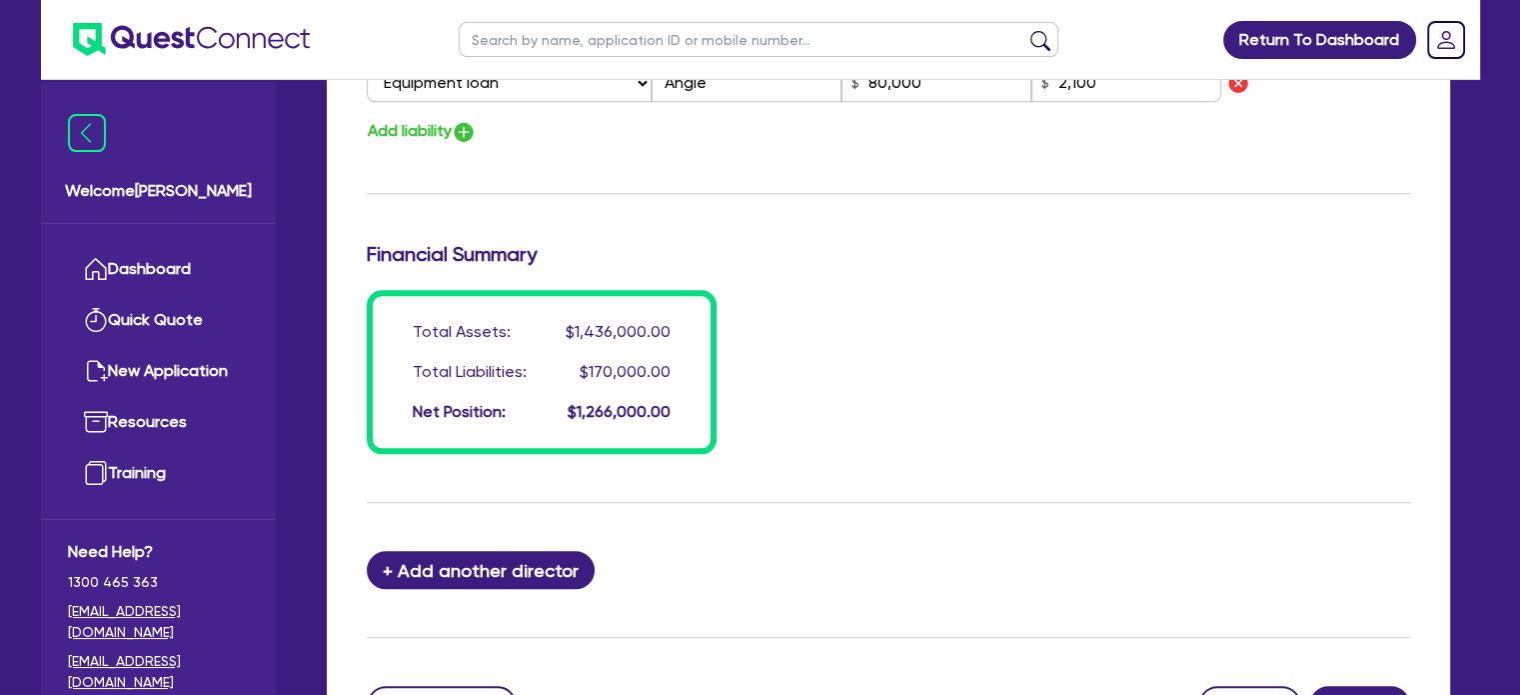
scroll to position [2075, 0]
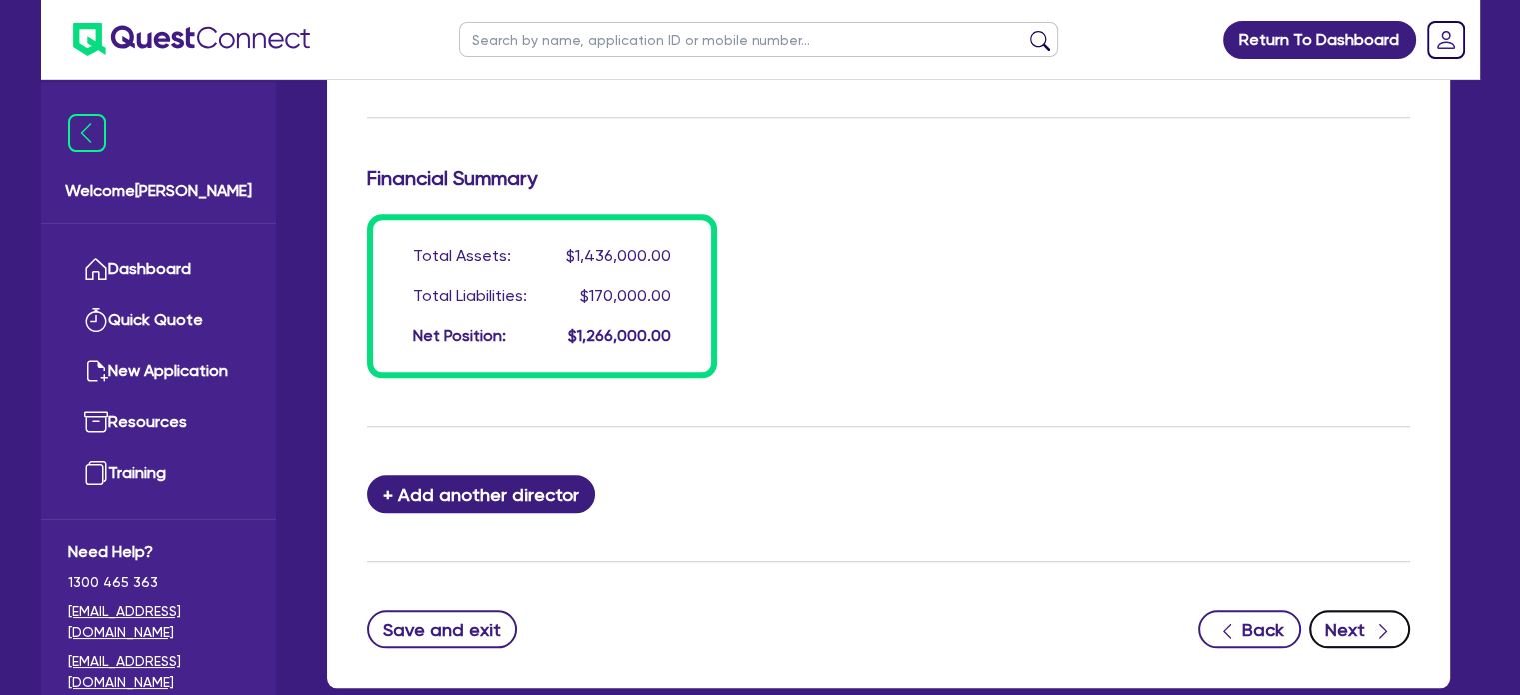
click at [1378, 637] on div "button" at bounding box center [1383, 629] width 20 height 25
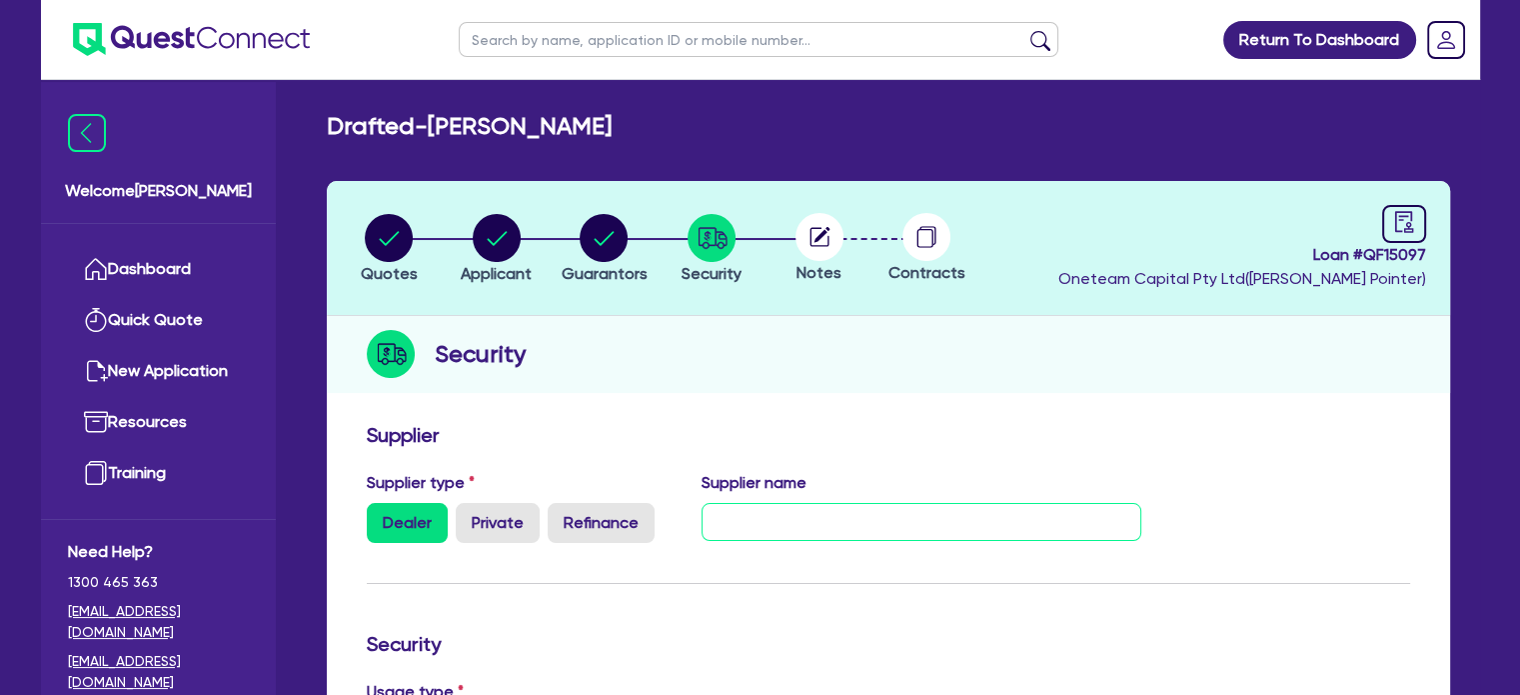
click at [881, 527] on input "text" at bounding box center [922, 522] width 440 height 38
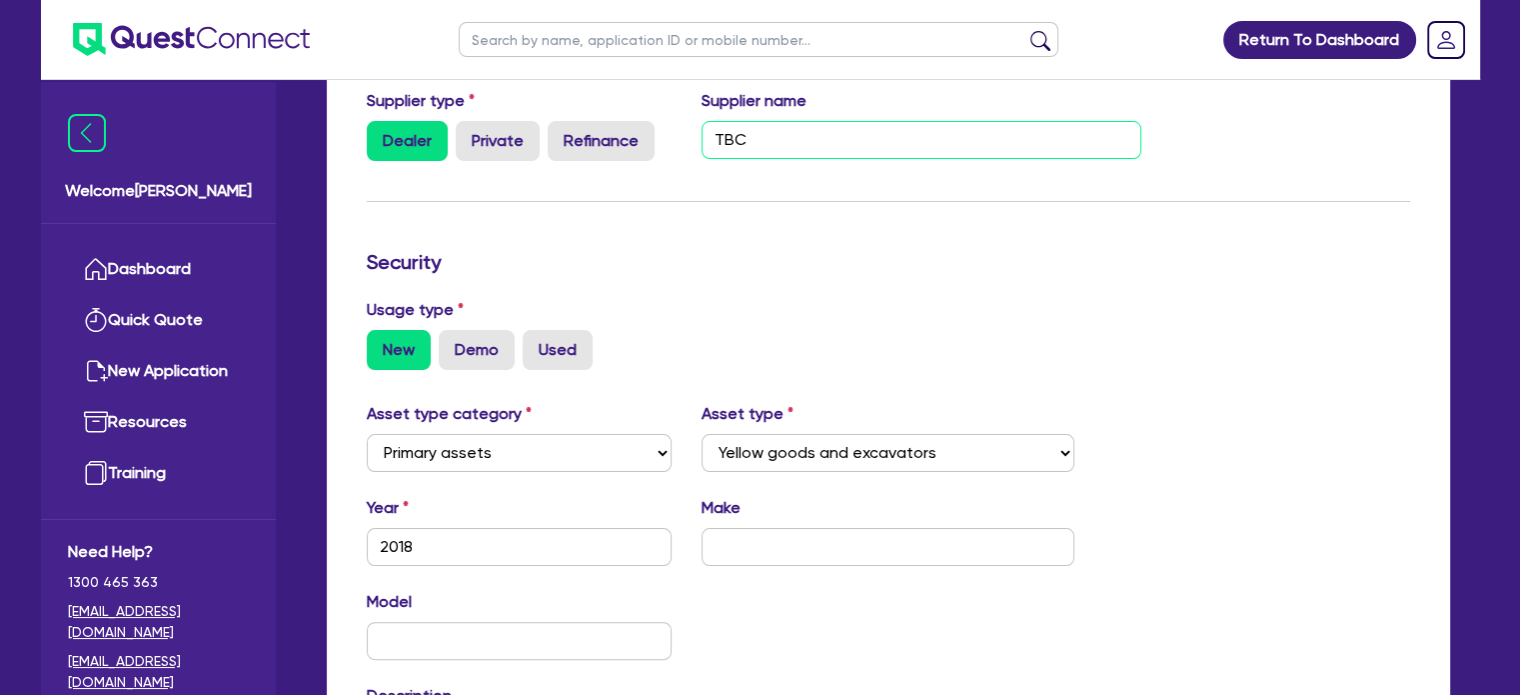
scroll to position [383, 0]
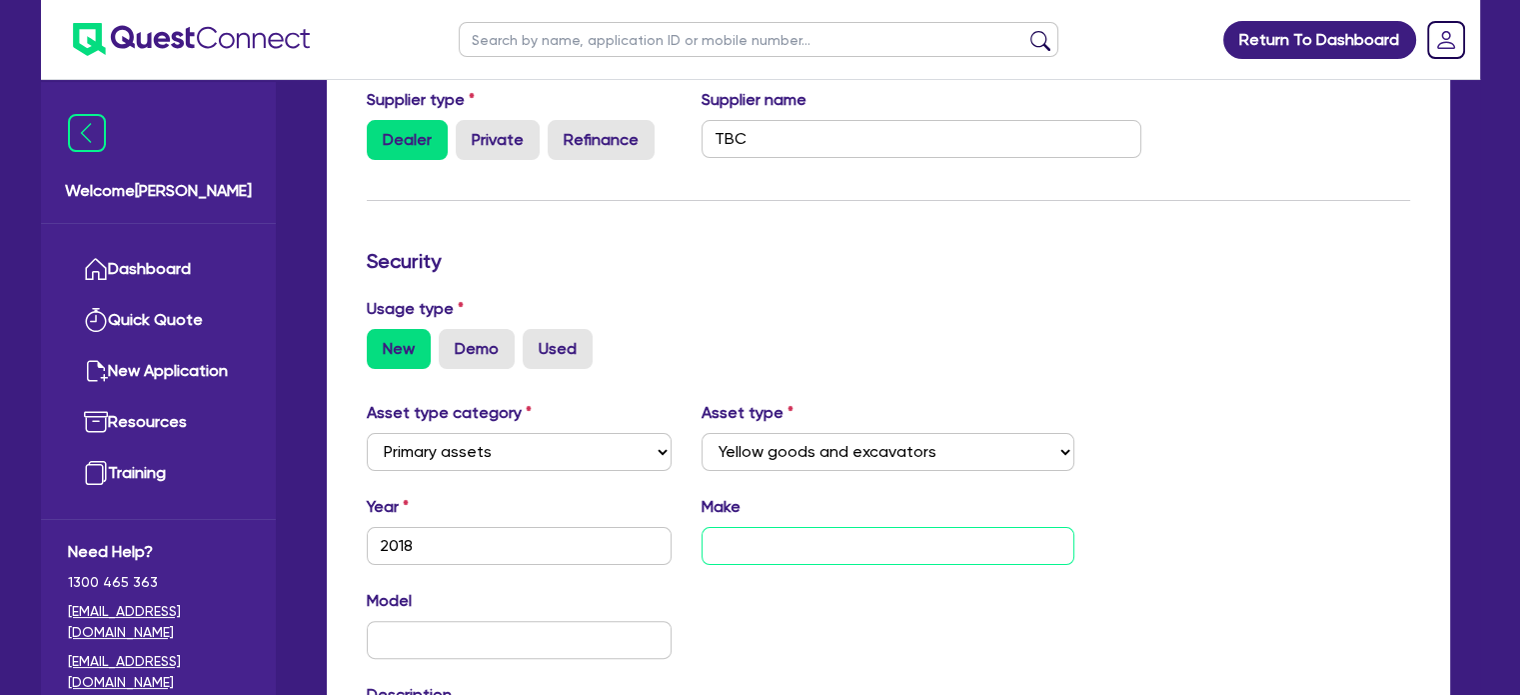
click at [766, 543] on input "text" at bounding box center [888, 546] width 373 height 38
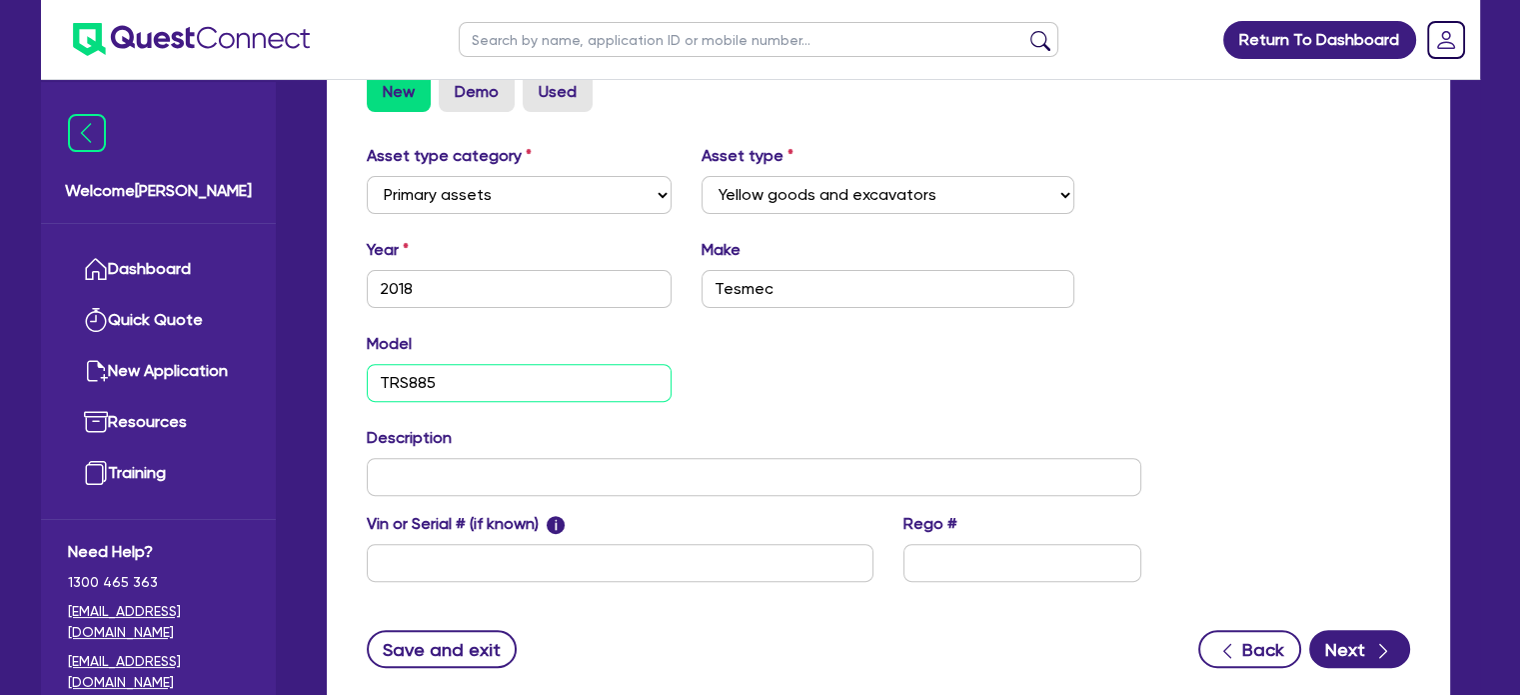
scroll to position [639, 0]
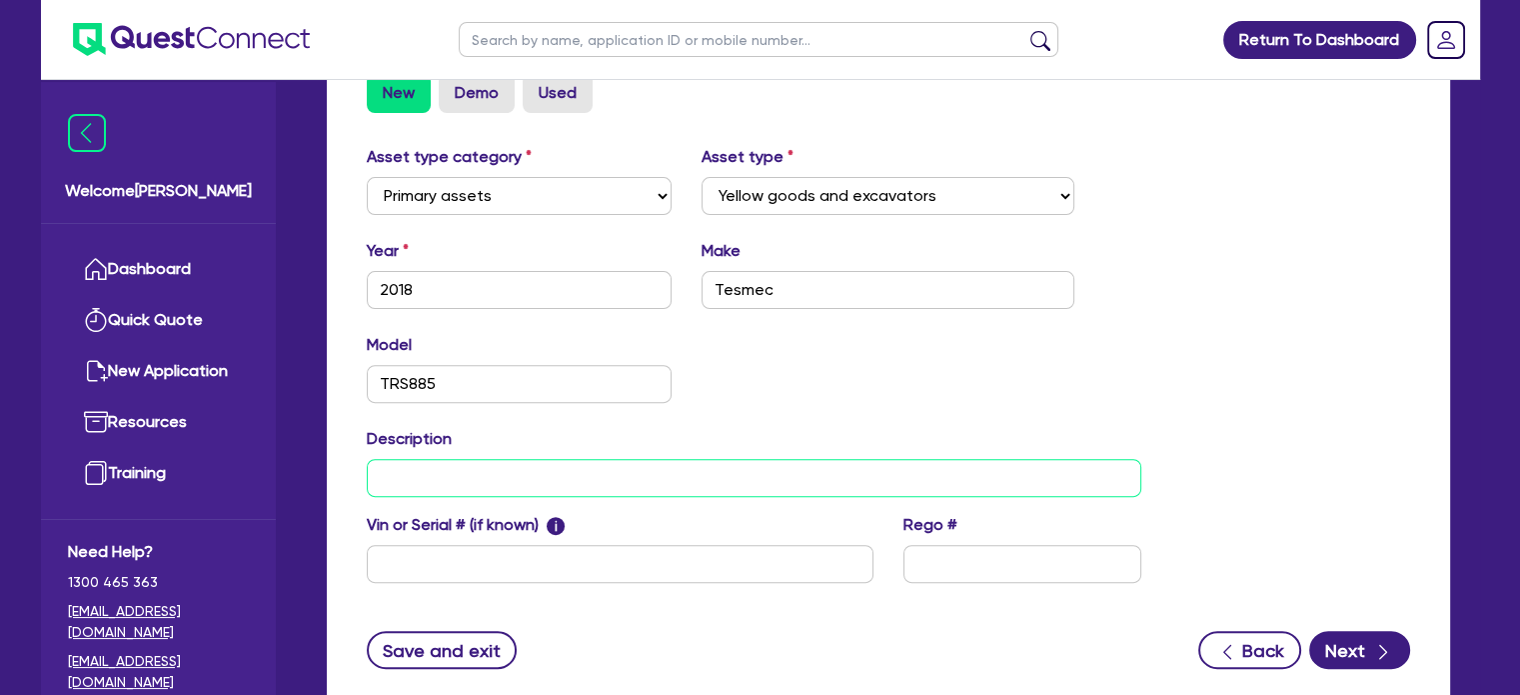
click at [428, 476] on input "text" at bounding box center [755, 478] width 776 height 38
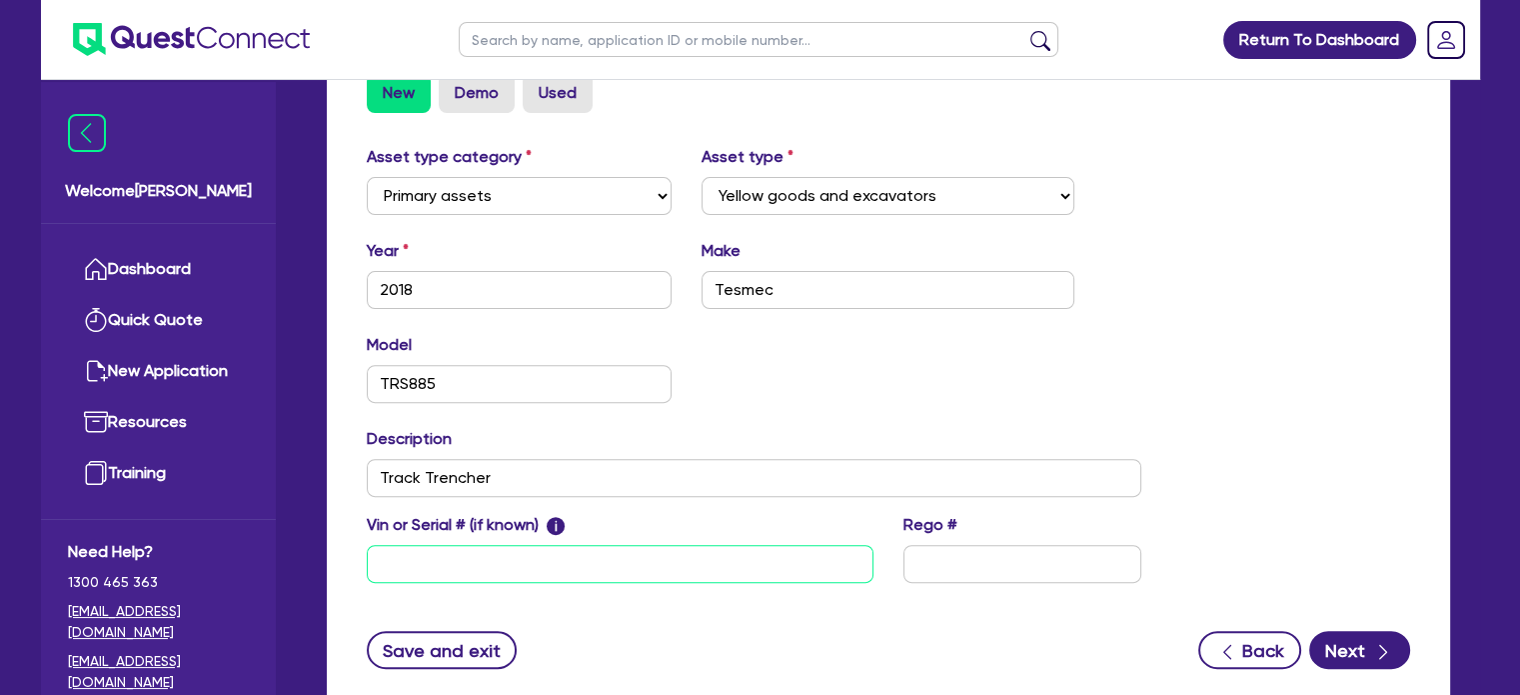
click at [447, 560] on input "text" at bounding box center [620, 564] width 507 height 38
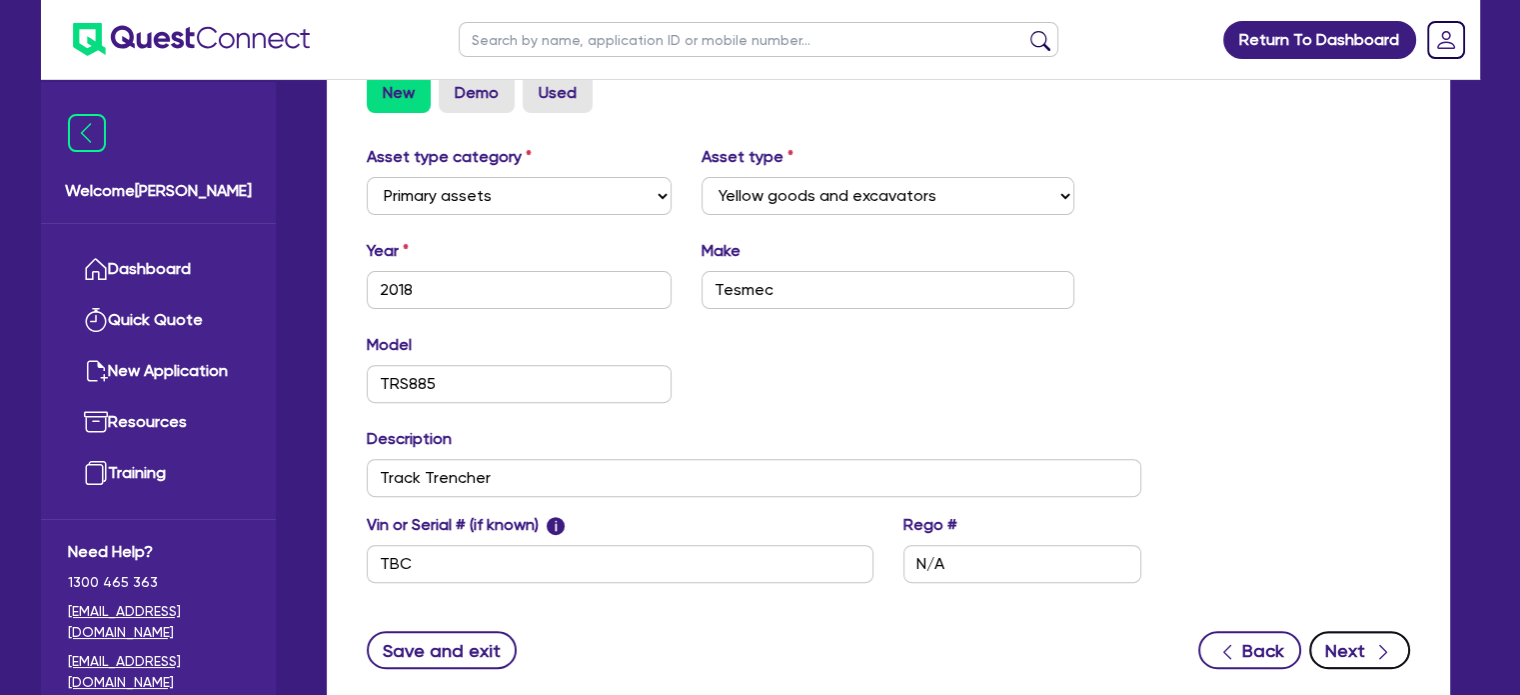
click at [1351, 658] on button "Next" at bounding box center [1359, 650] width 101 height 38
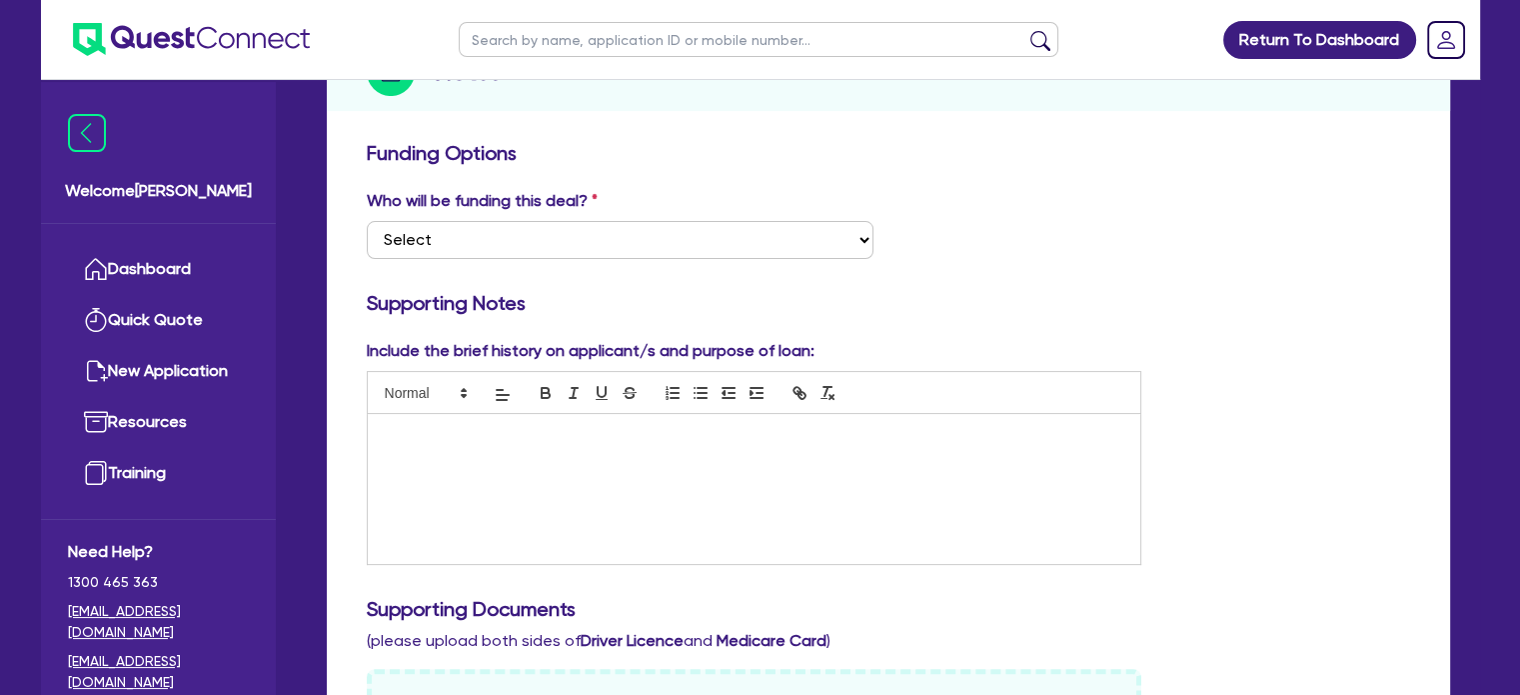
scroll to position [280, 0]
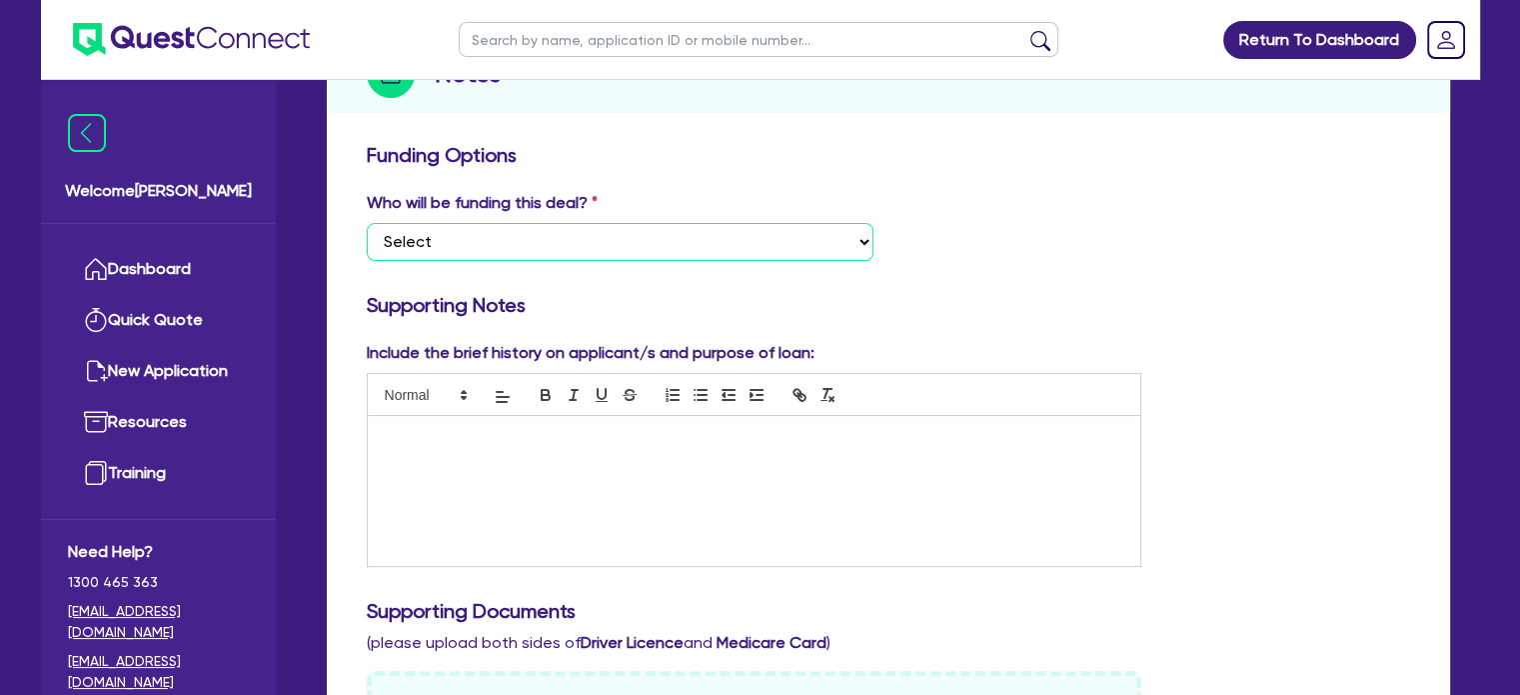
click at [667, 246] on select "Select I want Quest to fund 100% I will fund 100% I will co-fund with Quest Oth…" at bounding box center [620, 242] width 507 height 38
click at [367, 223] on select "Select I want Quest to fund 100% I will fund 100% I will co-fund with Quest Oth…" at bounding box center [620, 242] width 507 height 38
click at [941, 272] on div "Who will be funding this deal? Select I want Quest to fund 100% I will fund 100…" at bounding box center [888, 234] width 1073 height 86
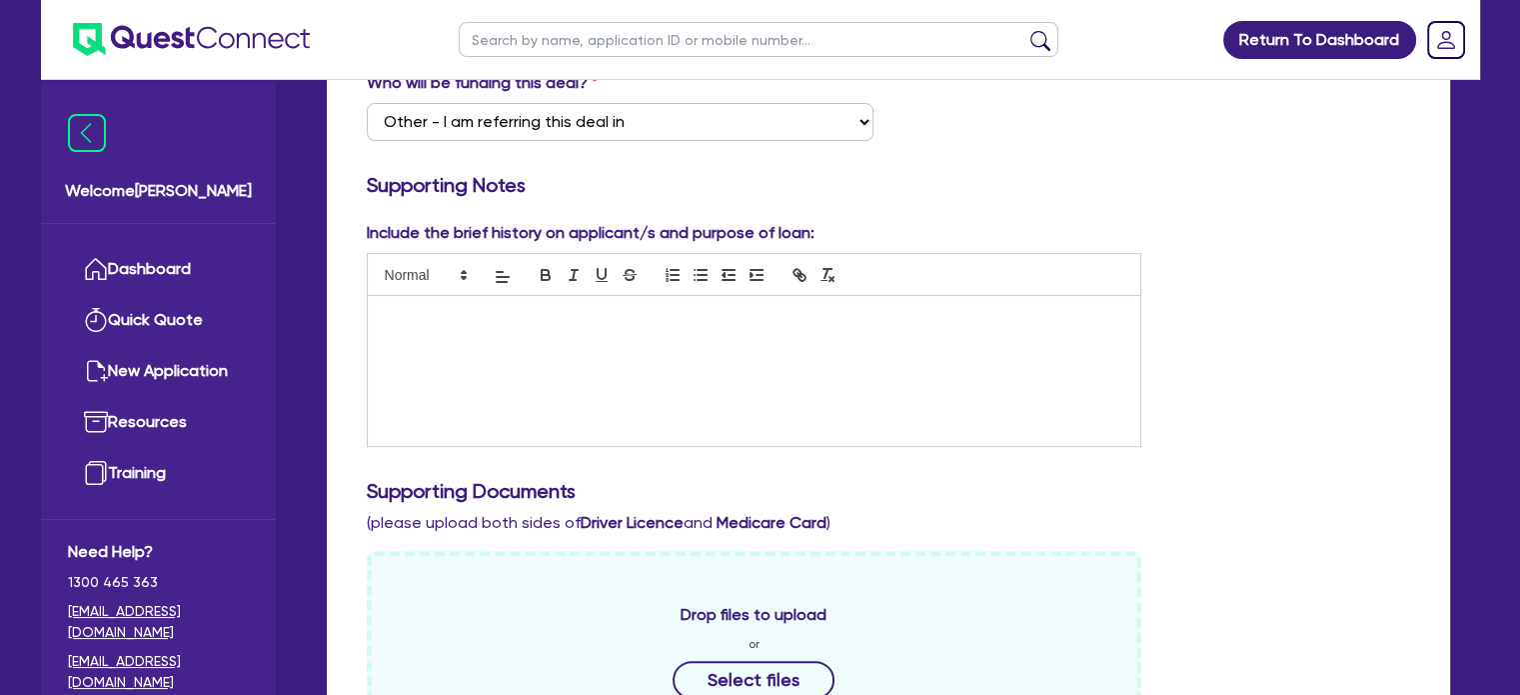
scroll to position [408, 0]
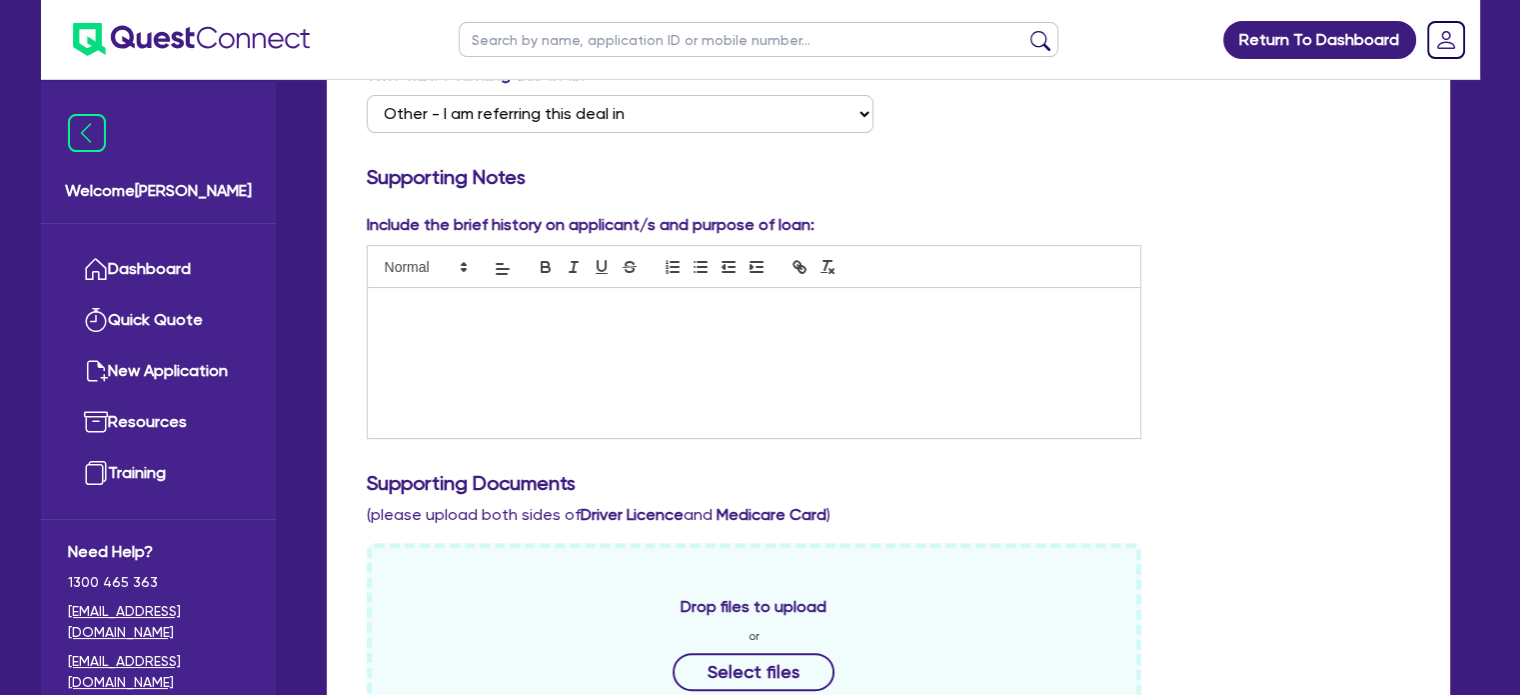
click at [624, 328] on div at bounding box center [755, 363] width 774 height 150
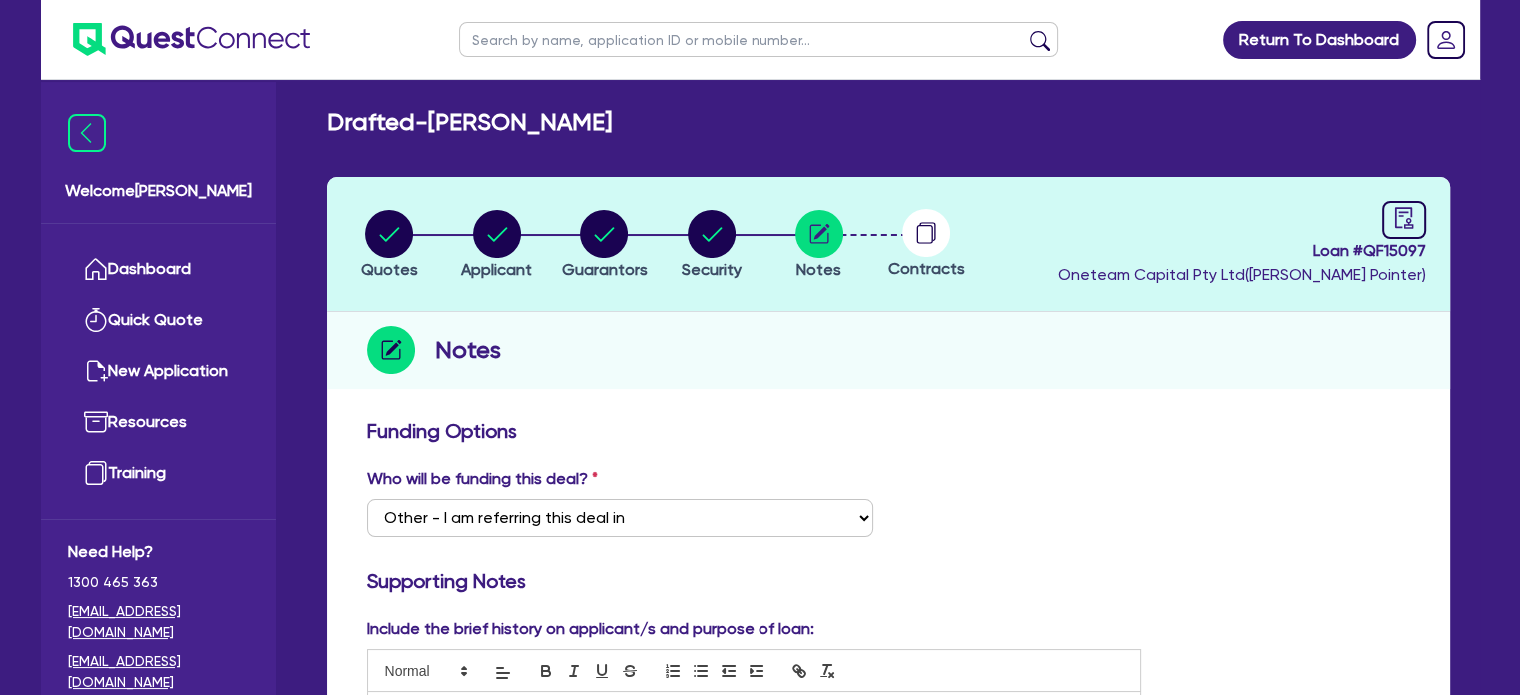
scroll to position [0, 0]
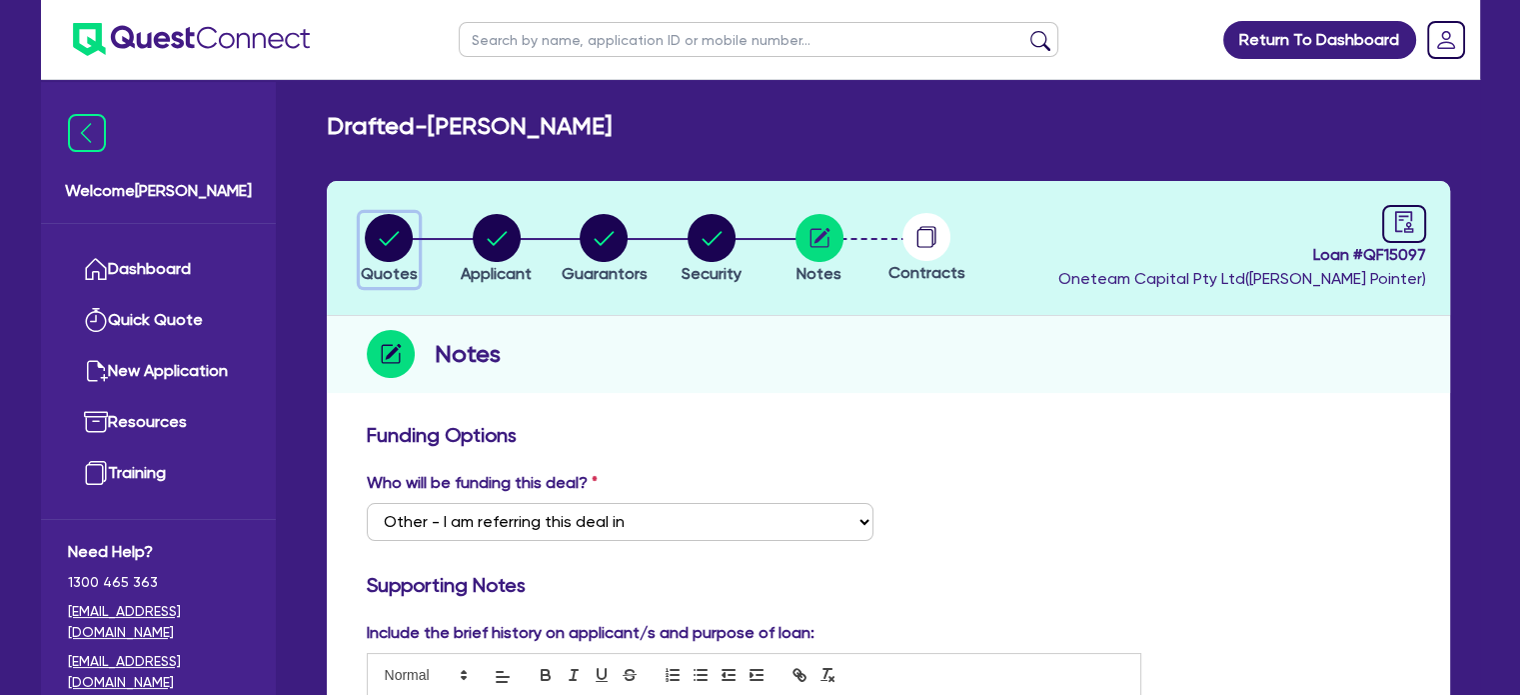
click at [378, 231] on circle "button" at bounding box center [389, 238] width 48 height 48
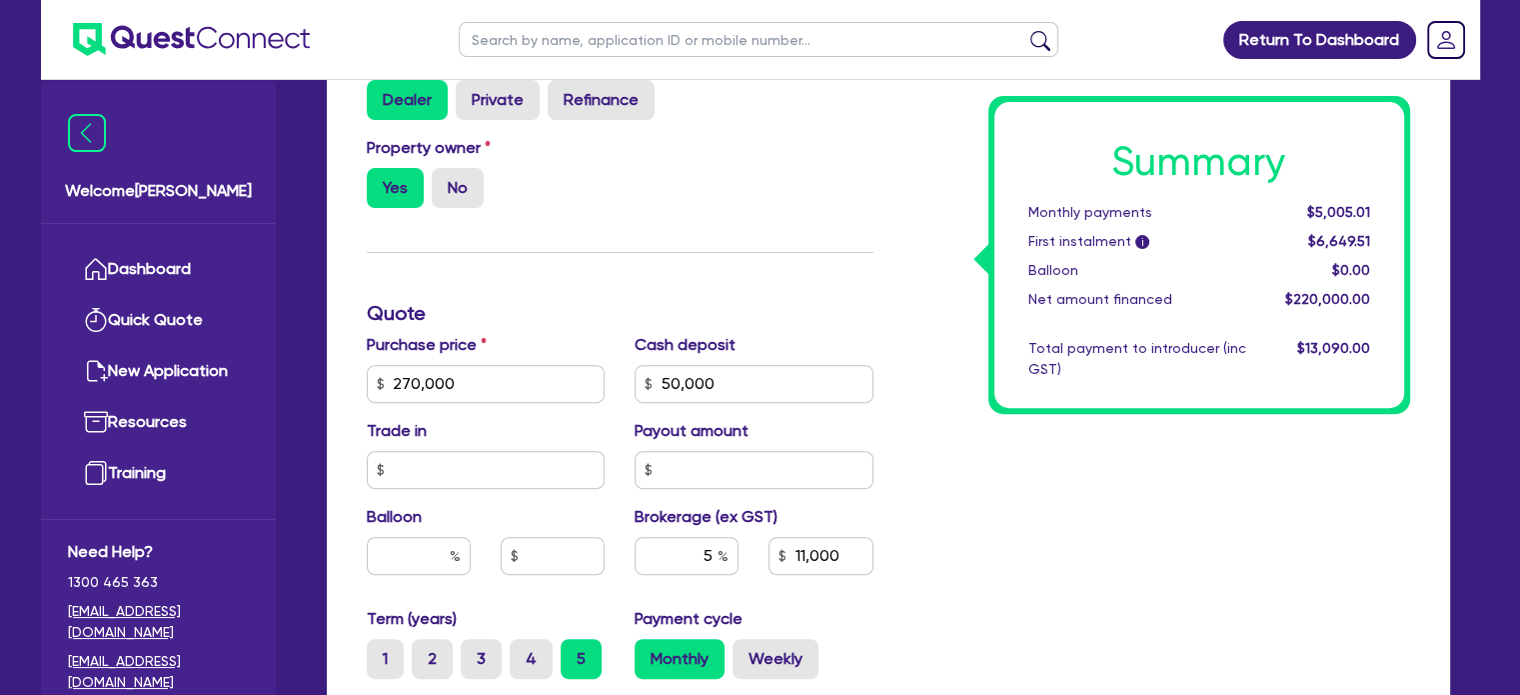
scroll to position [636, 0]
click at [757, 376] on input "50,000" at bounding box center [754, 383] width 239 height 38
click at [943, 485] on div "Summary Monthly payments $5,005.01 First instalment i $6,649.51 Balloon $0.00 N…" at bounding box center [1156, 371] width 537 height 1168
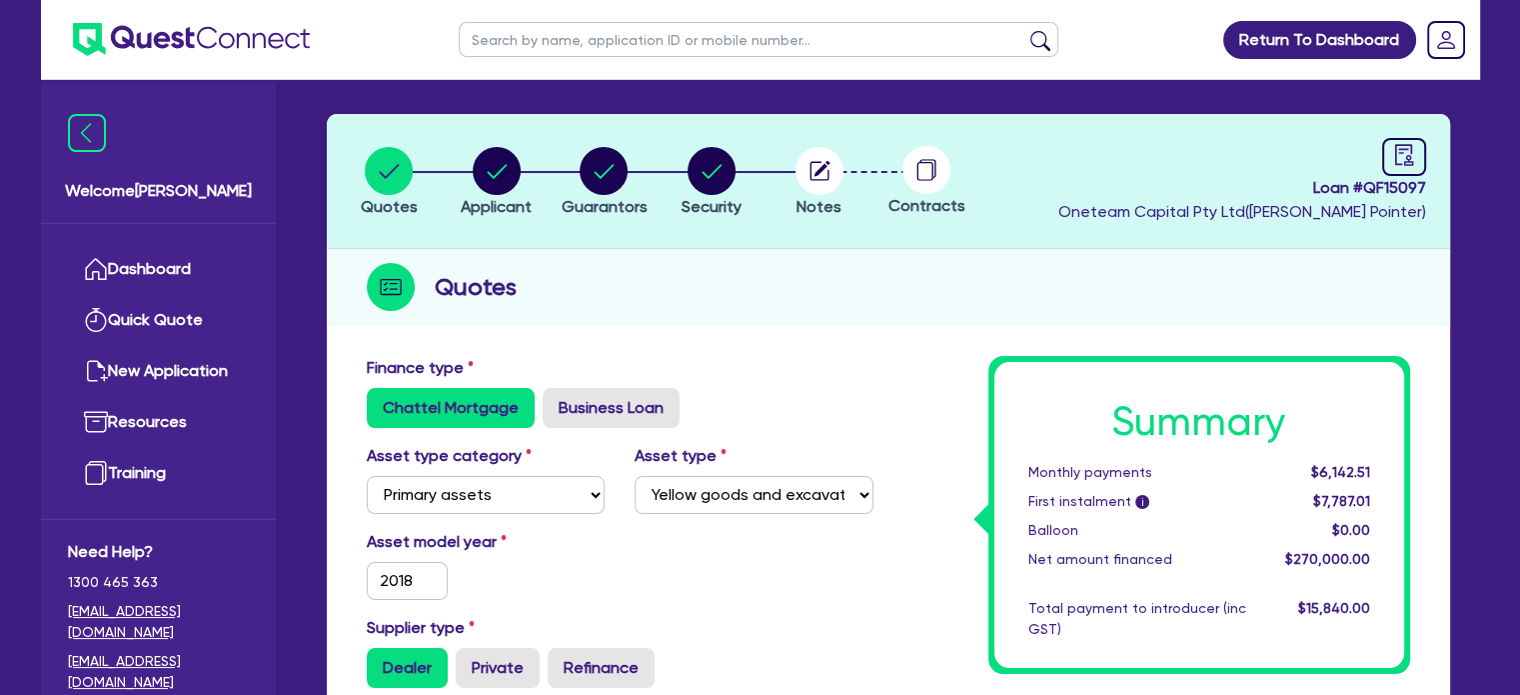
scroll to position [64, 0]
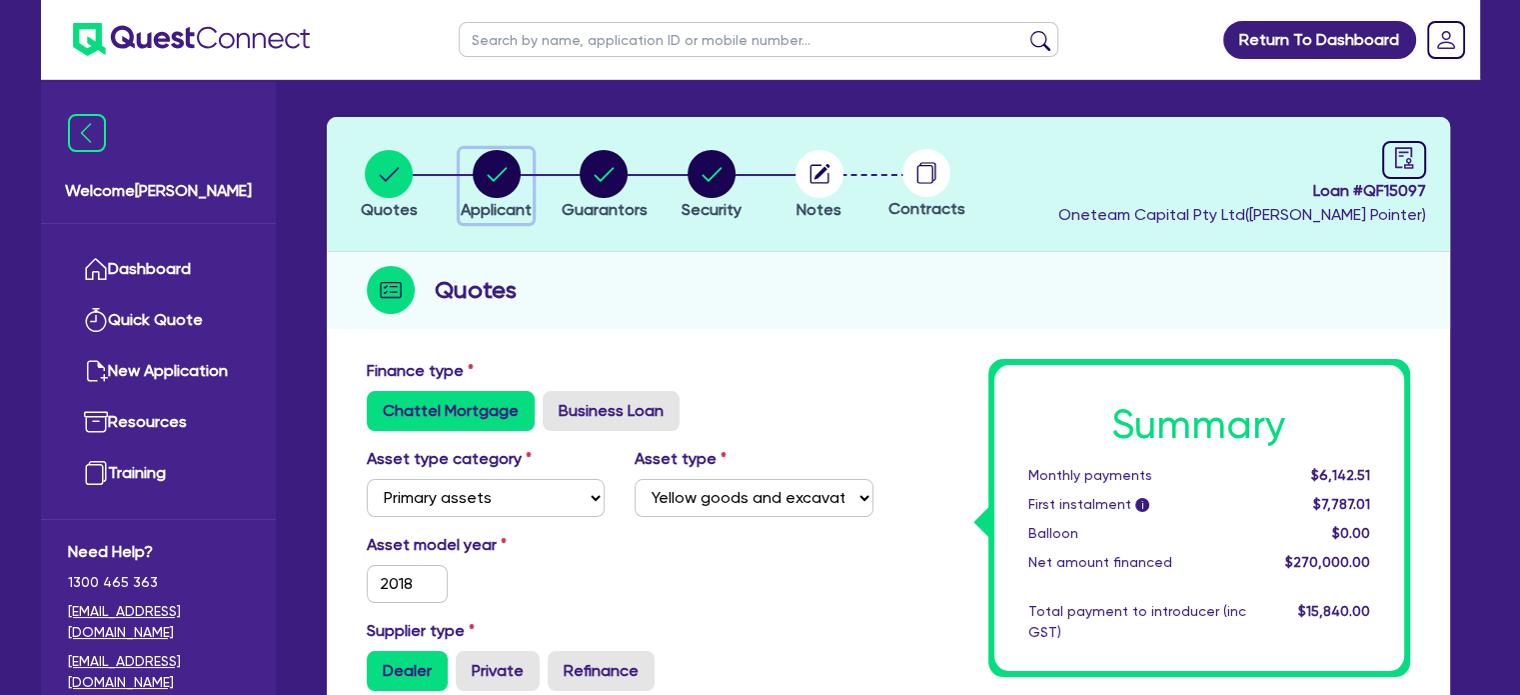
click at [495, 163] on circle "button" at bounding box center [497, 174] width 48 height 48
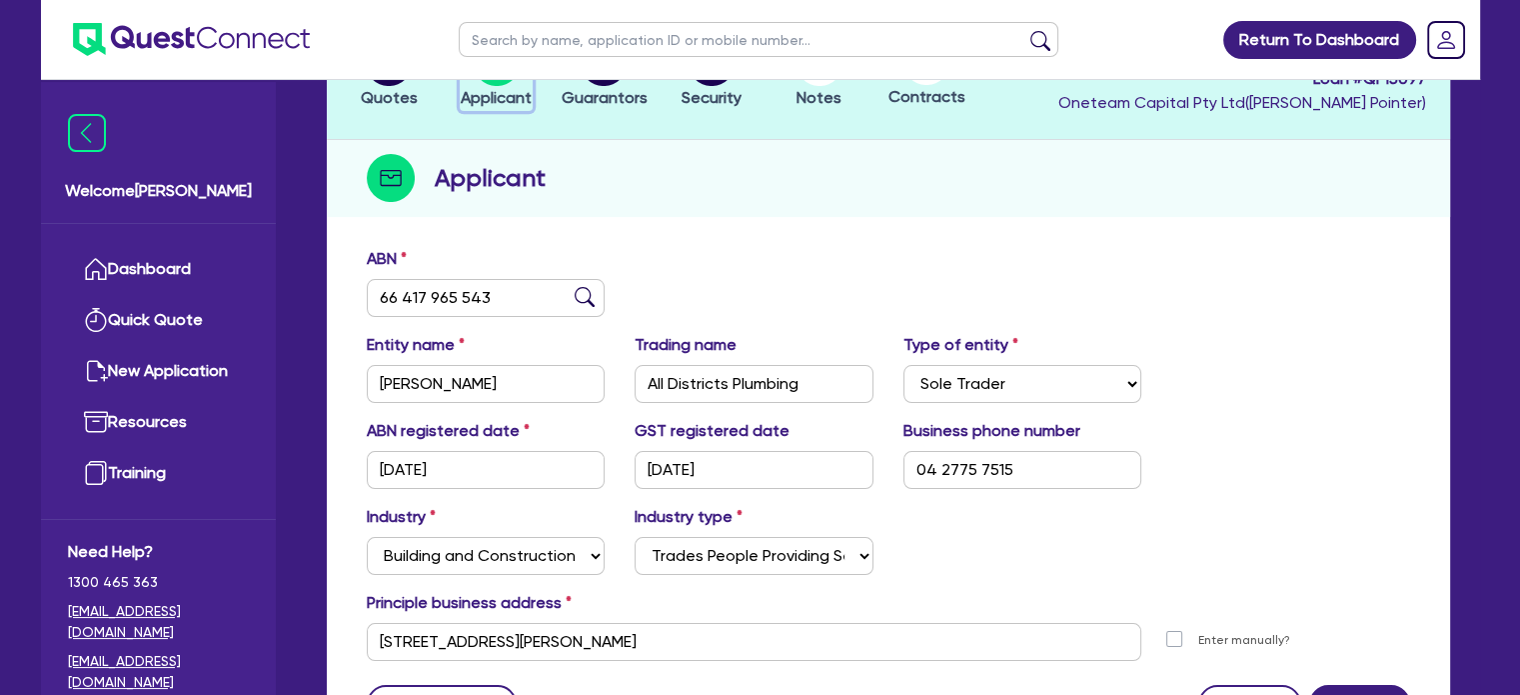
scroll to position [195, 0]
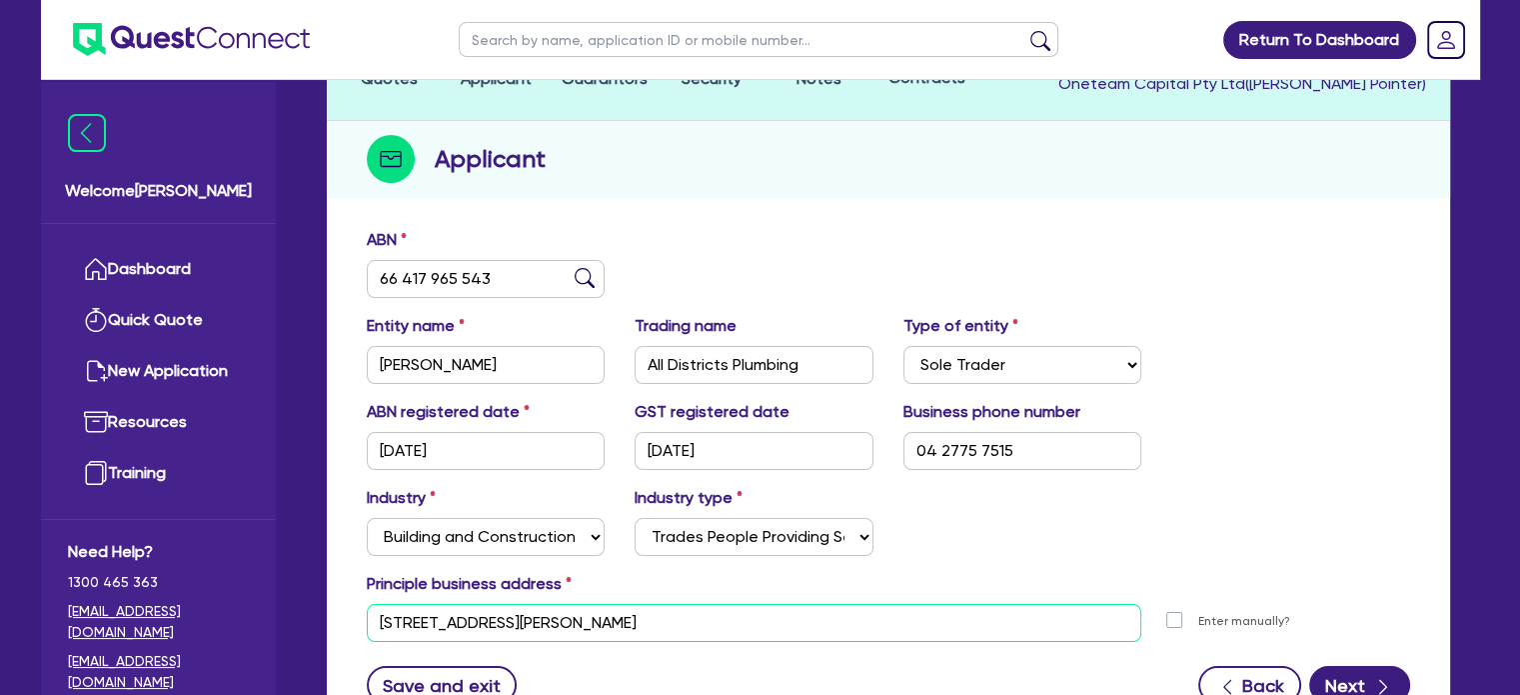
drag, startPoint x: 620, startPoint y: 629, endPoint x: 349, endPoint y: 654, distance: 272.0
click at [349, 654] on div "ABN 66 417 965 543 Entity name [PERSON_NAME] Trading name All Districts Plumbin…" at bounding box center [888, 481] width 1123 height 526
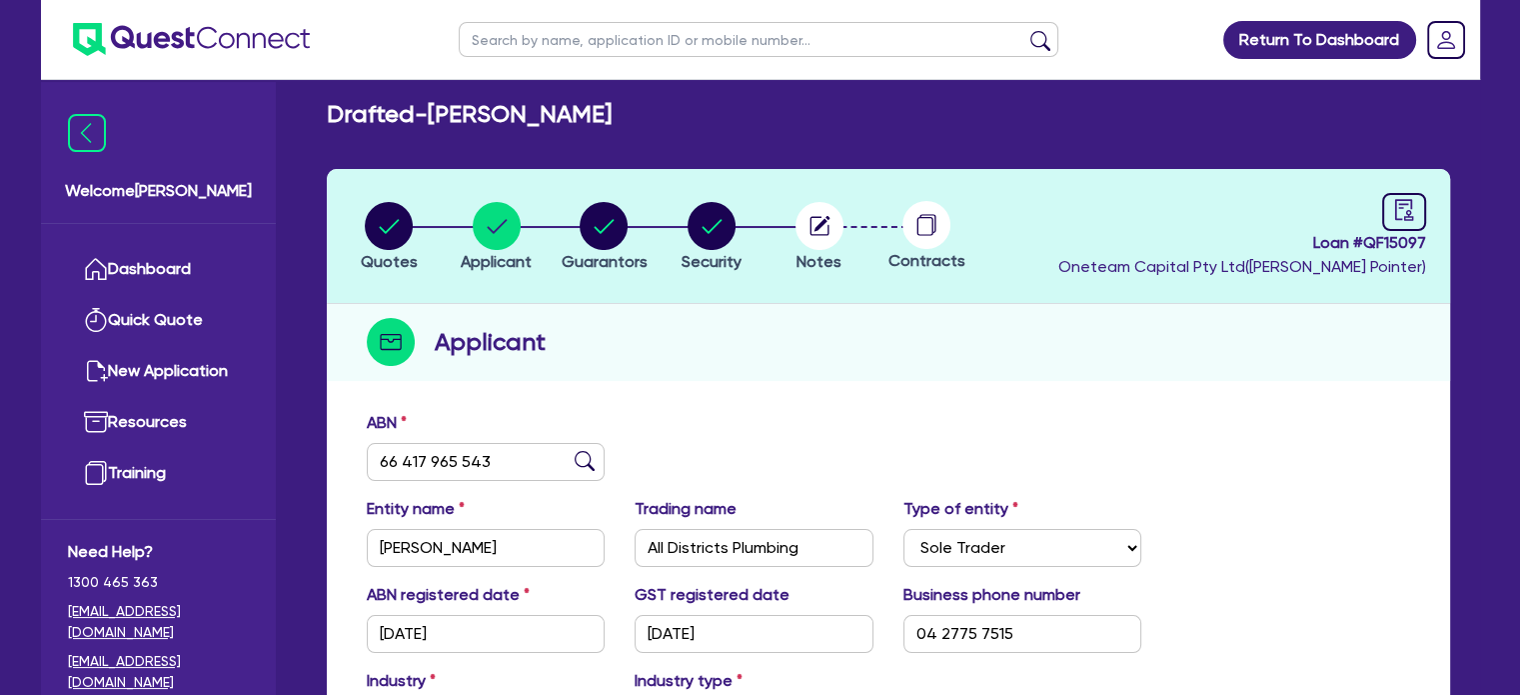
scroll to position [11, 0]
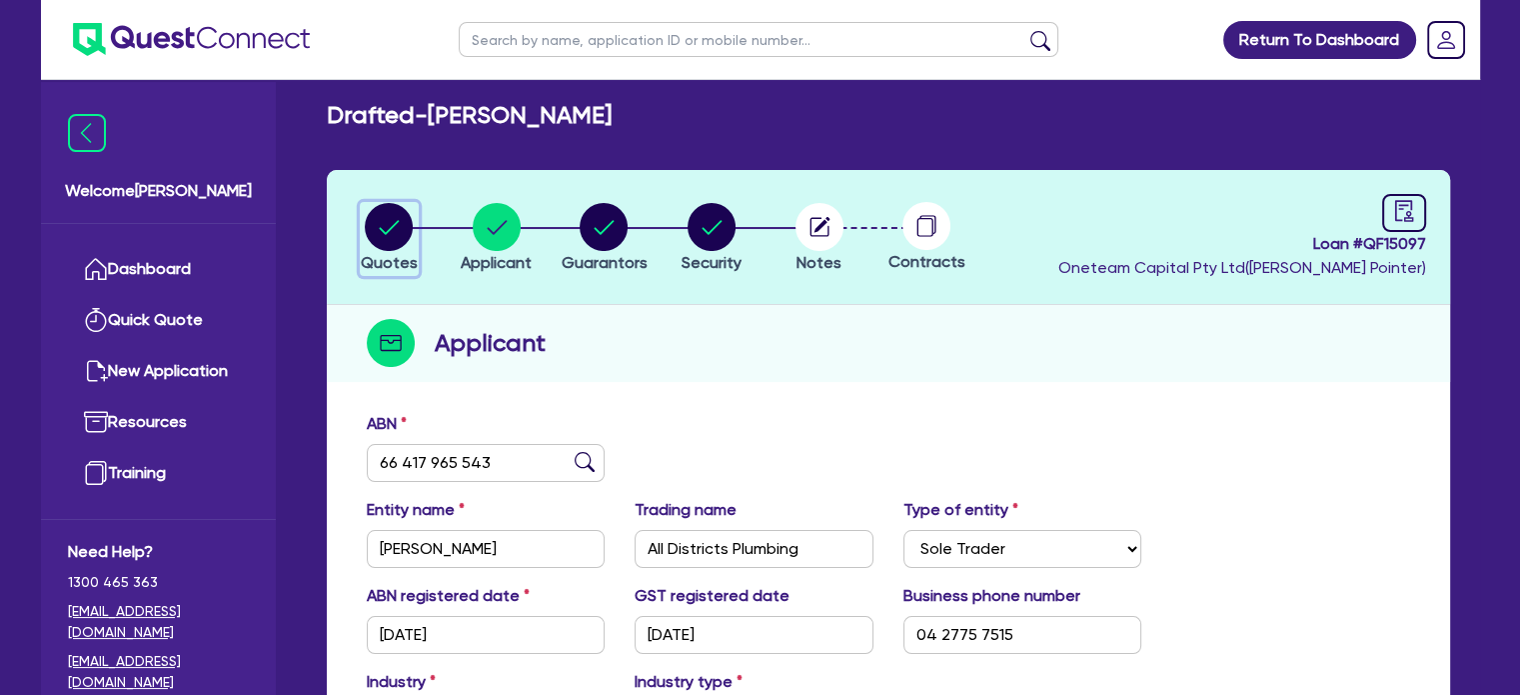
click at [388, 231] on circle "button" at bounding box center [389, 227] width 48 height 48
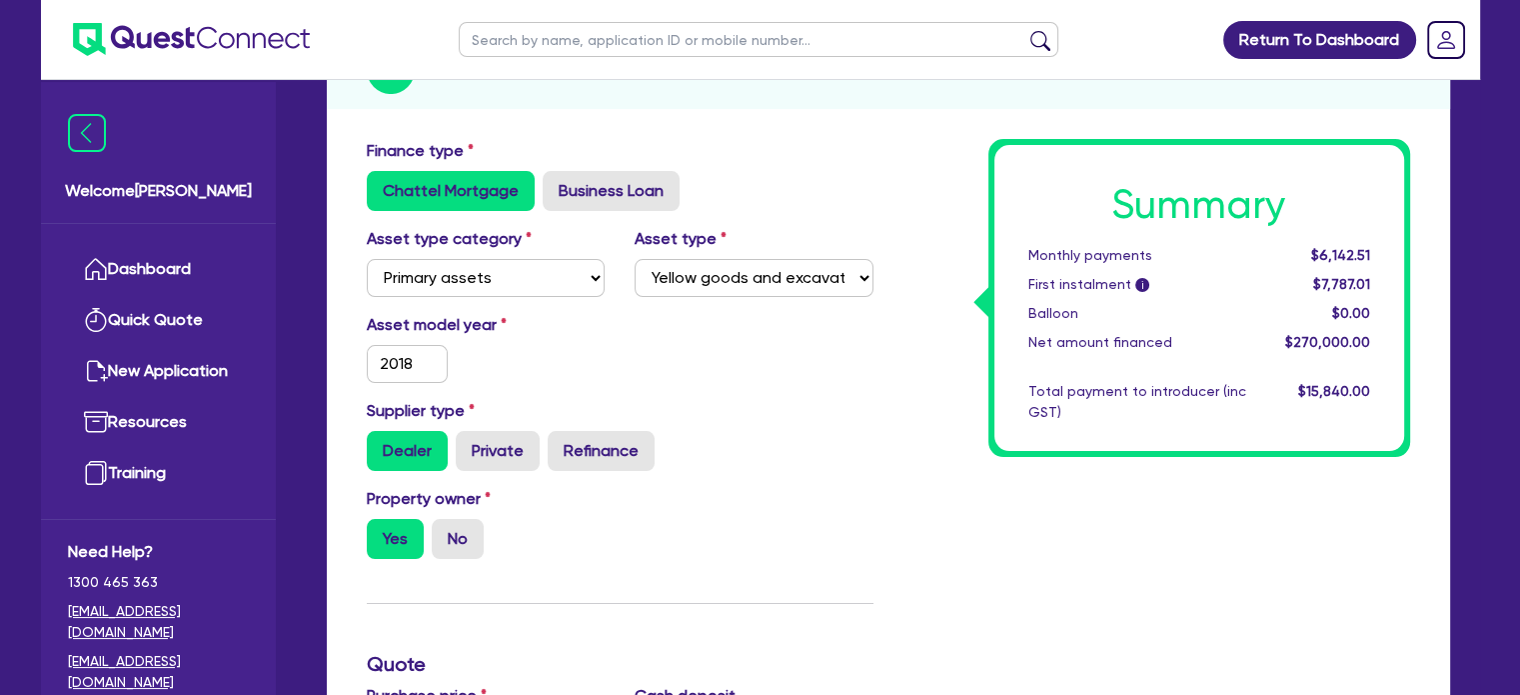
scroll to position [283, 0]
click at [422, 353] on input "2018" at bounding box center [408, 365] width 82 height 38
click at [771, 418] on div "Supplier type Dealer Private Refinance" at bounding box center [620, 436] width 537 height 72
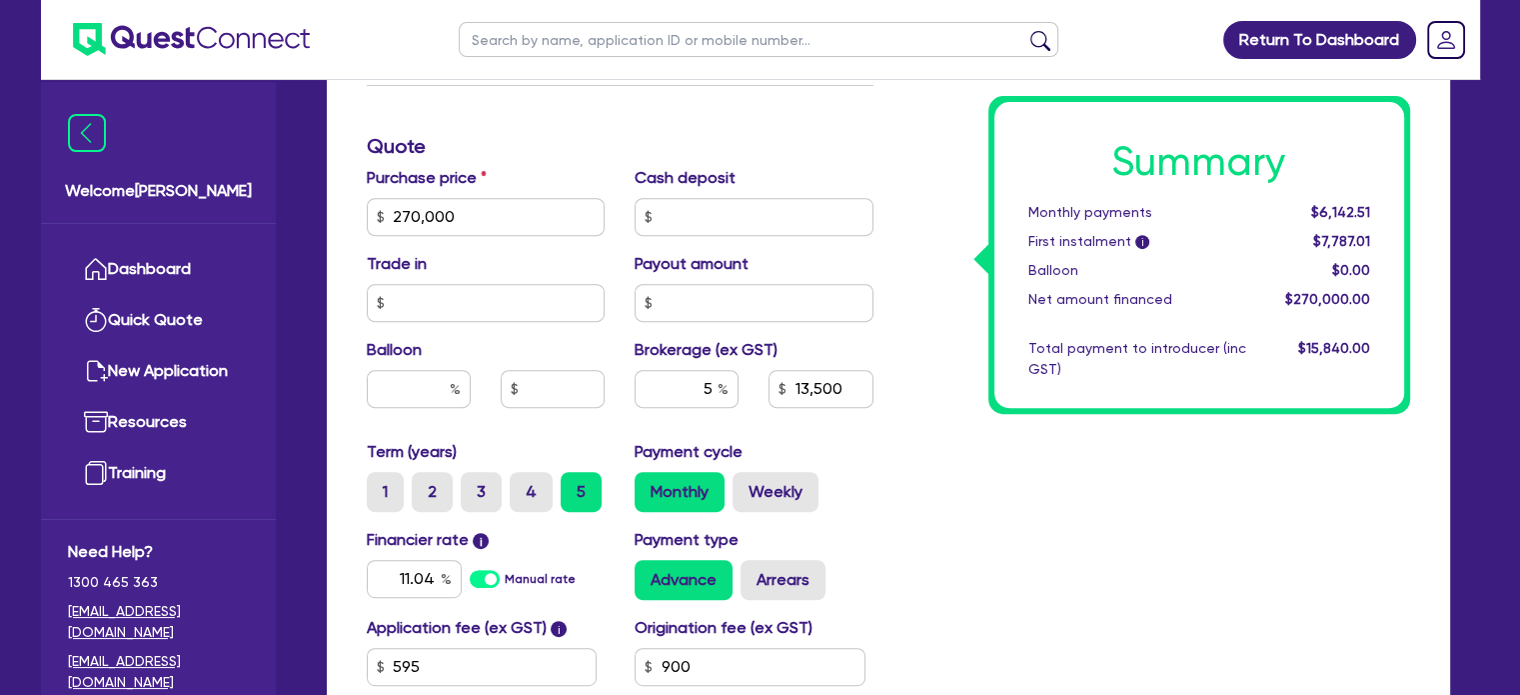
scroll to position [804, 0]
click at [1206, 636] on div "Summary Monthly payments $6,142.51 First instalment i $7,787.01 Balloon $0.00 N…" at bounding box center [1156, 203] width 537 height 1168
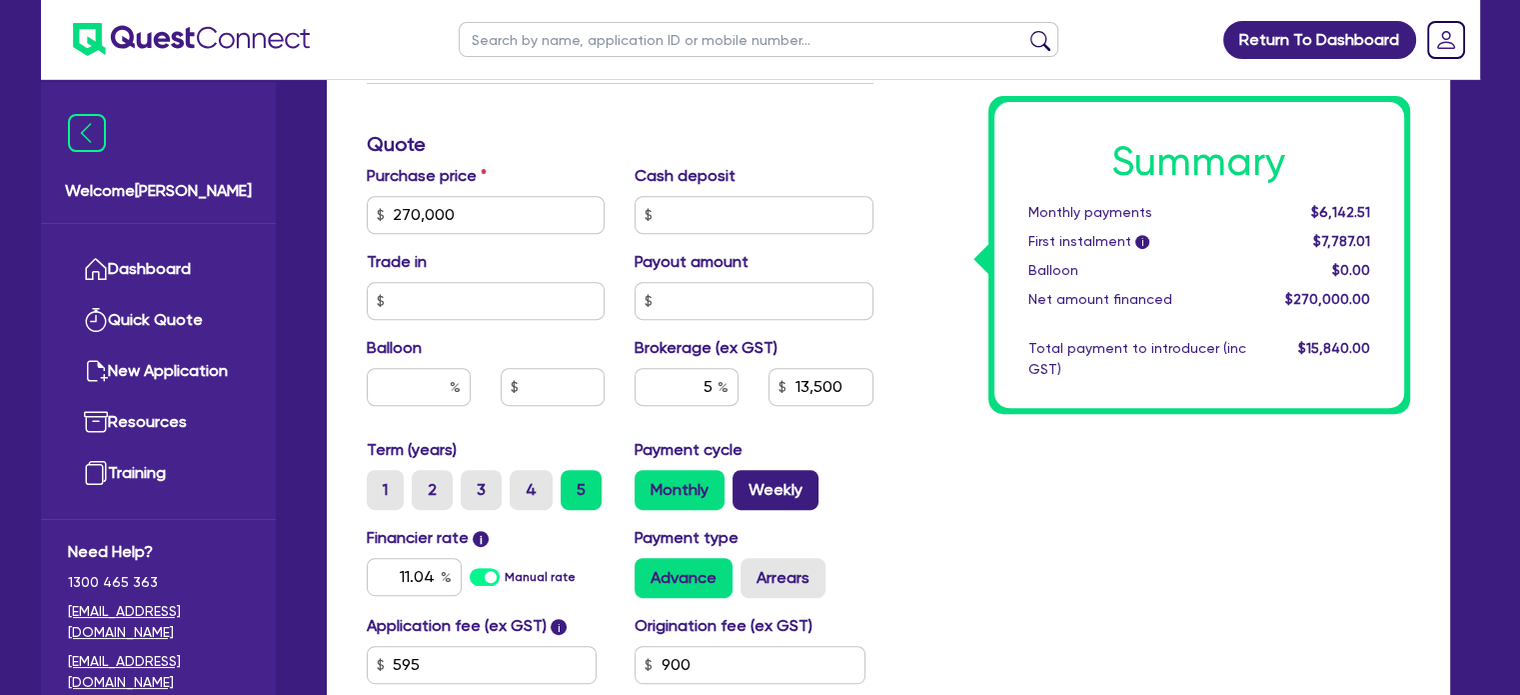
click at [779, 491] on label "Weekly" at bounding box center [776, 490] width 86 height 40
click at [746, 483] on input "Weekly" at bounding box center [739, 476] width 13 height 13
click at [947, 598] on div "Summary Weekly payments $1,423.75 First instalment i $3,068.25 Balloon $0.00 Ne…" at bounding box center [1156, 203] width 537 height 1168
click at [682, 494] on label "Monthly" at bounding box center [680, 490] width 90 height 40
click at [648, 483] on input "Monthly" at bounding box center [641, 476] width 13 height 13
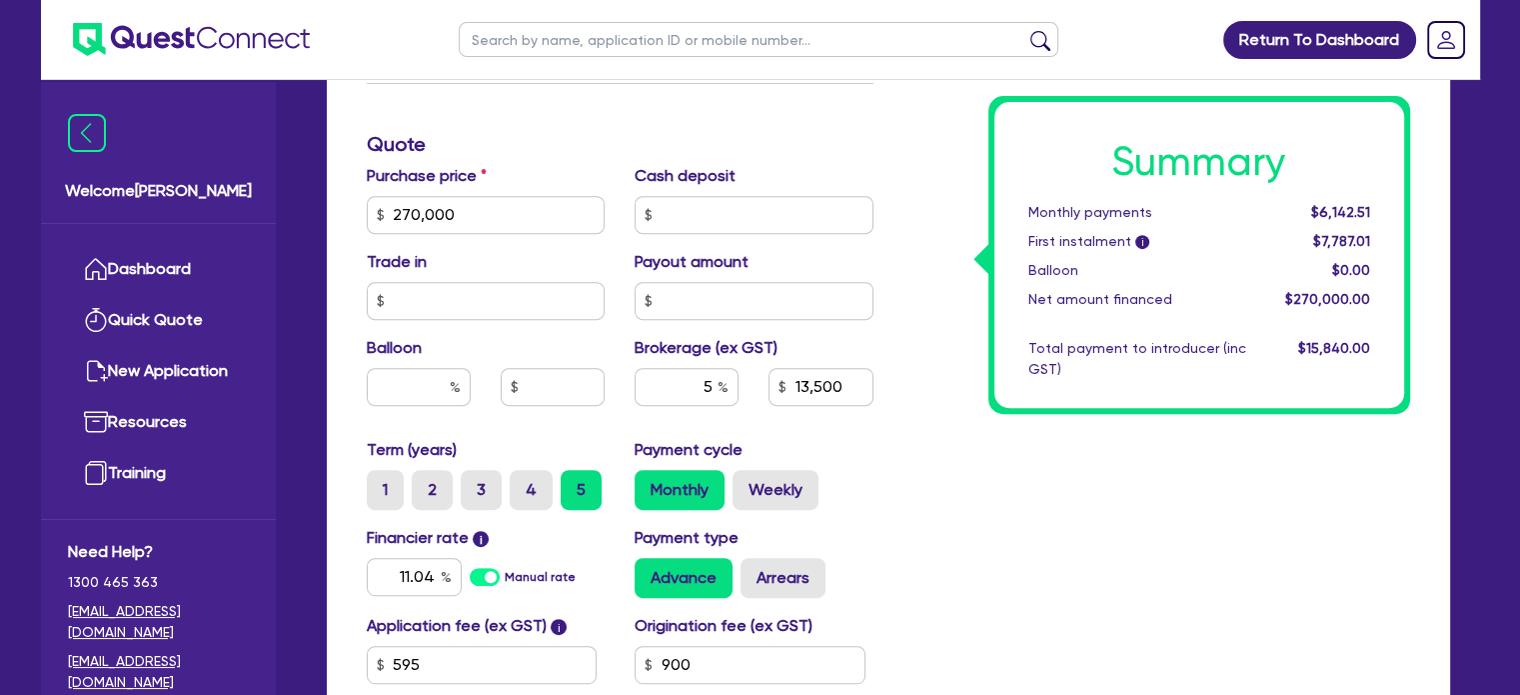
click at [967, 613] on div "Summary Monthly payments $6,142.51 First instalment i $7,787.01 Balloon $0.00 N…" at bounding box center [1156, 203] width 537 height 1168
click at [706, 205] on input "text" at bounding box center [754, 215] width 239 height 38
click at [1000, 493] on div "Summary Monthly payments $6,142.51 First instalment i $7,787.01 Balloon $0.00 N…" at bounding box center [1156, 203] width 537 height 1168
click at [999, 634] on div "Summary Monthly payments $5,005.01 First instalment i $6,649.51 Balloon $0.00 N…" at bounding box center [1156, 203] width 537 height 1168
click at [779, 493] on label "Weekly" at bounding box center [776, 490] width 86 height 40
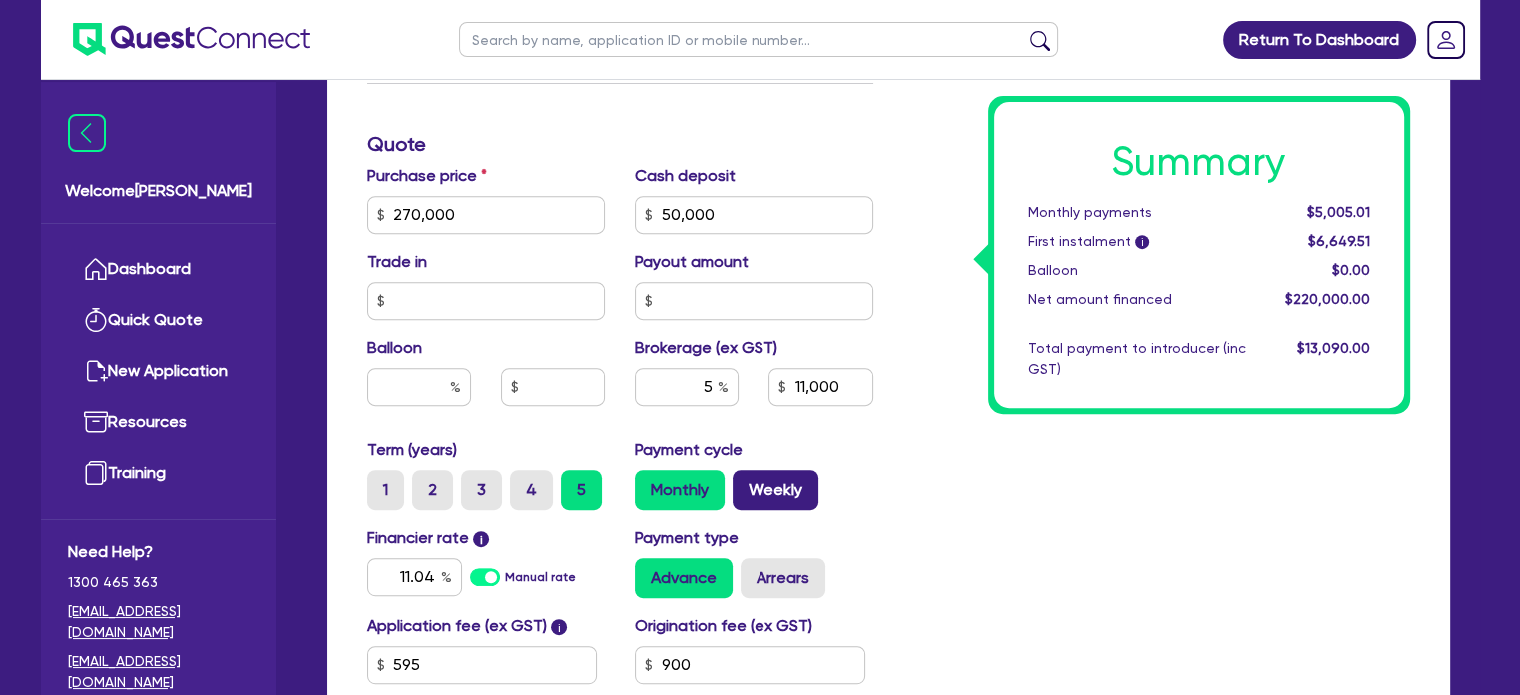
click at [746, 483] on input "Weekly" at bounding box center [739, 476] width 13 height 13
click at [946, 608] on div "Summary Weekly payments $1,160.09 First instalment i $2,804.59 Balloon $0.00 Ne…" at bounding box center [1156, 203] width 537 height 1168
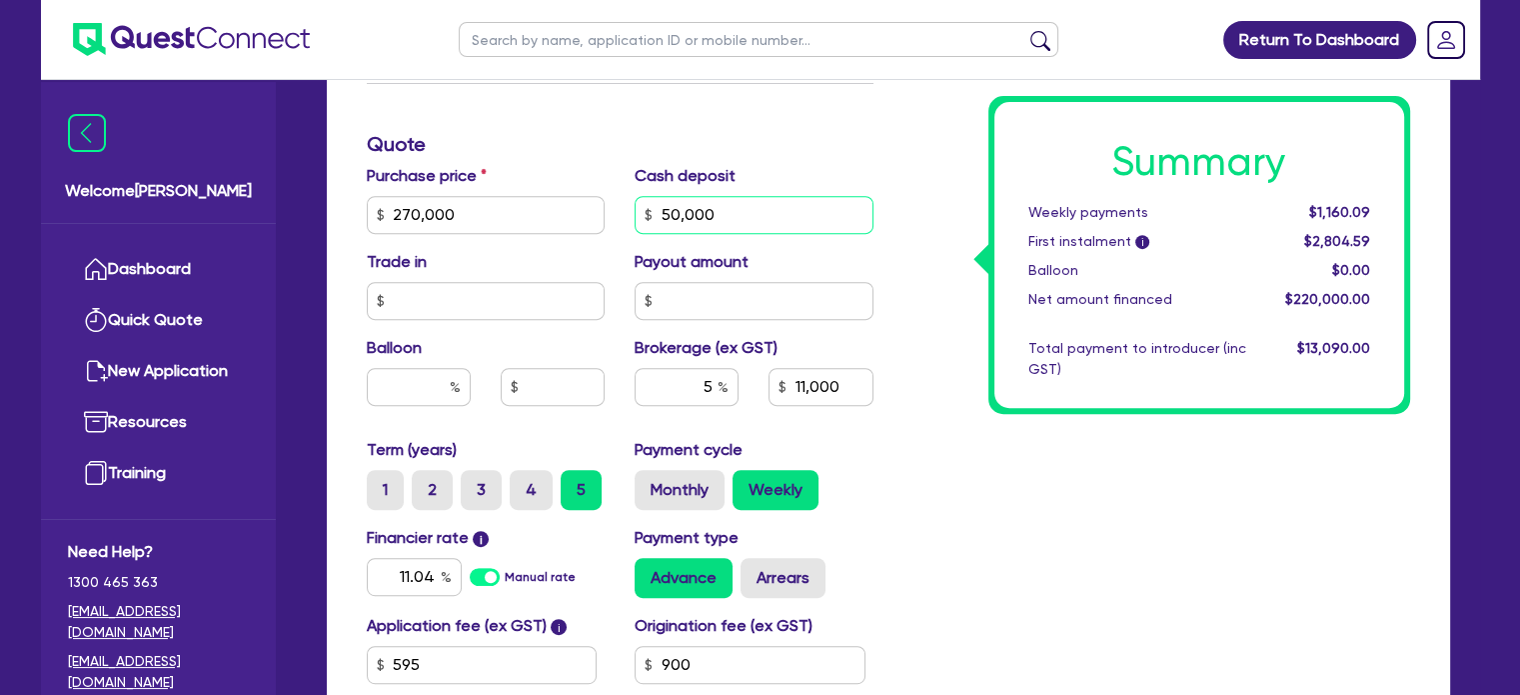
click at [691, 213] on input "50,000" at bounding box center [754, 215] width 239 height 38
click at [894, 528] on div "Summary Weekly payments $1,160.09 First instalment i $2,804.59 Balloon $0.00 Ne…" at bounding box center [1156, 203] width 537 height 1168
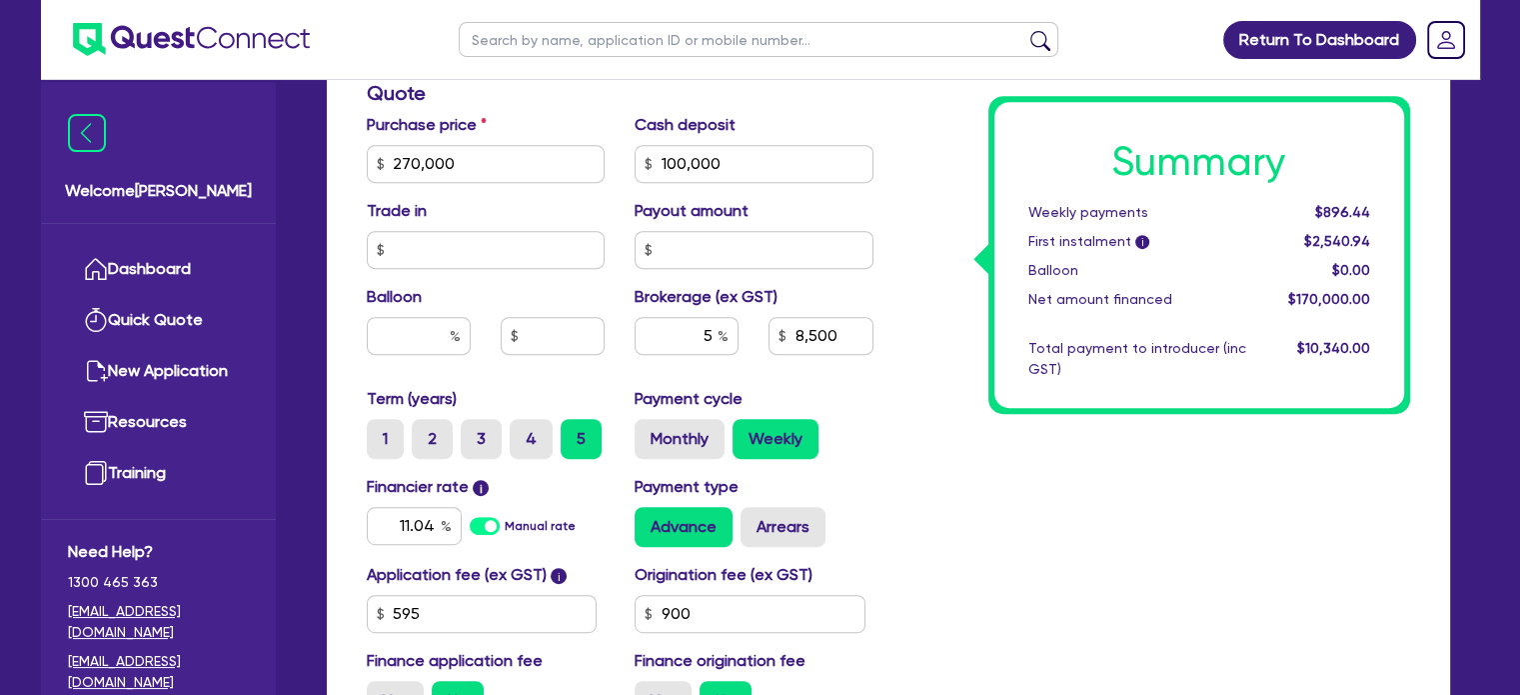
scroll to position [856, 0]
click at [1004, 620] on div "Summary Weekly payments $896.44 First instalment i $2,540.94 Balloon $0.00 Net …" at bounding box center [1156, 151] width 537 height 1168
click at [699, 444] on label "Monthly" at bounding box center [680, 438] width 90 height 40
click at [648, 431] on input "Monthly" at bounding box center [641, 424] width 13 height 13
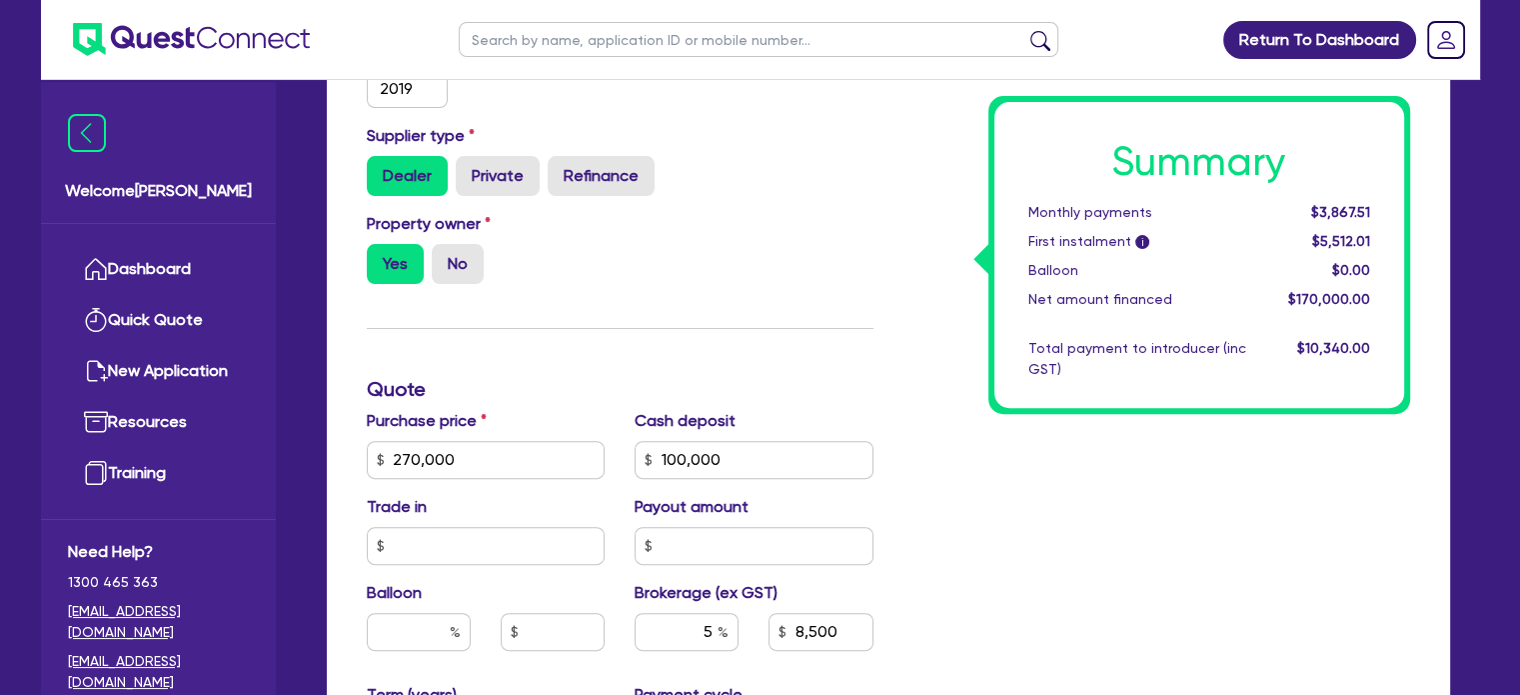
scroll to position [558, 0]
drag, startPoint x: 1007, startPoint y: 344, endPoint x: 874, endPoint y: 285, distance: 146.3
click at [874, 285] on div "Property owner Yes No" at bounding box center [620, 257] width 537 height 88
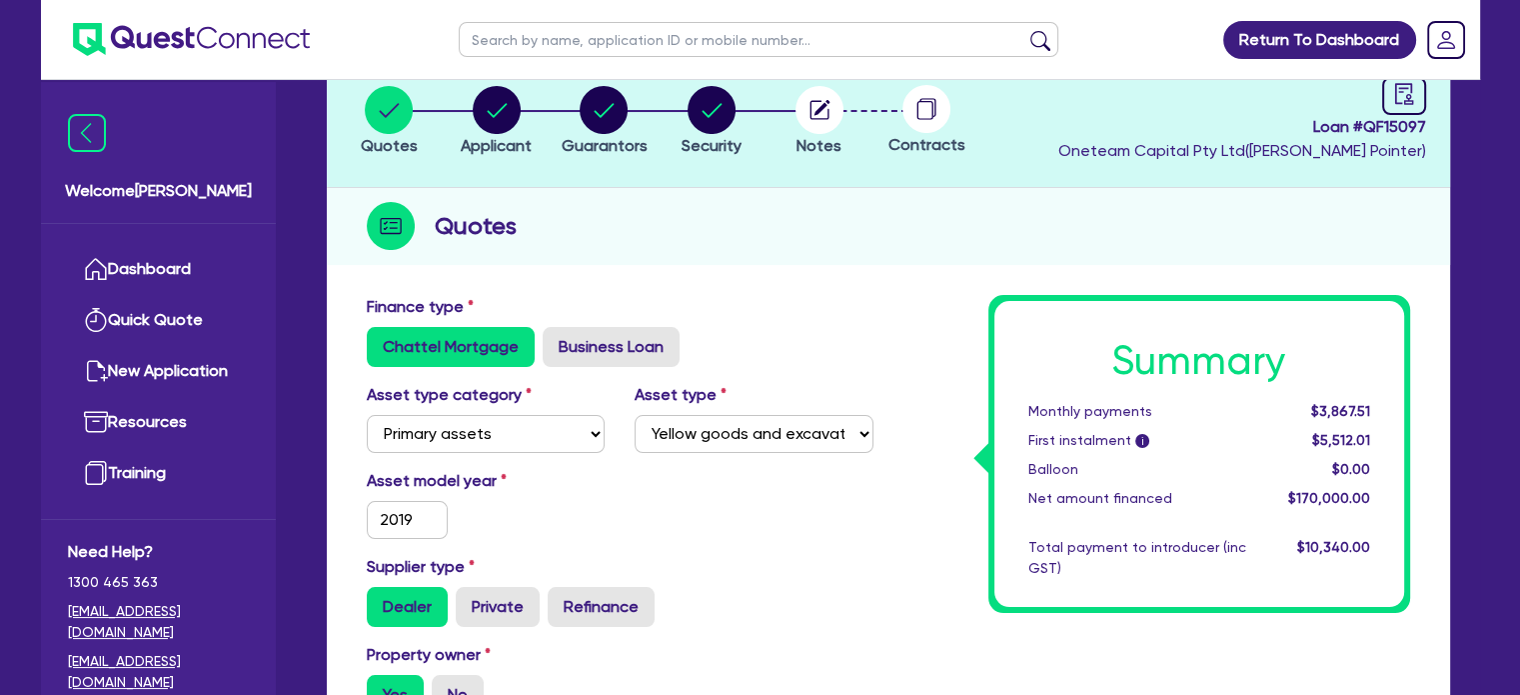
scroll to position [0, 0]
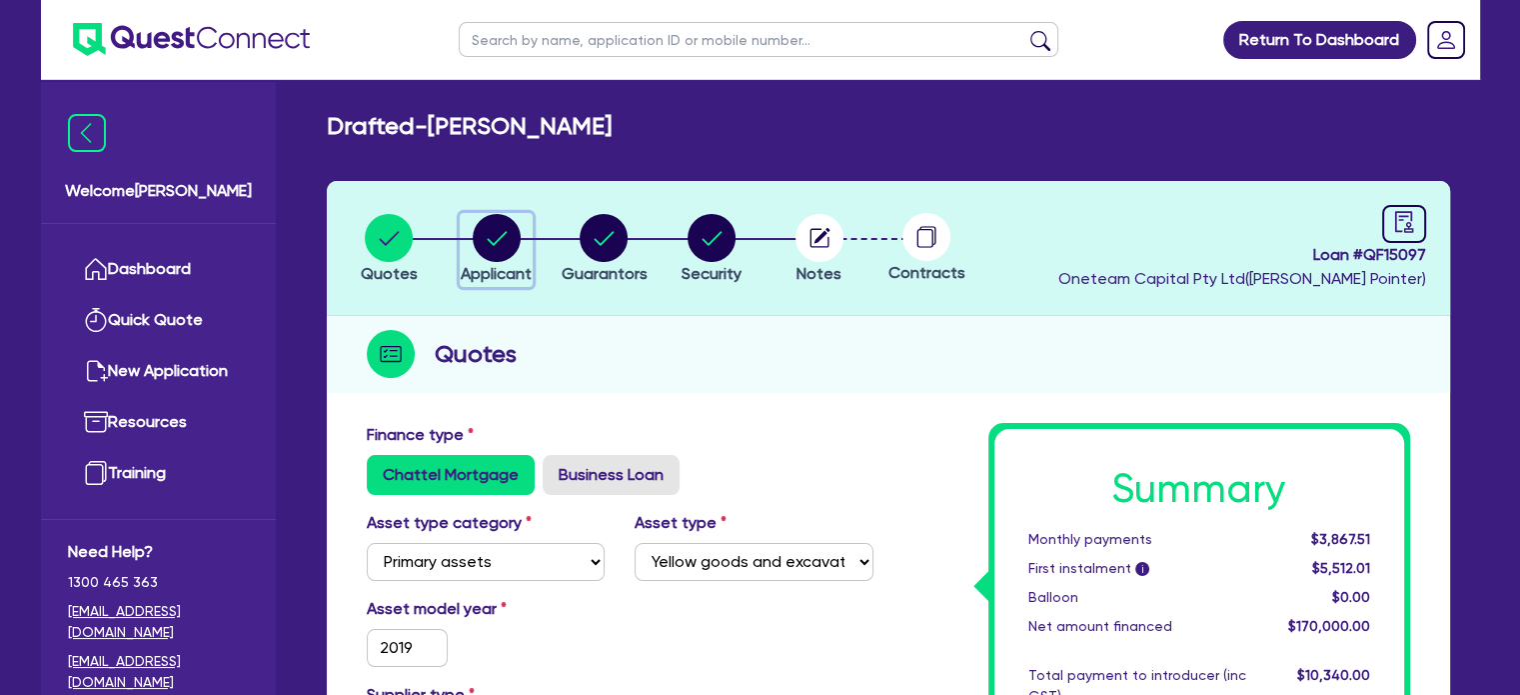
click at [515, 250] on circle "button" at bounding box center [497, 238] width 48 height 48
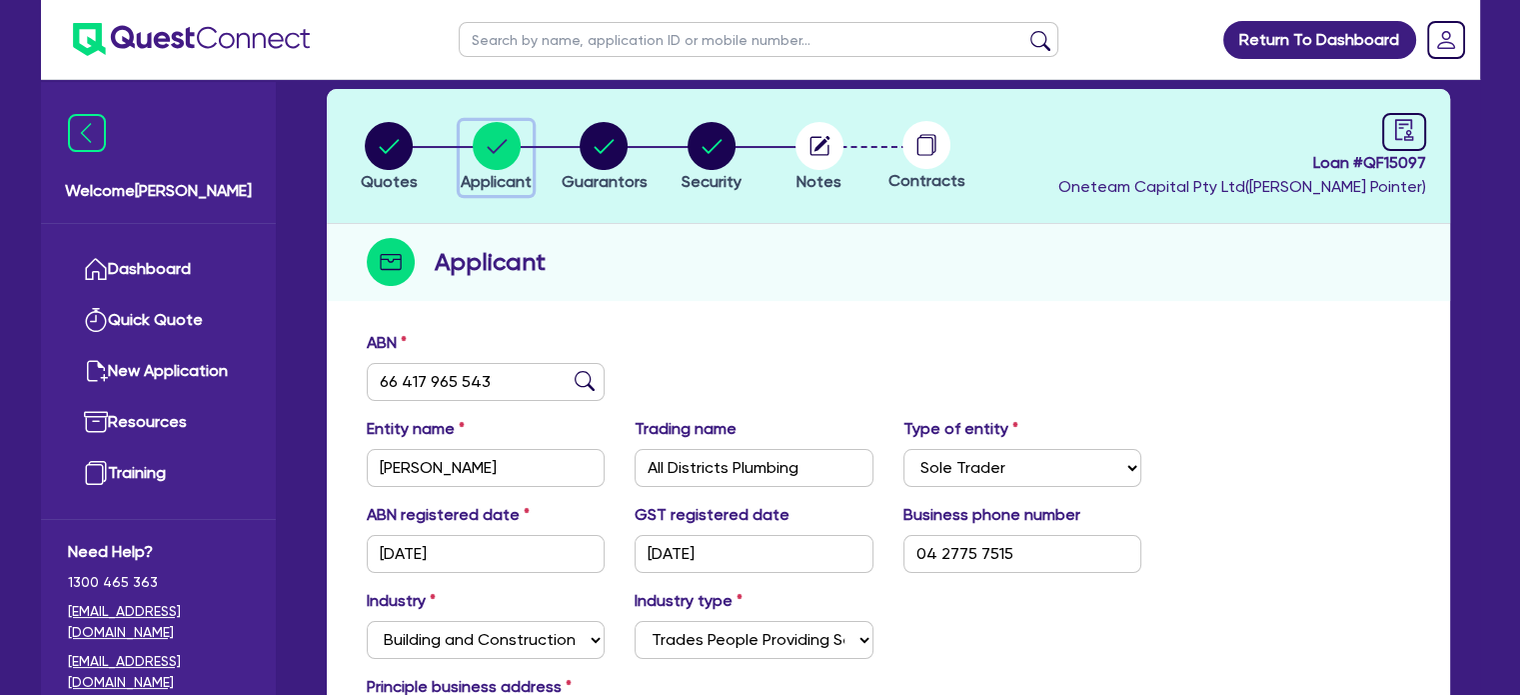
scroll to position [51, 0]
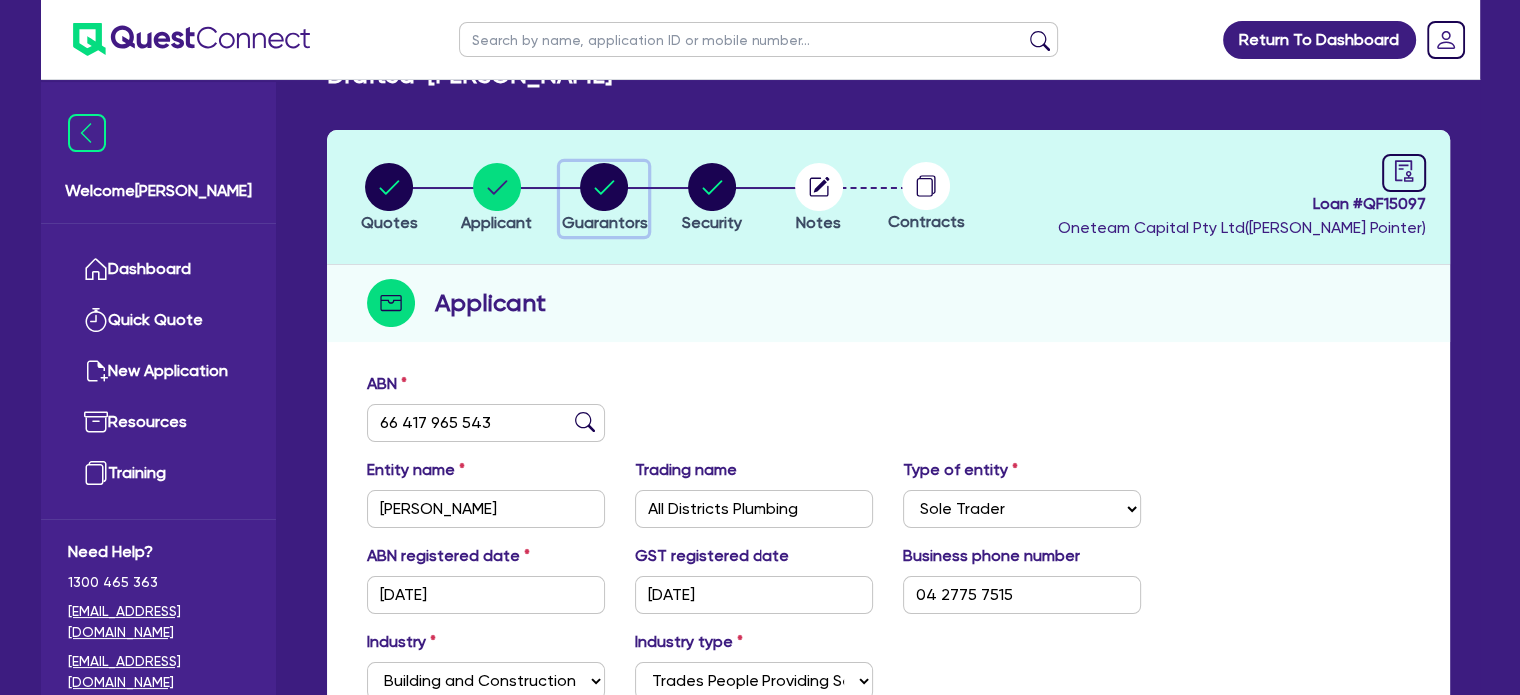
click at [607, 189] on circle "button" at bounding box center [604, 187] width 48 height 48
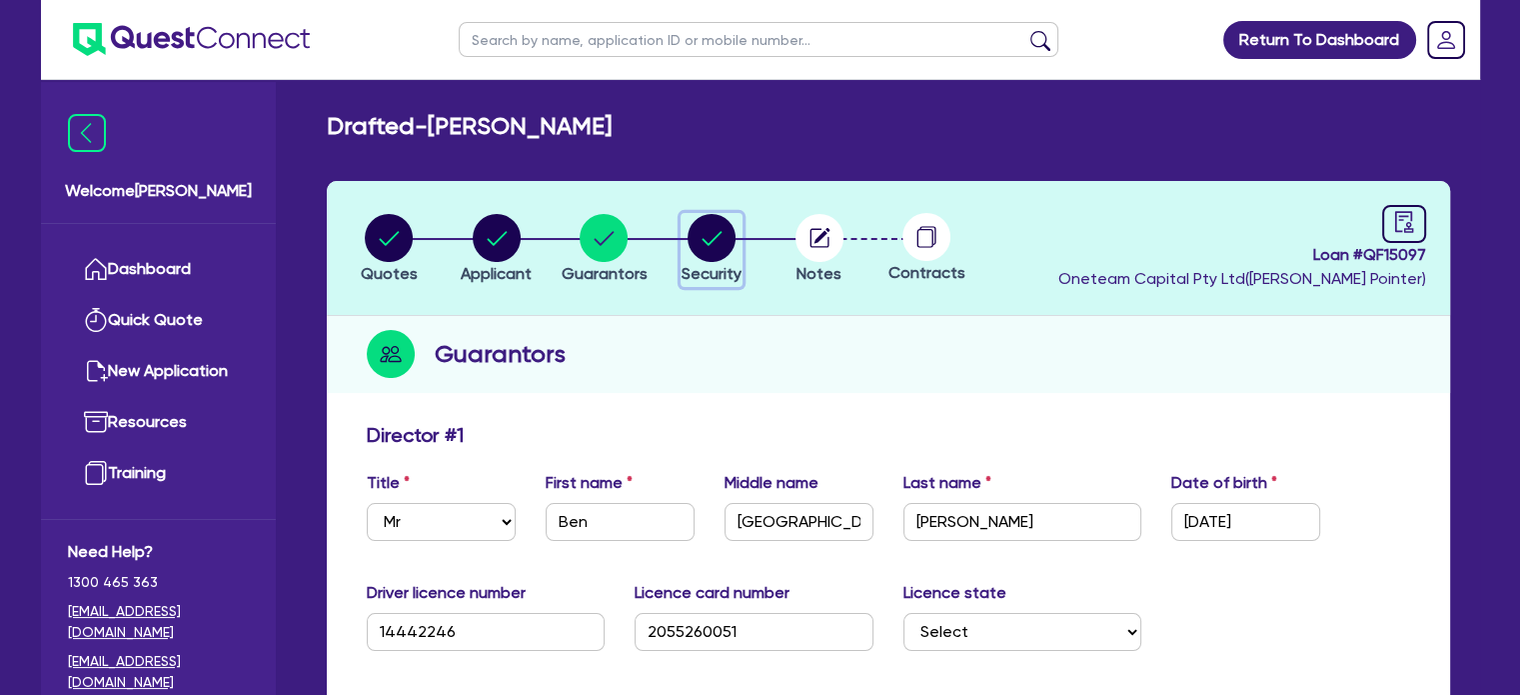
click at [700, 239] on circle "button" at bounding box center [712, 238] width 48 height 48
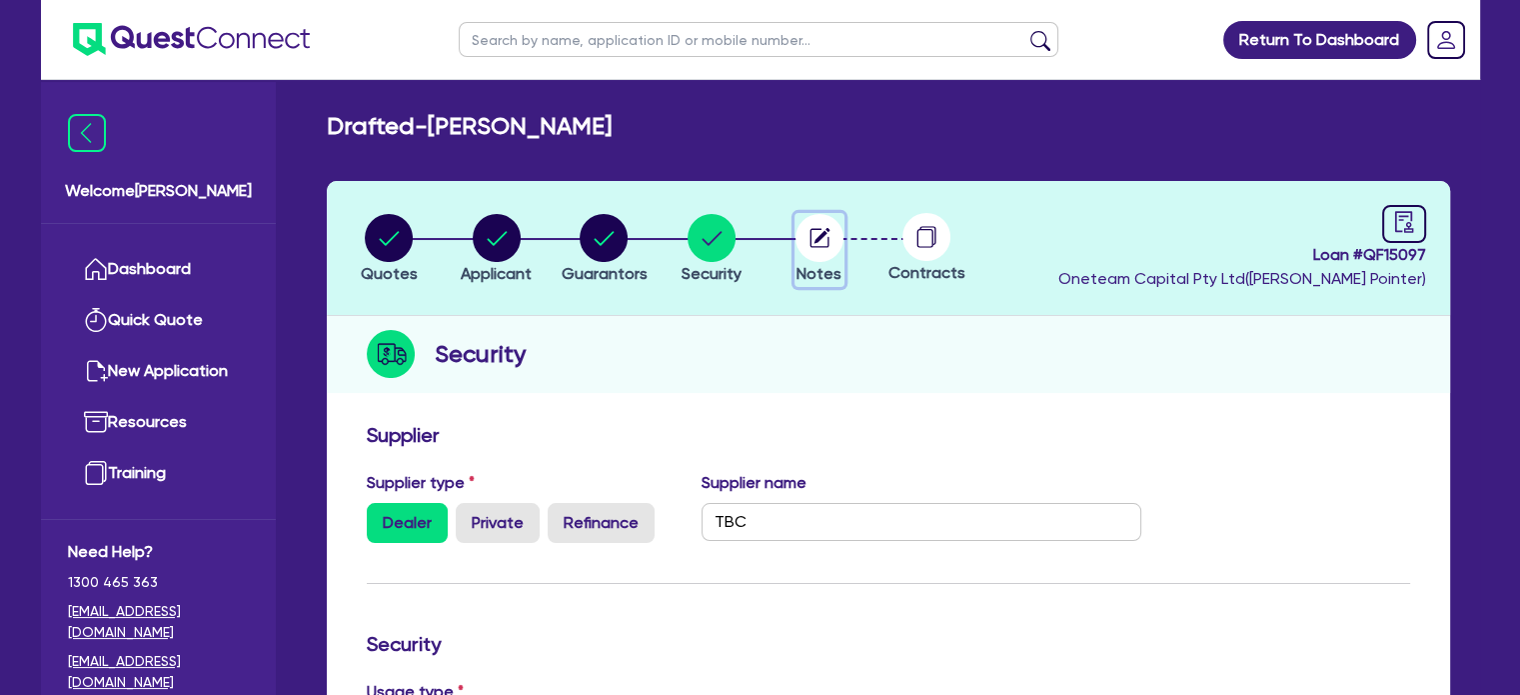
click at [820, 239] on circle "button" at bounding box center [820, 238] width 48 height 48
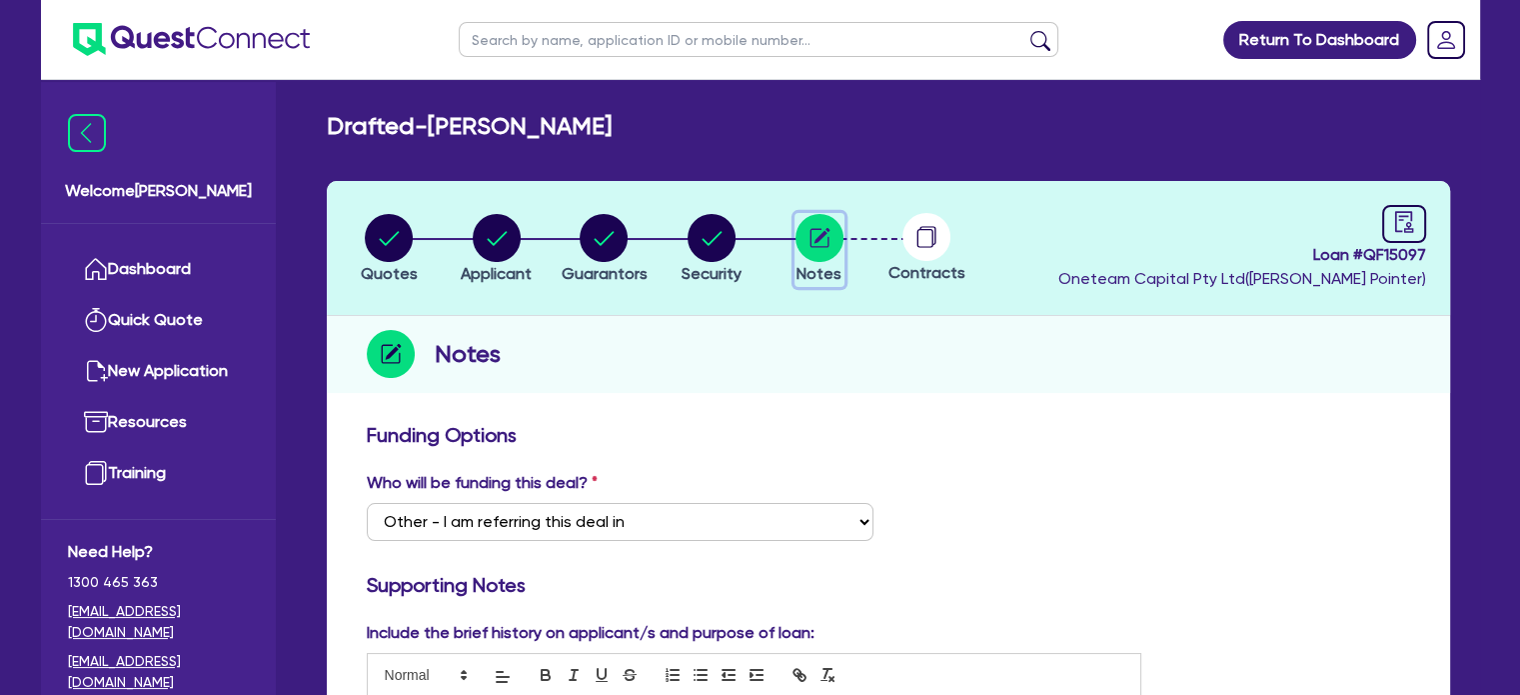
scroll to position [256, 0]
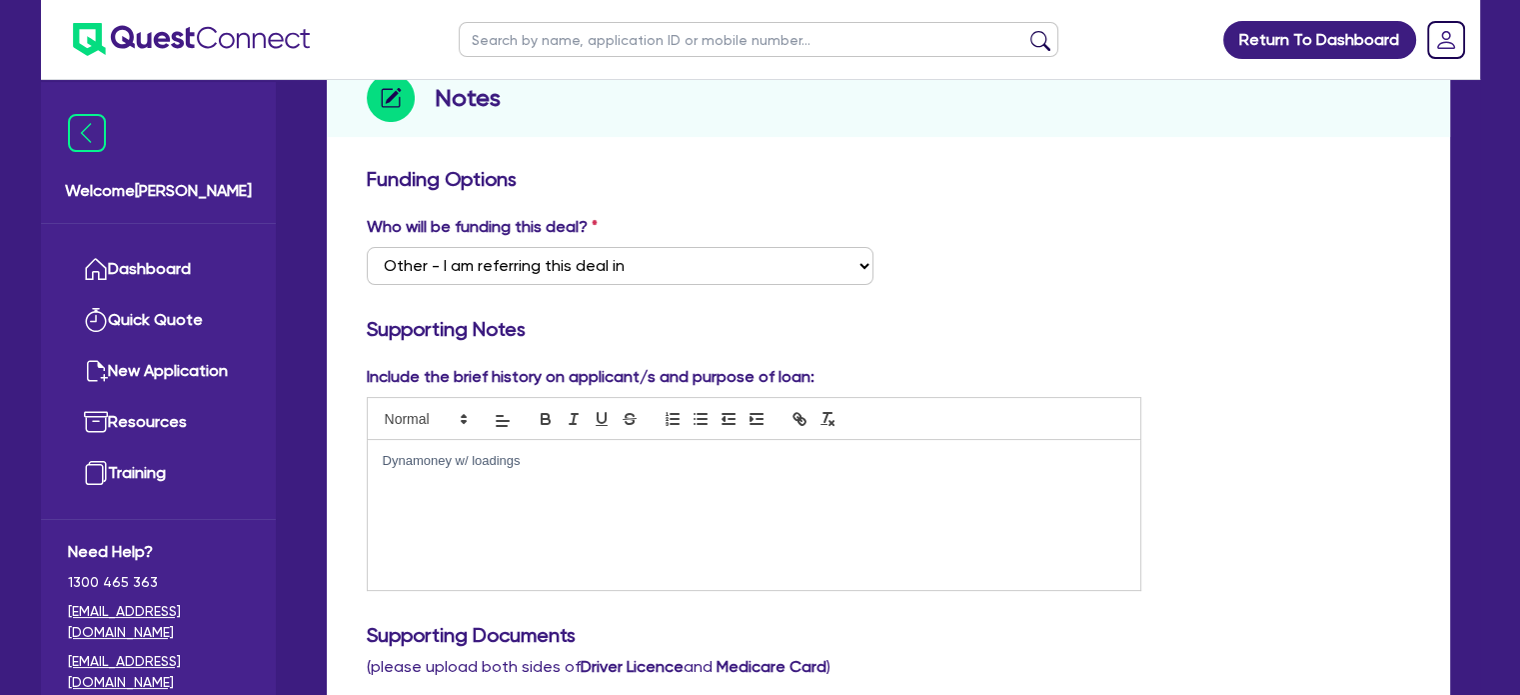
click at [852, 475] on div "Dynamoney w/ loadings" at bounding box center [755, 515] width 774 height 150
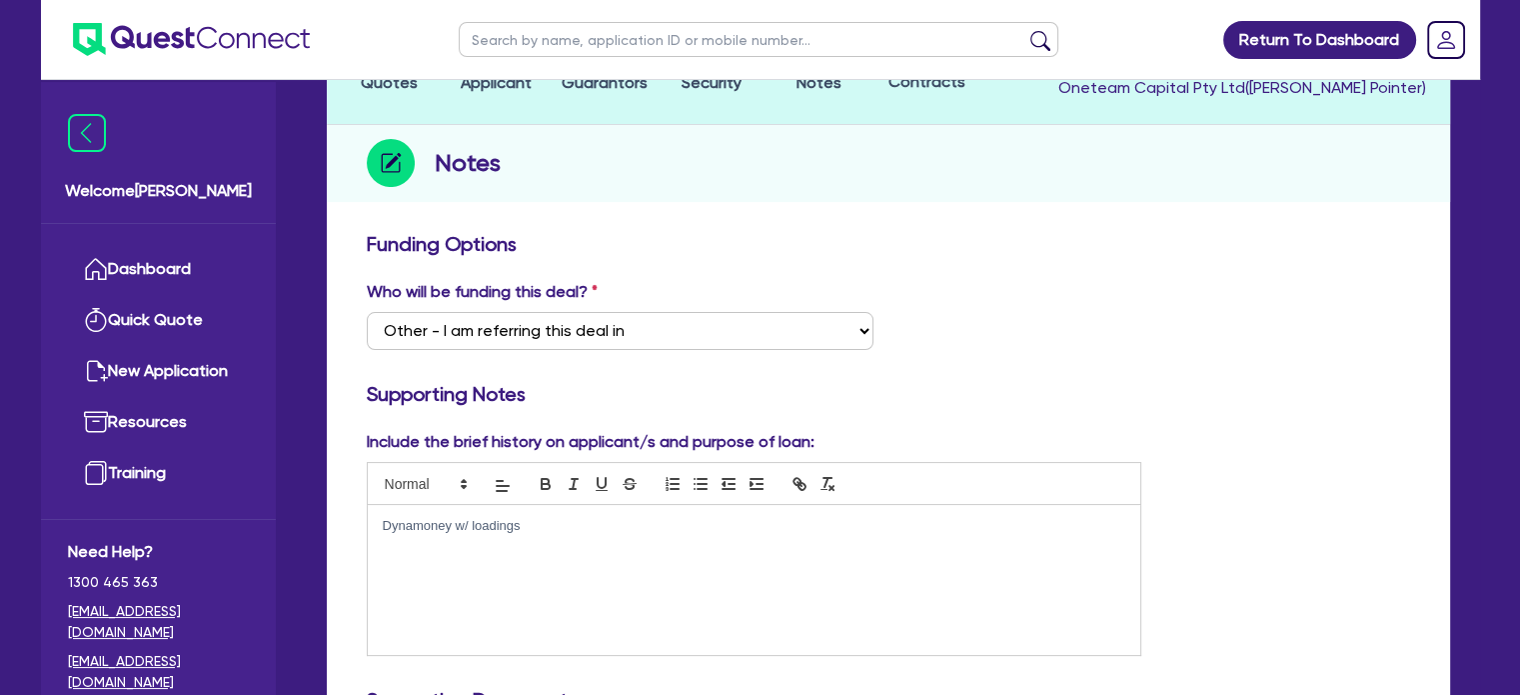
scroll to position [0, 0]
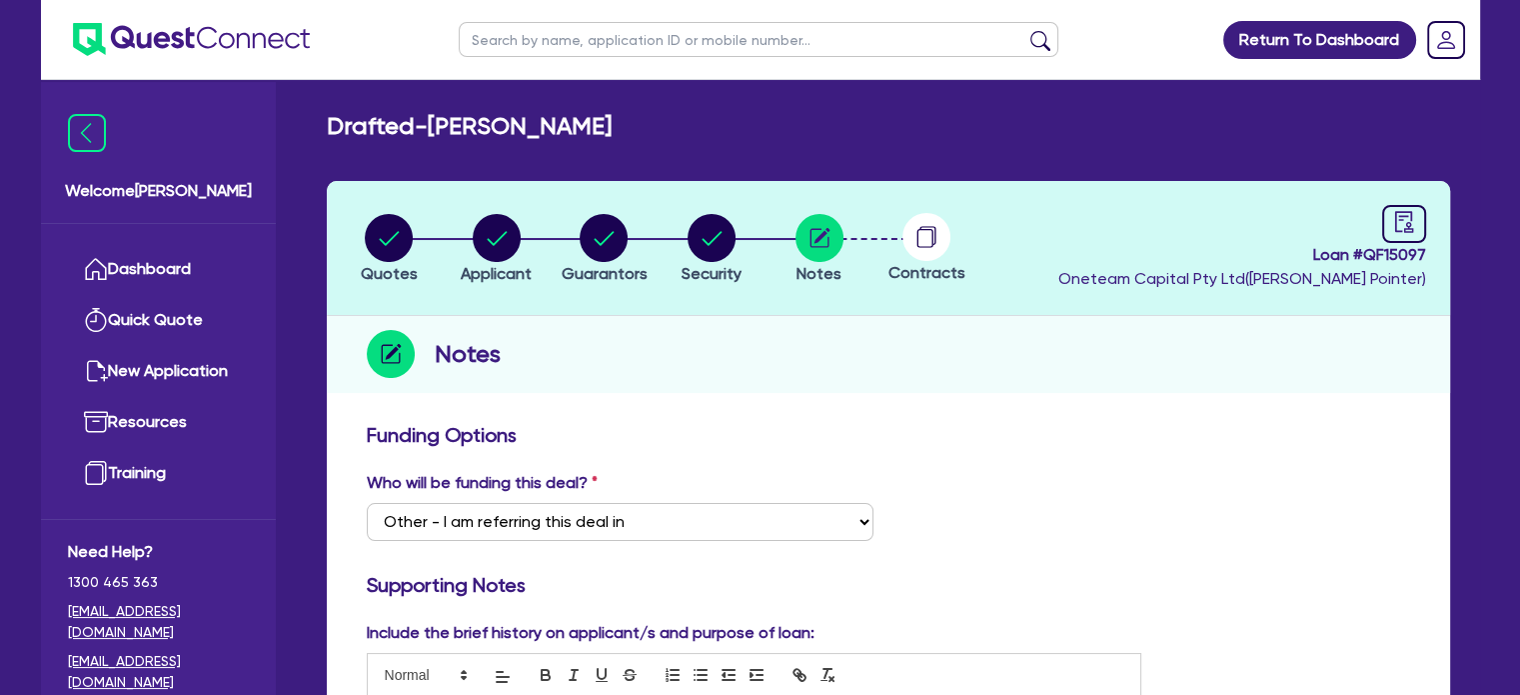
click at [923, 245] on circle at bounding box center [926, 237] width 48 height 48
click at [382, 234] on circle "button" at bounding box center [389, 238] width 48 height 48
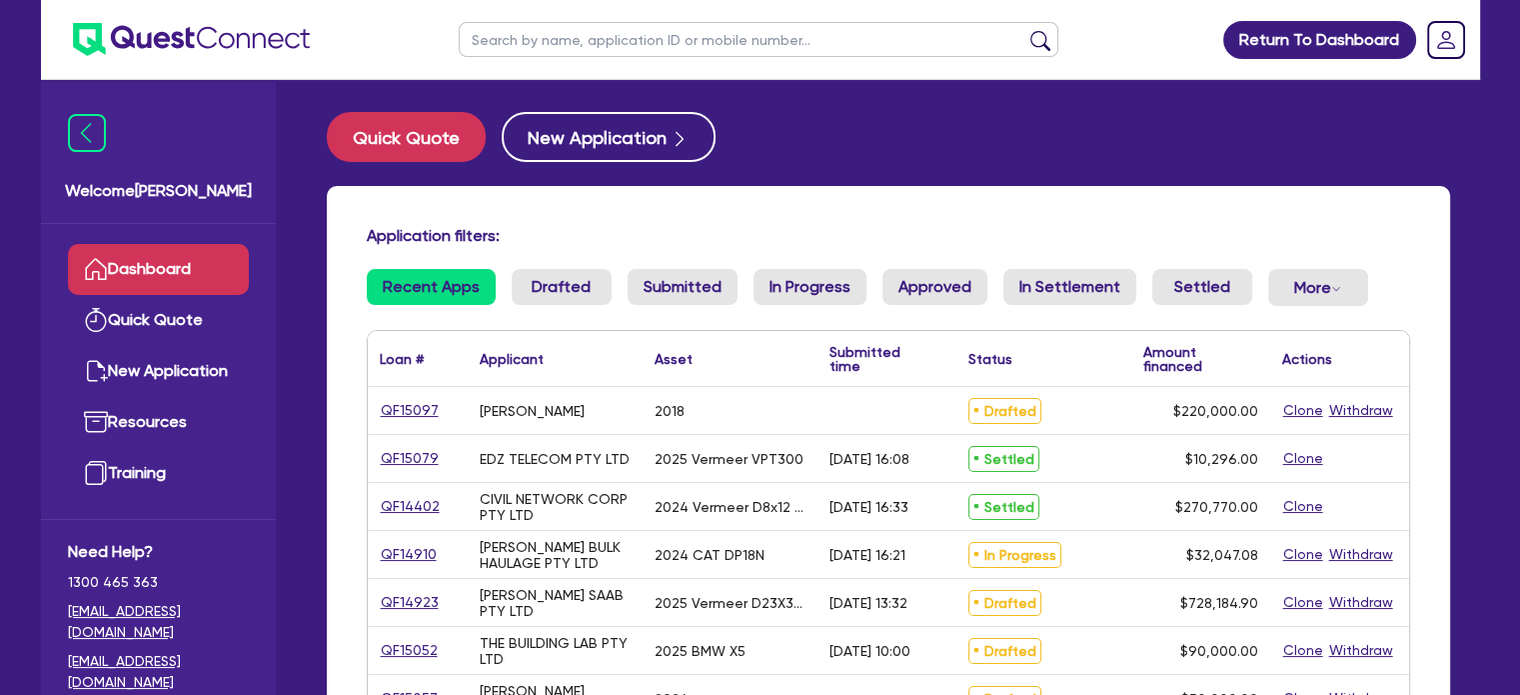
click at [506, 46] on input "text" at bounding box center [759, 39] width 600 height 35
type input "all districts plumbin"
click at [1024, 30] on button "submit" at bounding box center [1040, 44] width 32 height 28
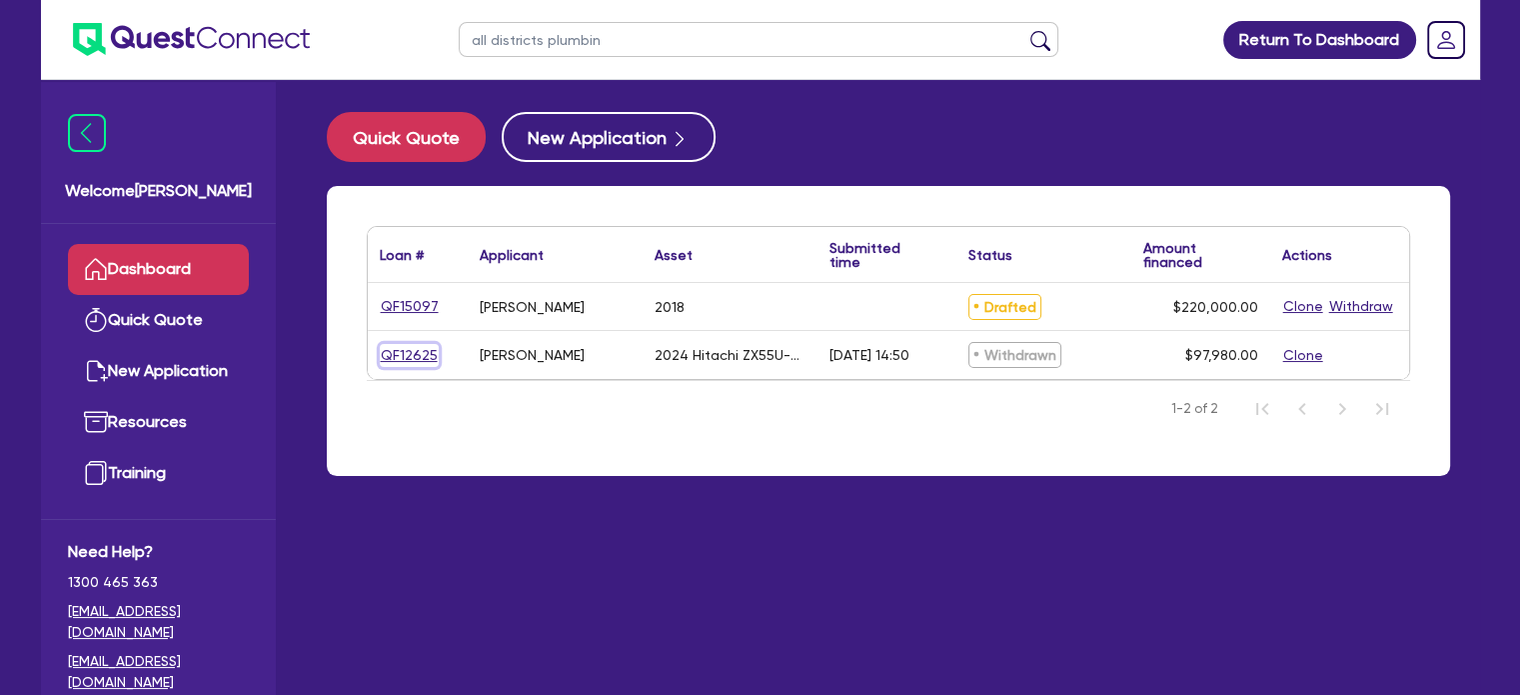
click at [399, 355] on link "QF12625" at bounding box center [409, 355] width 59 height 23
select select "PRIMARY_ASSETS"
select select "CONSTRUCTION_AND_EARTHMOVING_EQUIPMENT"
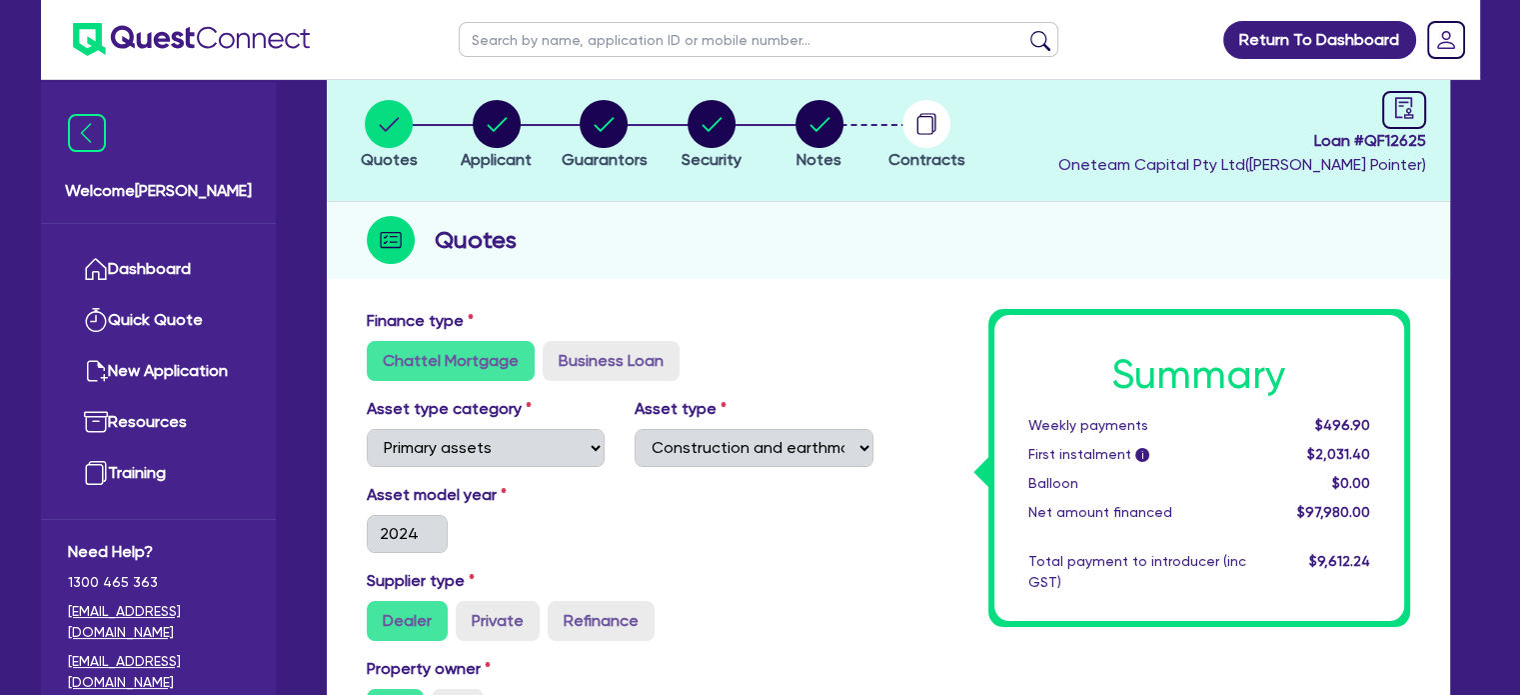
scroll to position [115, 0]
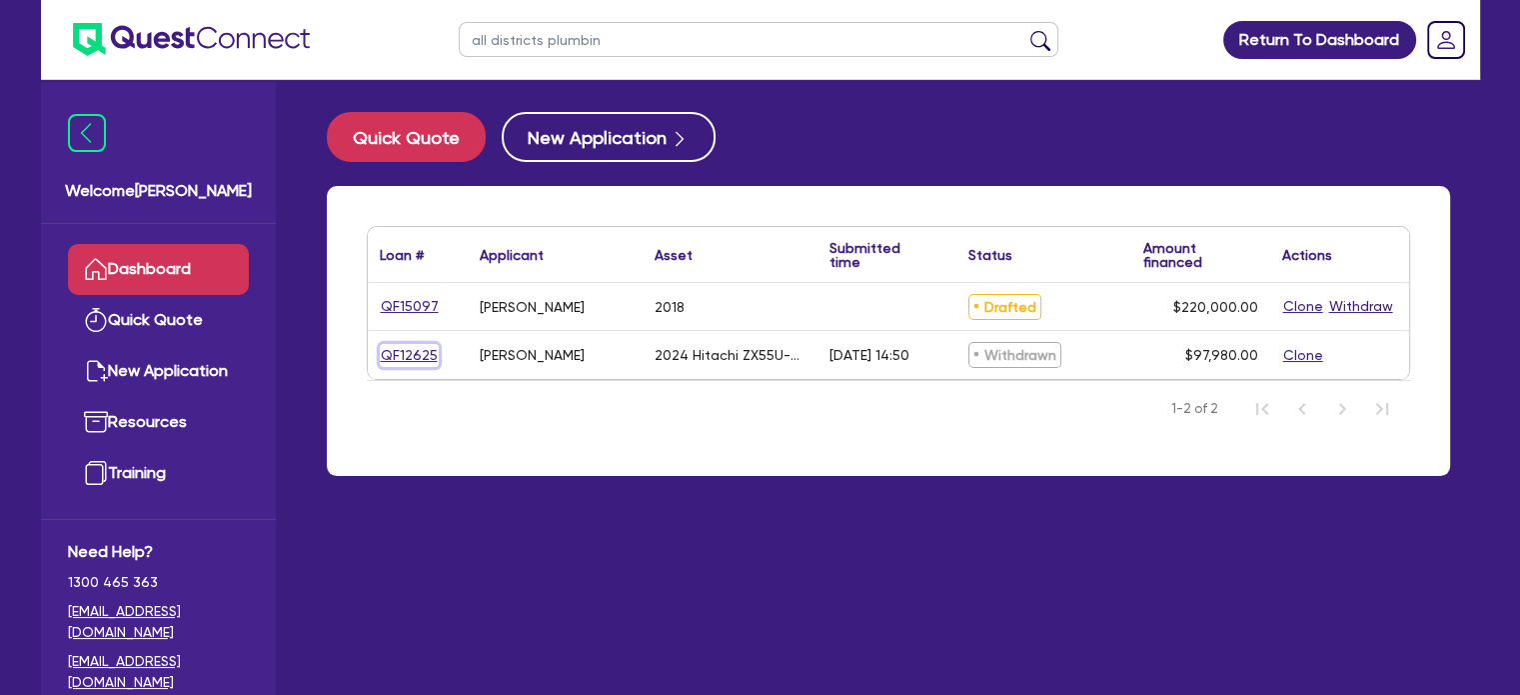
click at [408, 353] on link "QF12625" at bounding box center [409, 355] width 59 height 23
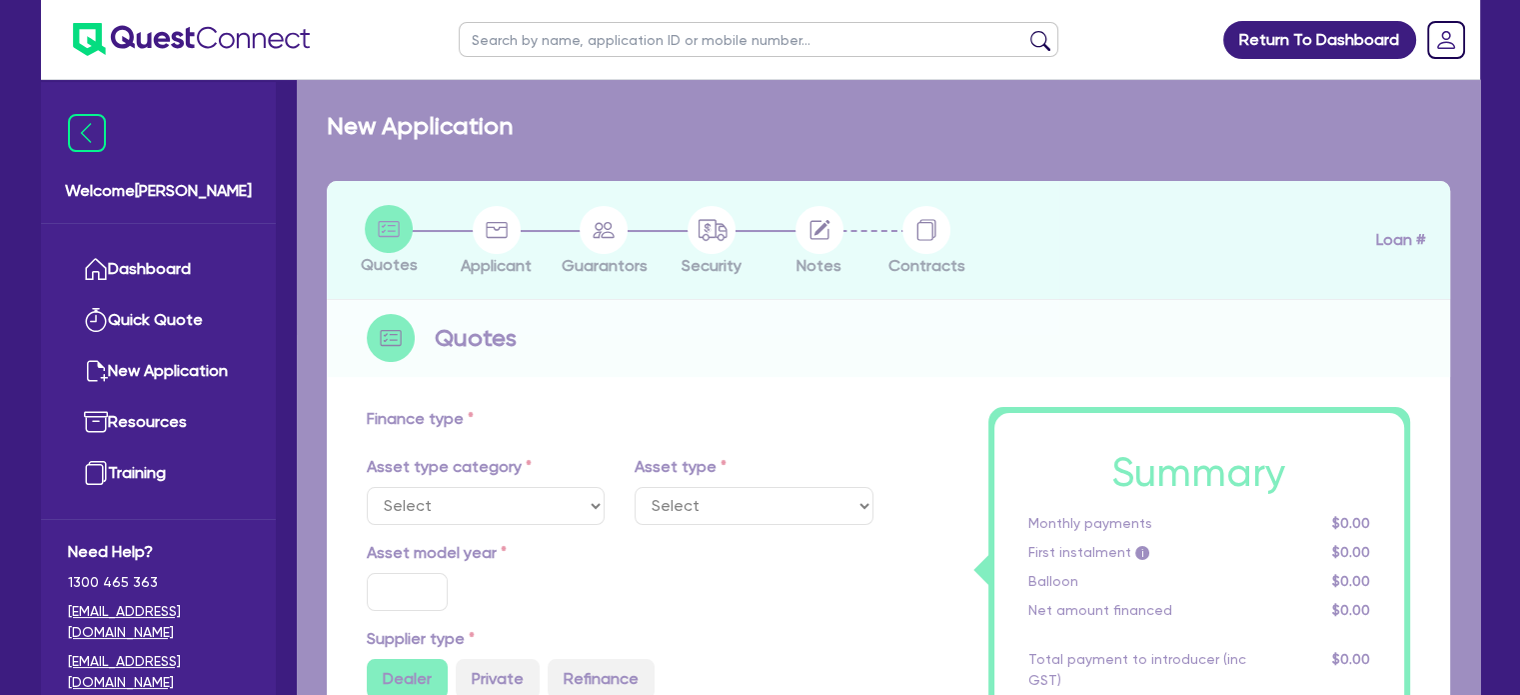
select select "PRIMARY_ASSETS"
type input "2024"
radio input "true"
type input "122,980"
type input "25,000"
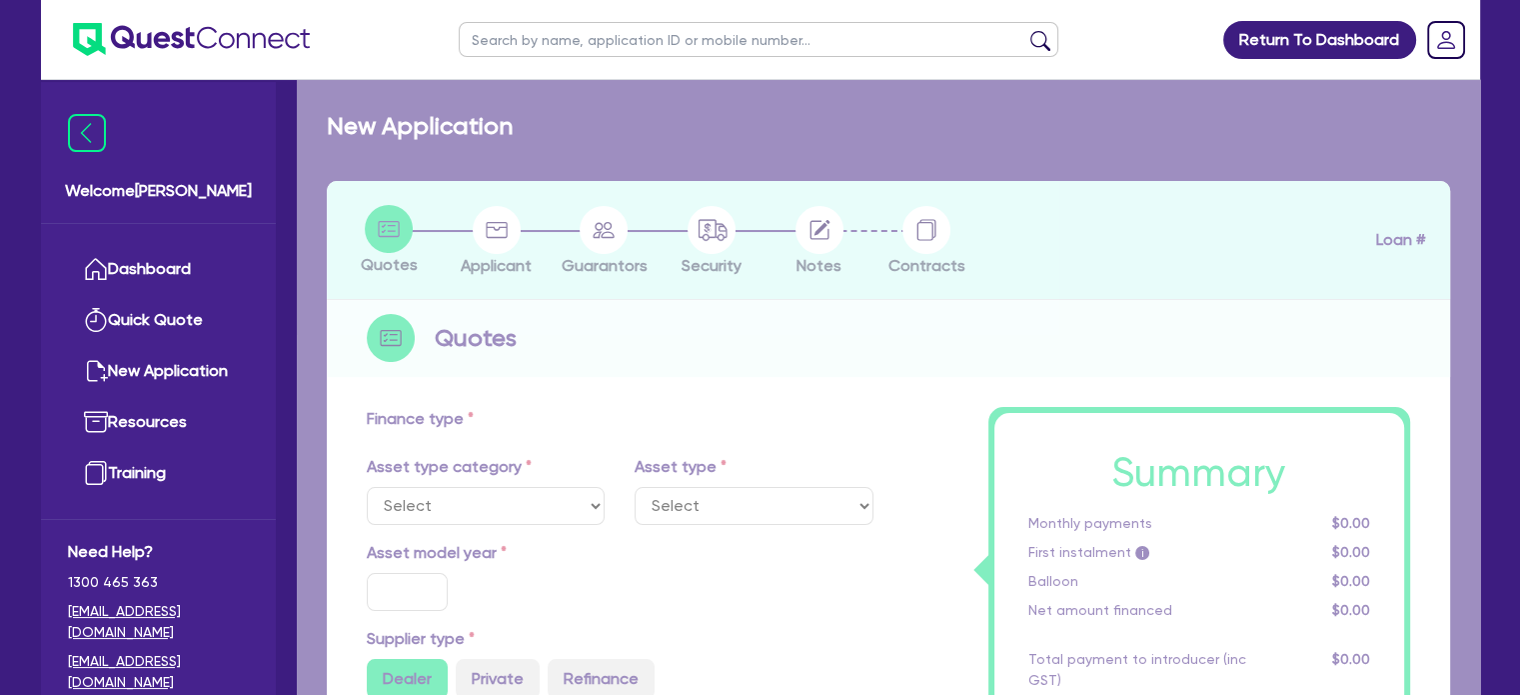
type input "8"
type input "7,838.4"
type input "7.99"
type input "495"
type input "900"
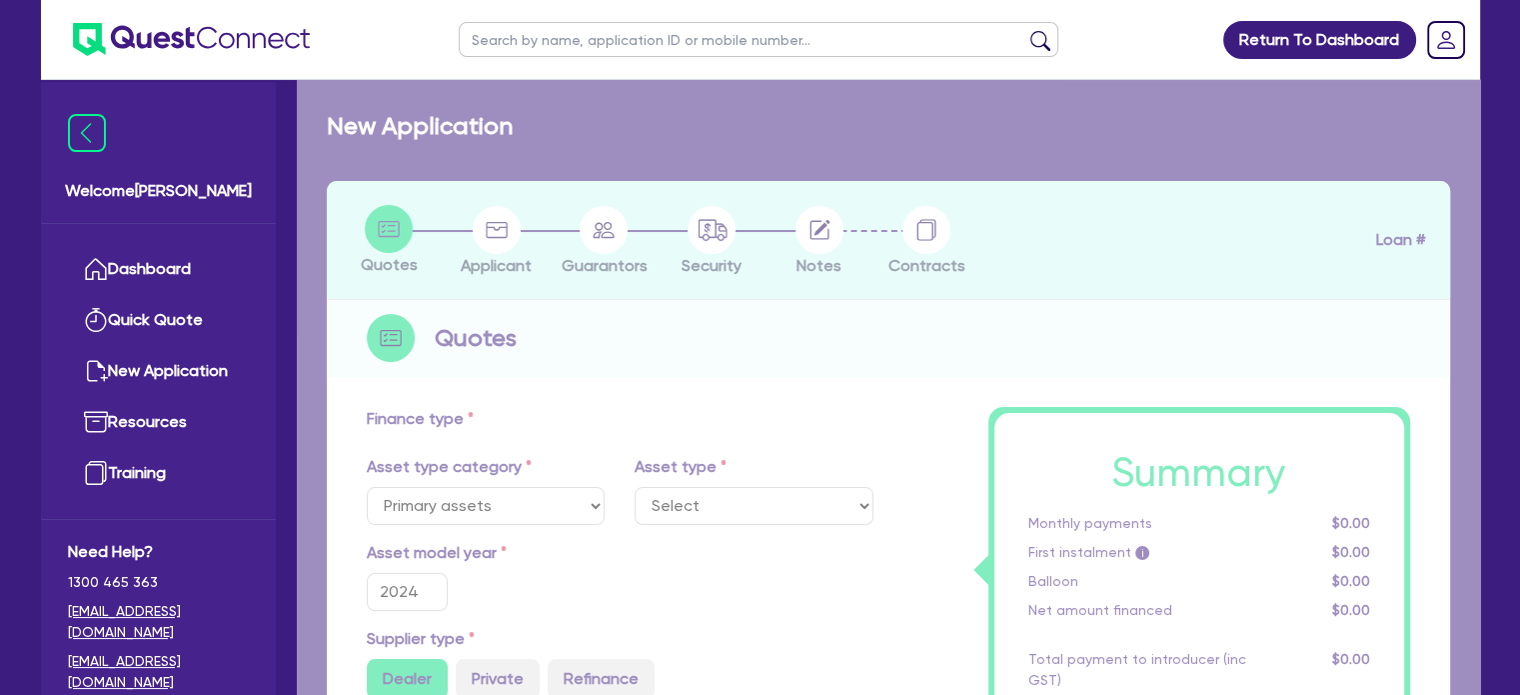
select select "CONSTRUCTION_AND_EARTHMOVING_EQUIPMENT"
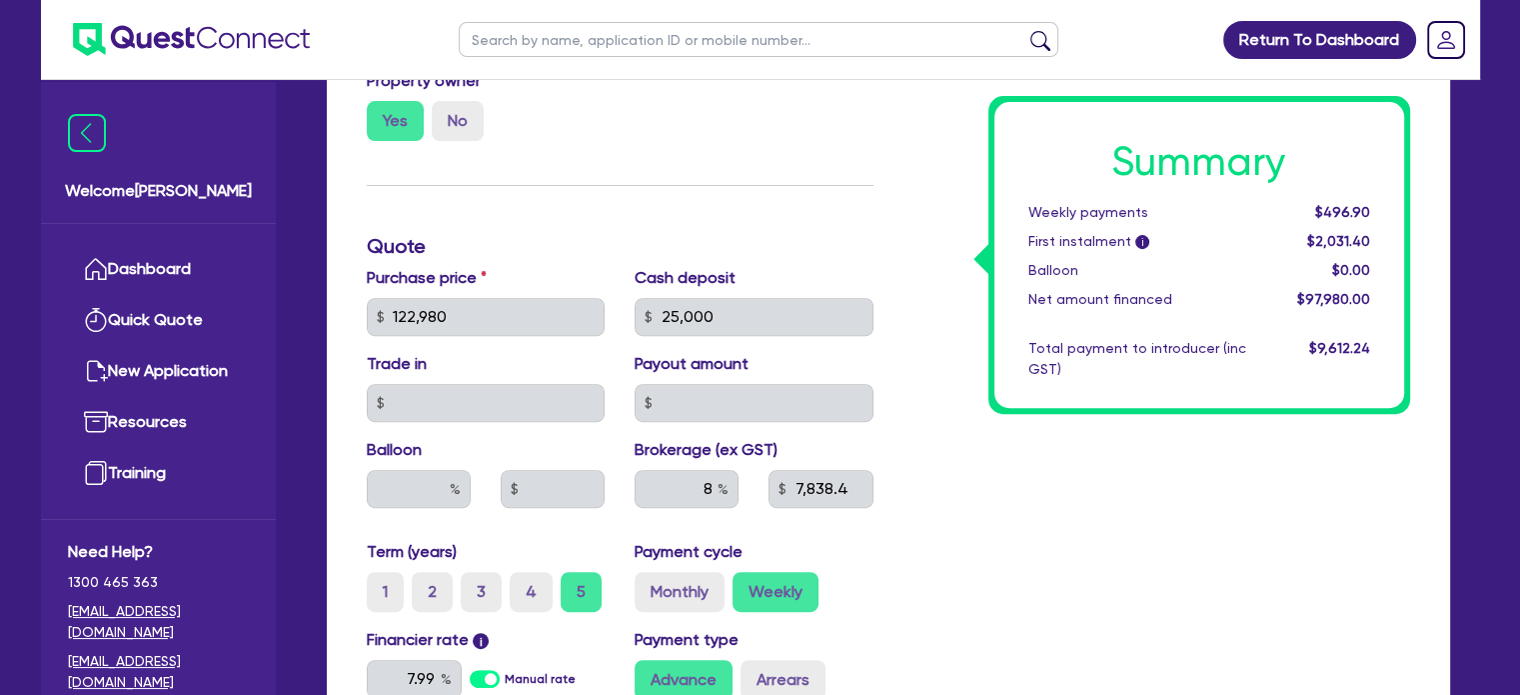
scroll to position [704, 0]
